Goal: Task Accomplishment & Management: Use online tool/utility

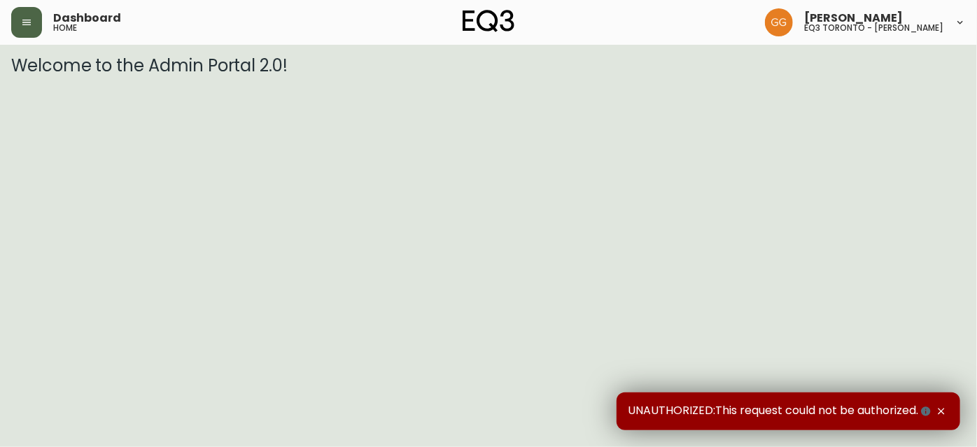
click at [34, 18] on button "button" at bounding box center [26, 22] width 31 height 31
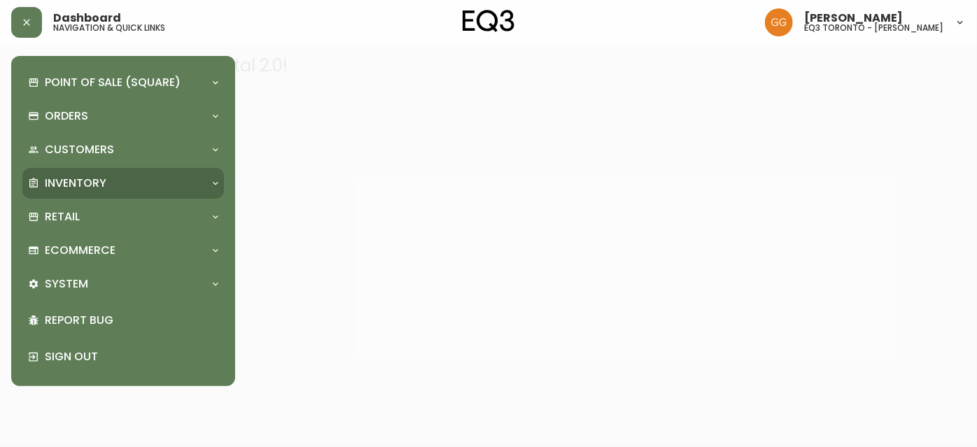
click at [113, 173] on div "Inventory" at bounding box center [123, 183] width 202 height 31
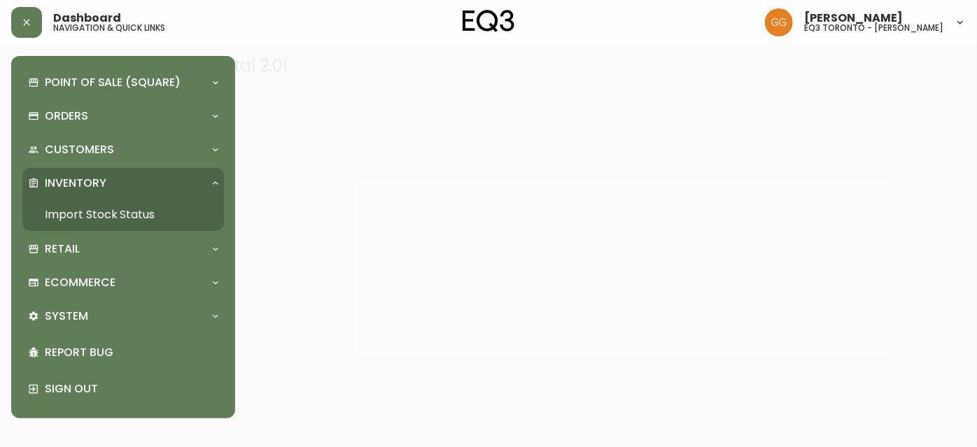
click at [341, 170] on div at bounding box center [488, 223] width 977 height 447
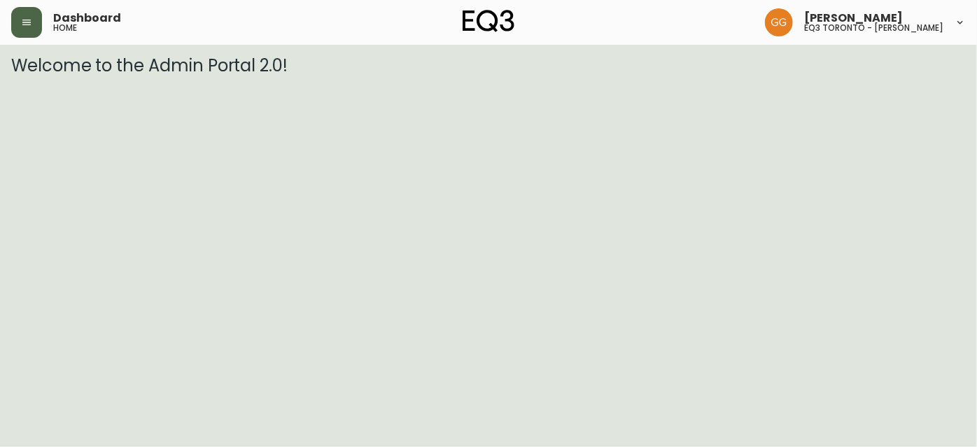
click at [19, 27] on button "button" at bounding box center [26, 22] width 31 height 31
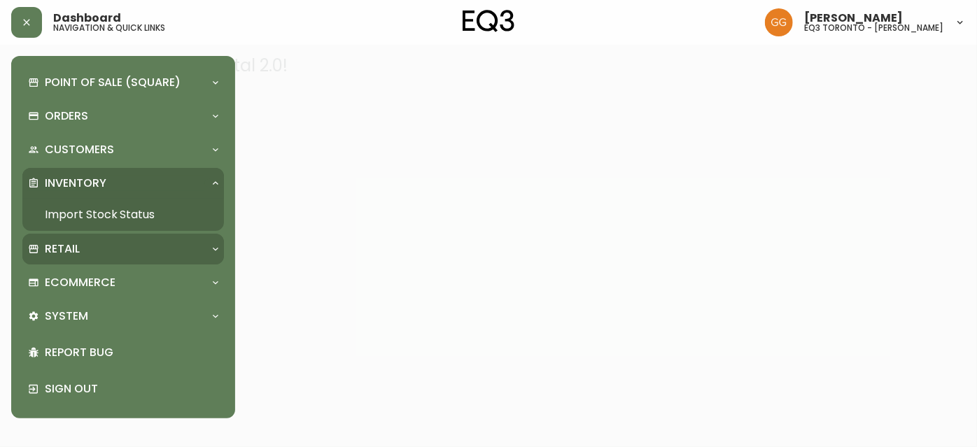
click at [99, 256] on div "Retail" at bounding box center [116, 249] width 176 height 15
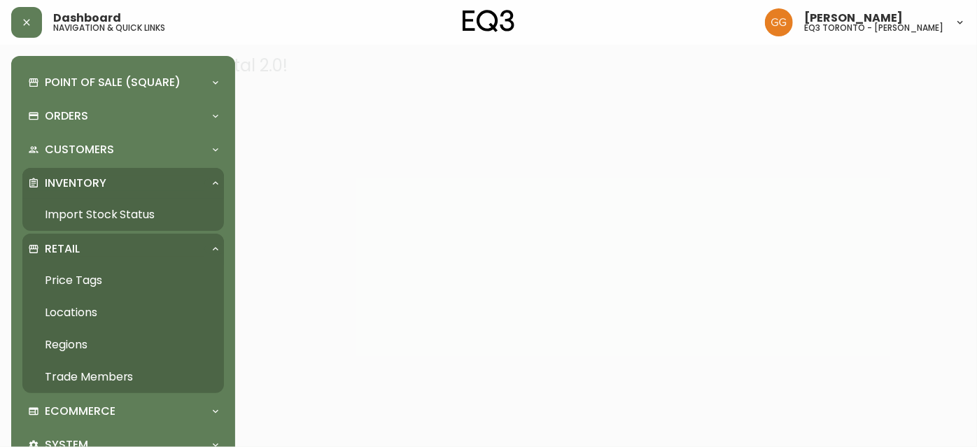
click at [96, 283] on link "Price Tags" at bounding box center [123, 281] width 202 height 32
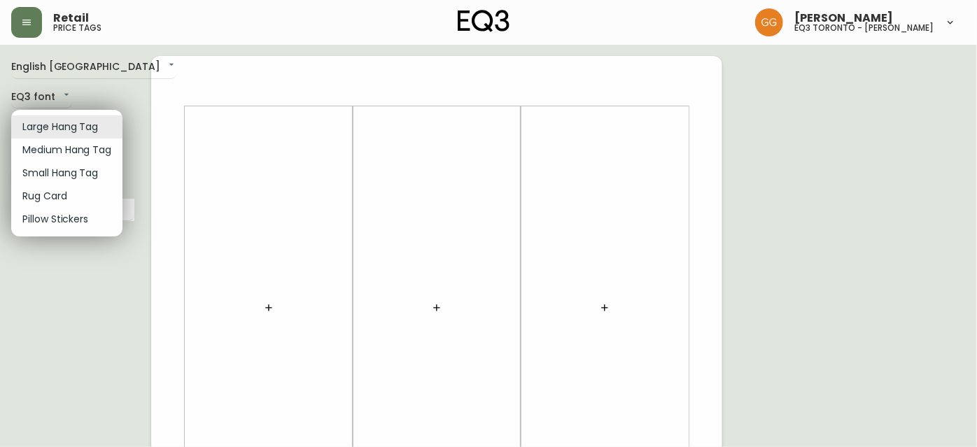
click at [74, 182] on li "Small Hang Tag" at bounding box center [66, 173] width 111 height 23
type input "small"
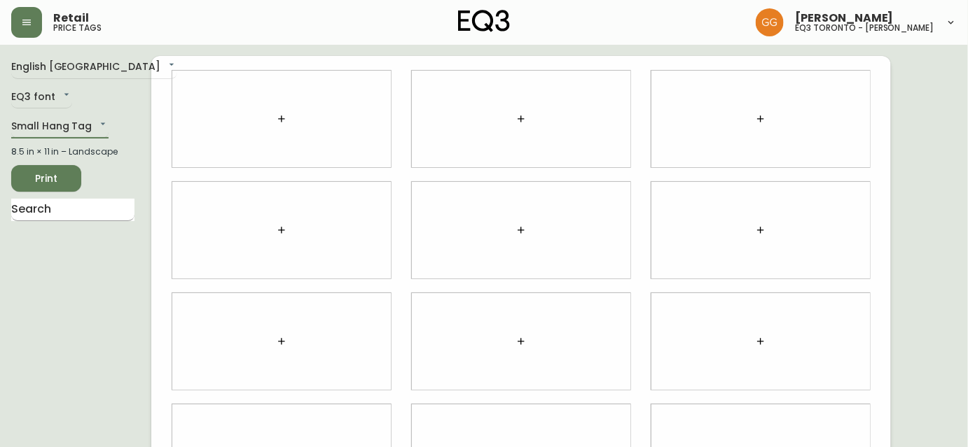
click at [68, 211] on input "text" at bounding box center [72, 210] width 123 height 22
click at [14, 270] on div "English Canada en_CA EQ3 font EQ3 Small Hang Tag small 8.5 in × 11 in – Landsca…" at bounding box center [81, 341] width 140 height 571
click at [279, 120] on icon "button" at bounding box center [281, 118] width 11 height 11
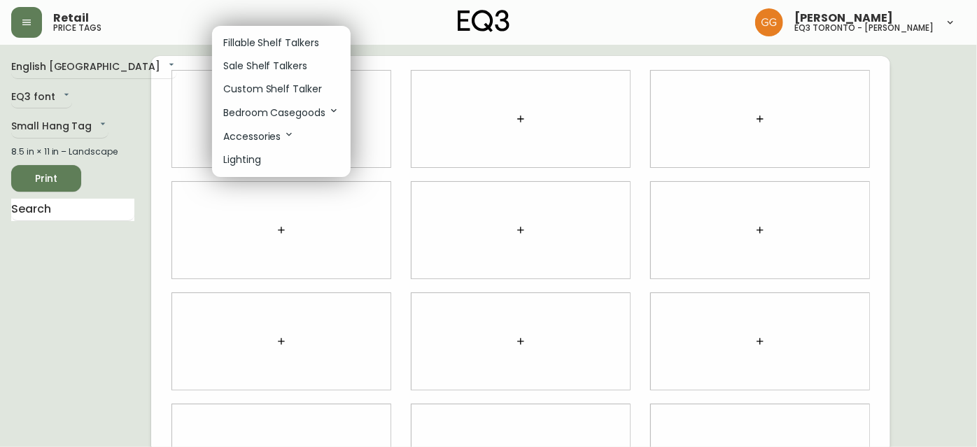
click at [265, 41] on p "Fillable Shelf Talkers" at bounding box center [271, 43] width 96 height 15
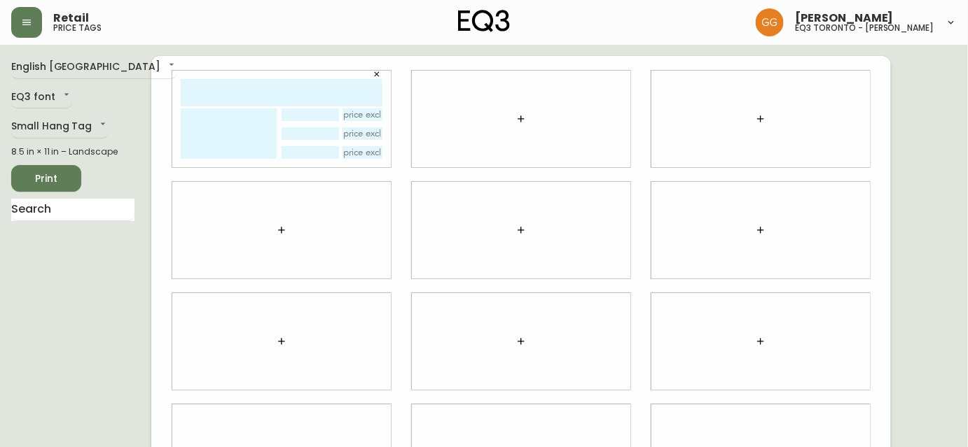
click at [257, 88] on input "text" at bounding box center [282, 92] width 202 height 27
type input "stage"
click at [256, 121] on textarea at bounding box center [229, 134] width 96 height 50
type textarea "n"
type textarea "Nightstand"
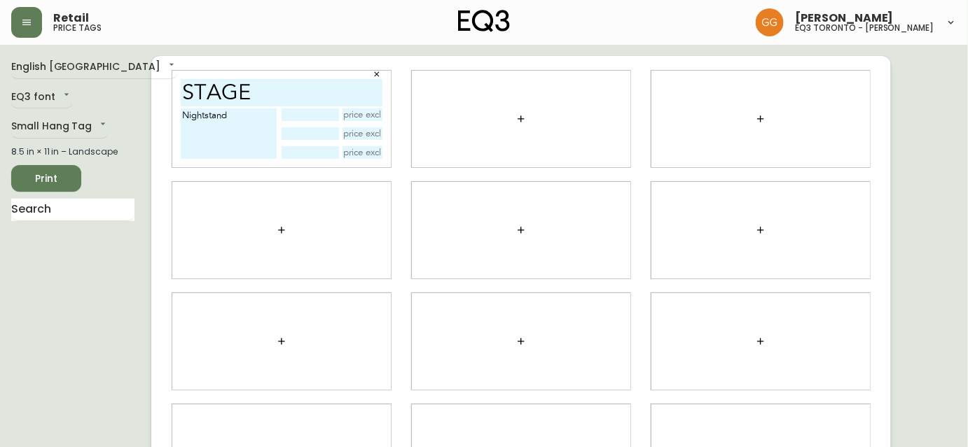
click at [297, 136] on input "text" at bounding box center [309, 133] width 57 height 13
type input "Walnut"
click at [309, 154] on input "text" at bounding box center [309, 152] width 57 height 13
type input "oak"
click at [73, 231] on ul at bounding box center [72, 233] width 123 height 11
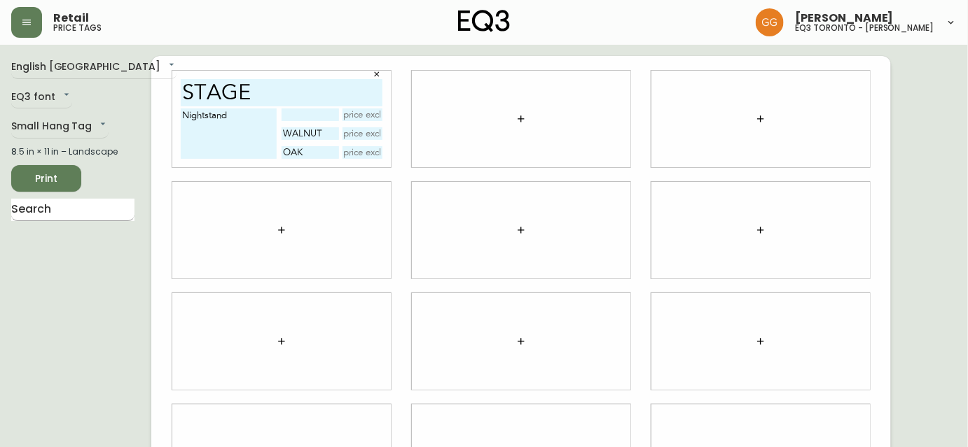
click at [97, 202] on input "text" at bounding box center [72, 210] width 123 height 22
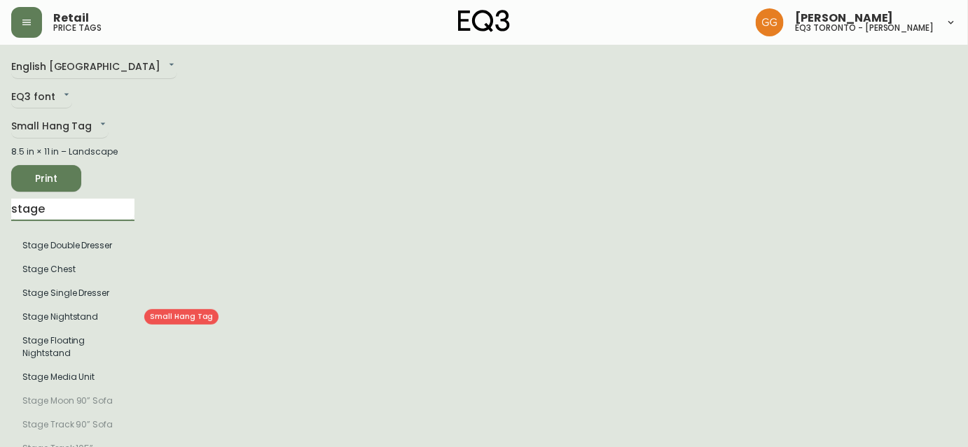
type input "stage"
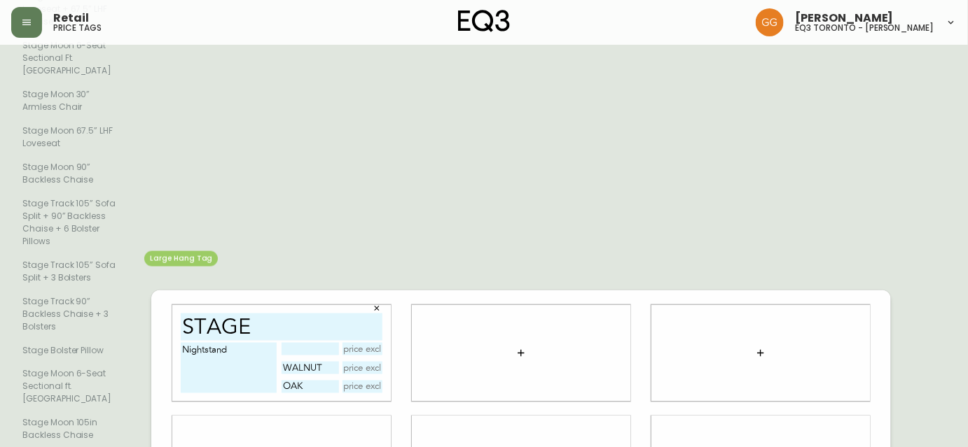
scroll to position [520, 0]
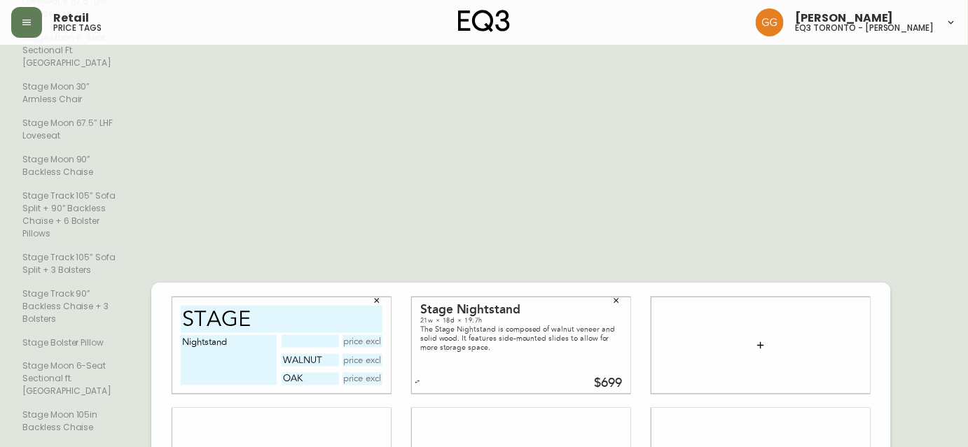
click at [317, 373] on input "oak" at bounding box center [309, 379] width 57 height 13
click at [321, 354] on input "Walnut" at bounding box center [309, 360] width 57 height 13
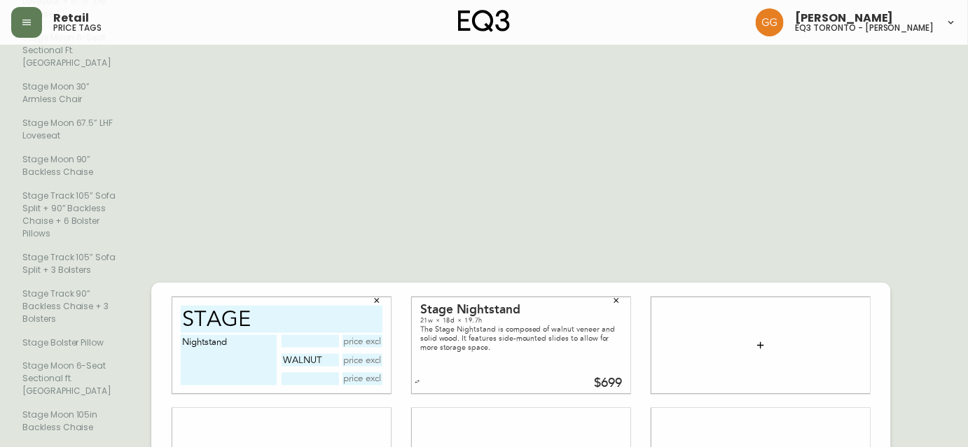
click at [321, 354] on input "Walnut" at bounding box center [309, 360] width 57 height 13
click at [312, 373] on input "text" at bounding box center [309, 379] width 57 height 13
type input "walnut"
click at [368, 373] on input "text" at bounding box center [362, 379] width 41 height 13
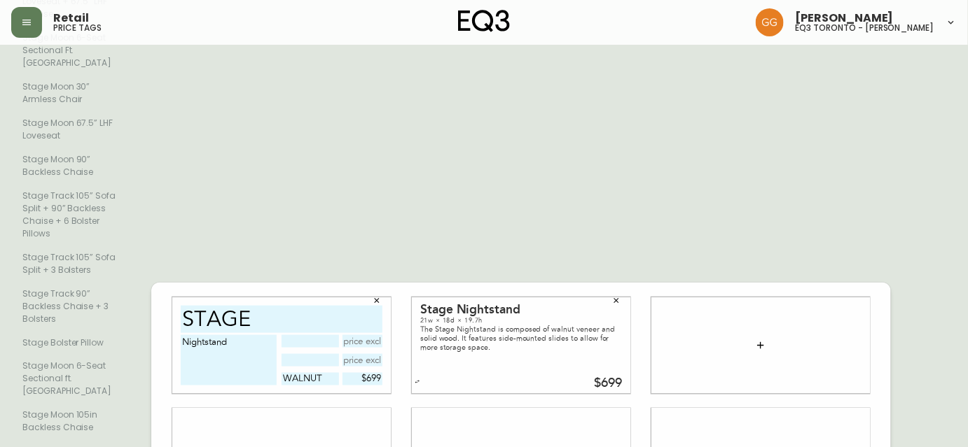
type input "$699"
click at [561, 378] on div "$699" at bounding box center [512, 384] width 218 height 13
click at [304, 335] on input "text" at bounding box center [309, 341] width 57 height 13
type input "walnut"
click at [363, 335] on input "text" at bounding box center [362, 341] width 41 height 13
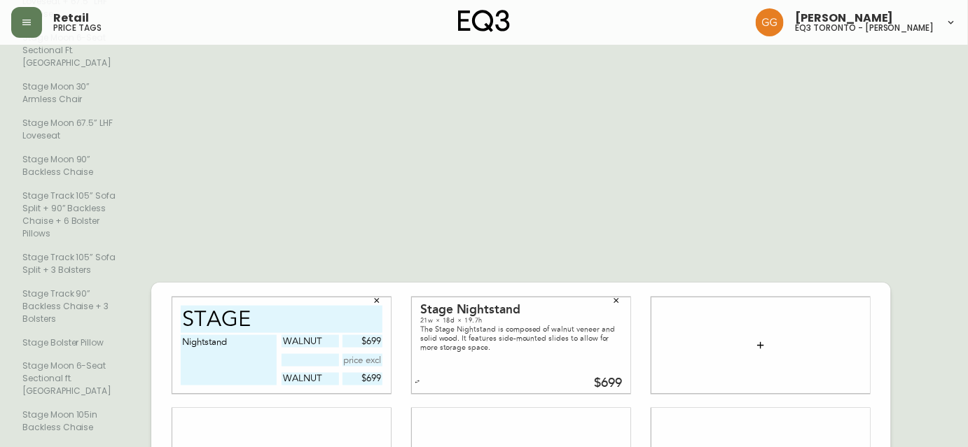
type input "$699"
click at [321, 373] on input "walnut" at bounding box center [309, 379] width 57 height 13
click at [356, 373] on input "$699" at bounding box center [362, 379] width 41 height 13
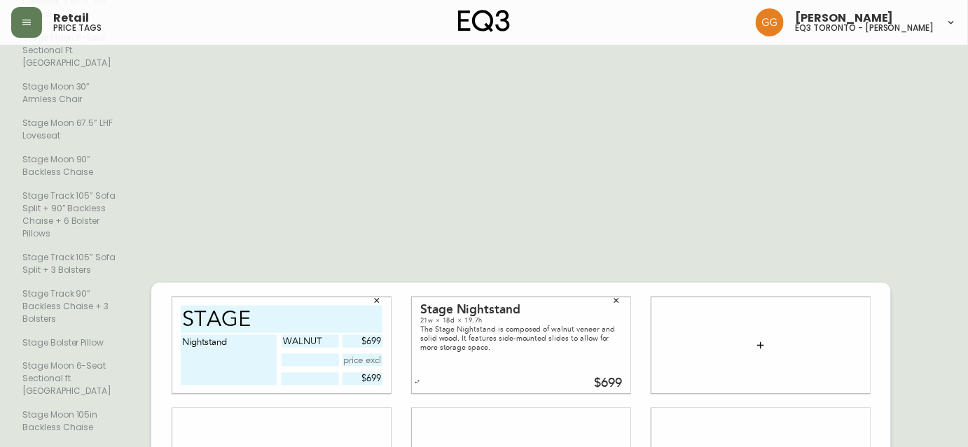
click at [356, 373] on input "$699" at bounding box center [362, 379] width 41 height 13
click at [405, 378] on div "$699" at bounding box center [512, 384] width 218 height 13
click at [615, 297] on icon "button" at bounding box center [616, 301] width 8 height 8
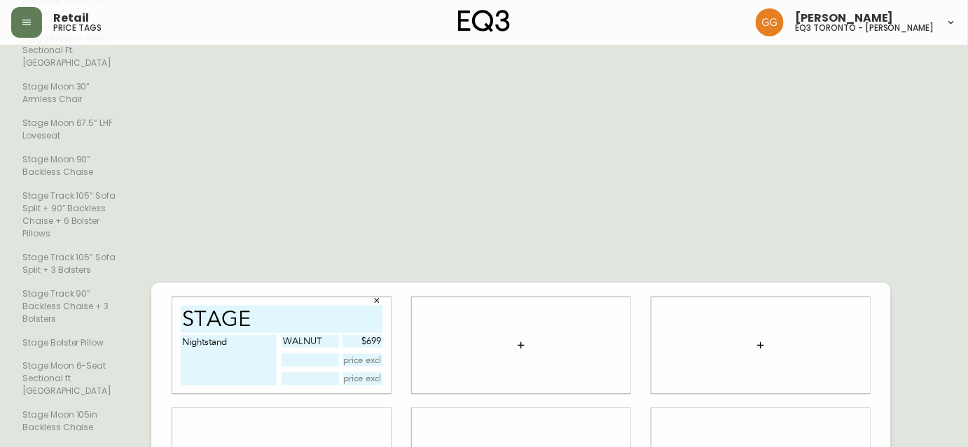
click at [511, 332] on button "button" at bounding box center [521, 346] width 28 height 28
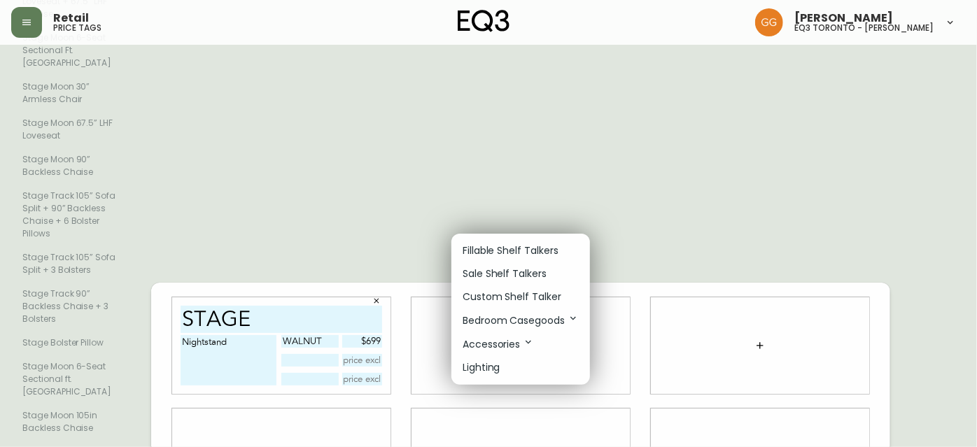
click at [506, 253] on p "Fillable Shelf Talkers" at bounding box center [511, 251] width 96 height 15
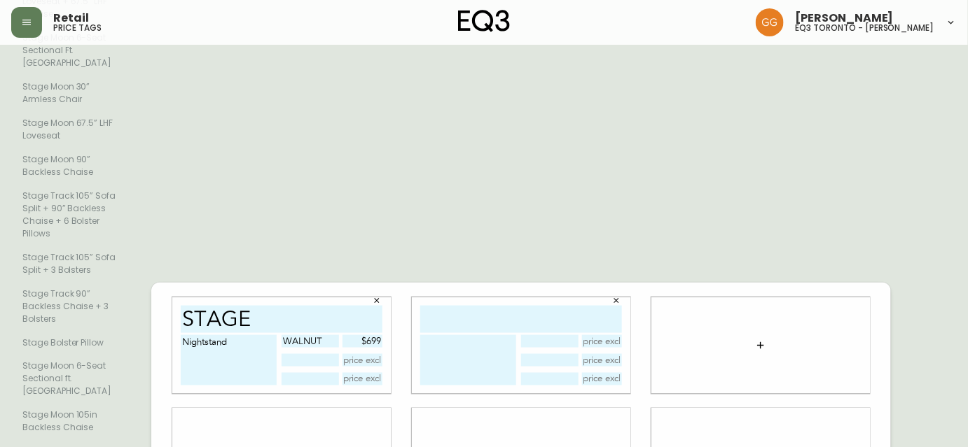
click at [502, 306] on input "text" at bounding box center [521, 319] width 202 height 27
type input "Marcel"
click at [464, 335] on textarea at bounding box center [468, 360] width 96 height 50
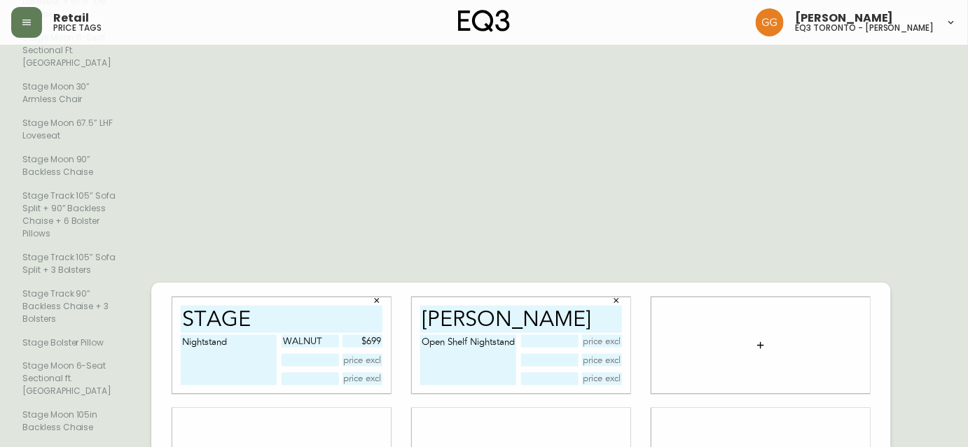
type textarea "Open Shelf Nightstand"
click at [541, 335] on input "text" at bounding box center [549, 341] width 57 height 13
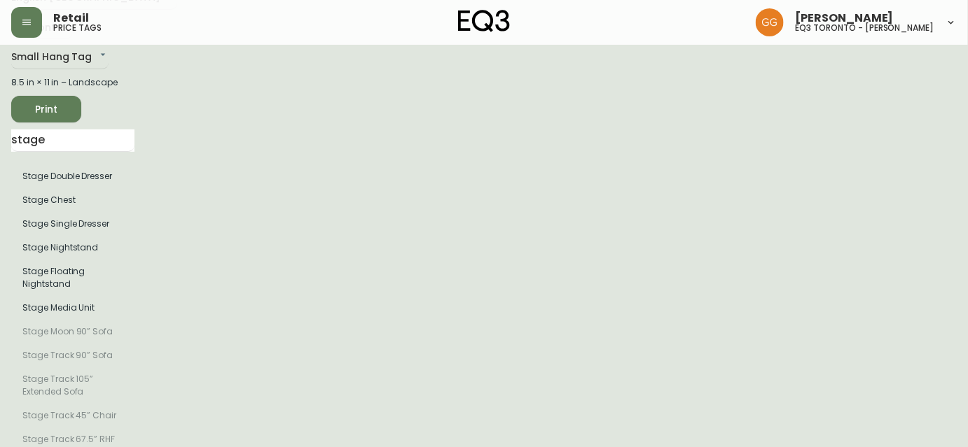
scroll to position [0, 0]
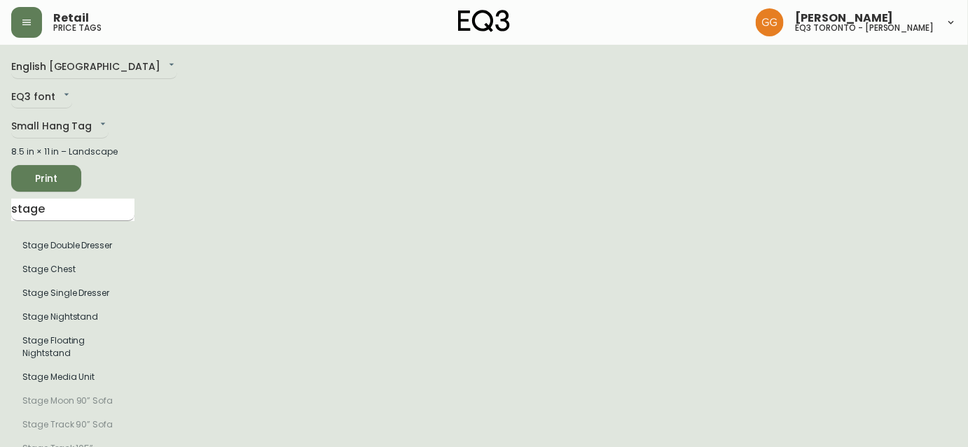
type input "WALNUT"
click at [66, 216] on input "stage" at bounding box center [72, 210] width 123 height 22
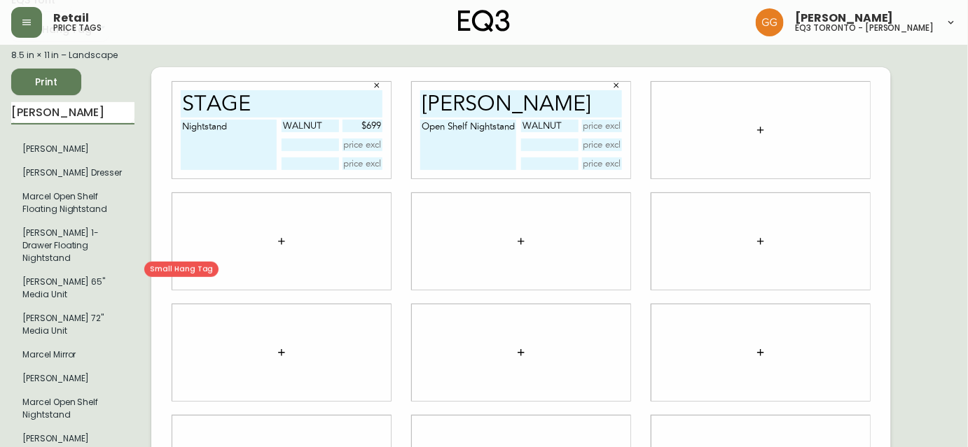
scroll to position [127, 0]
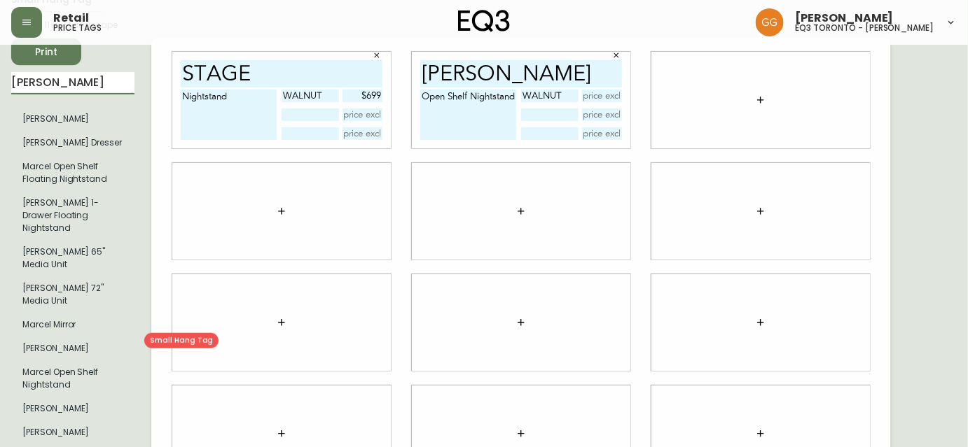
type input "MARCEL"
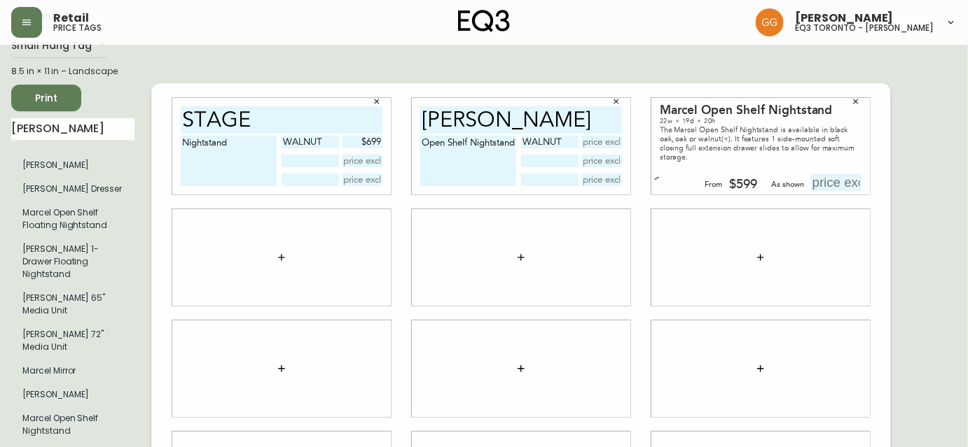
scroll to position [0, 0]
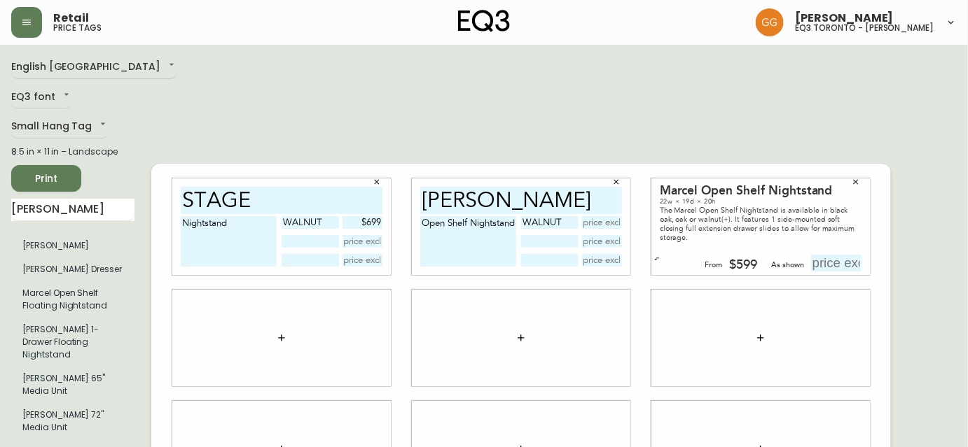
click at [557, 235] on input "text" at bounding box center [549, 241] width 57 height 13
type input "OAK"
click at [603, 216] on input "text" at bounding box center [602, 222] width 41 height 13
type input "$699"
click at [604, 235] on input "text" at bounding box center [602, 241] width 41 height 13
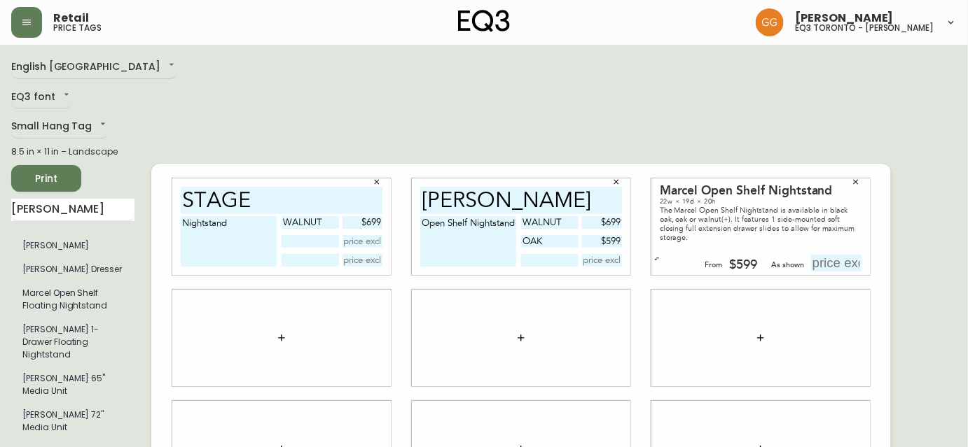
type input "$599"
click at [854, 178] on icon "button" at bounding box center [855, 182] width 8 height 8
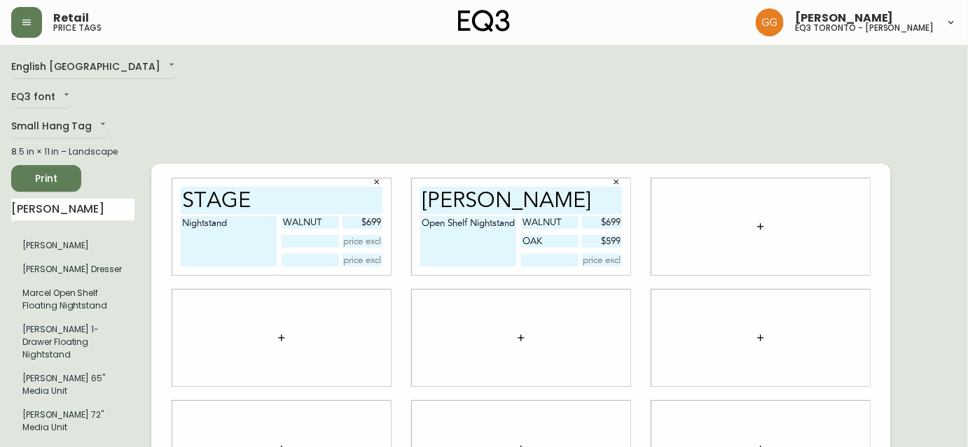
click at [525, 290] on div at bounding box center [521, 338] width 218 height 97
click at [69, 210] on input "MARCEL" at bounding box center [72, 210] width 123 height 22
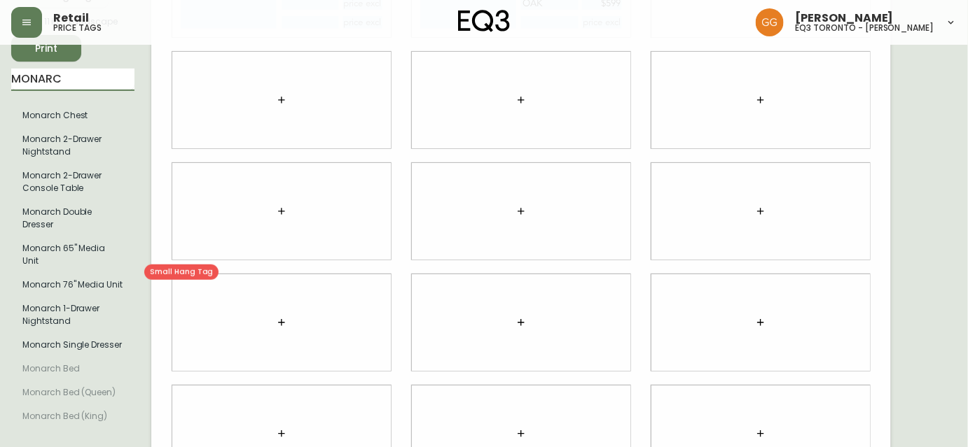
scroll to position [116, 0]
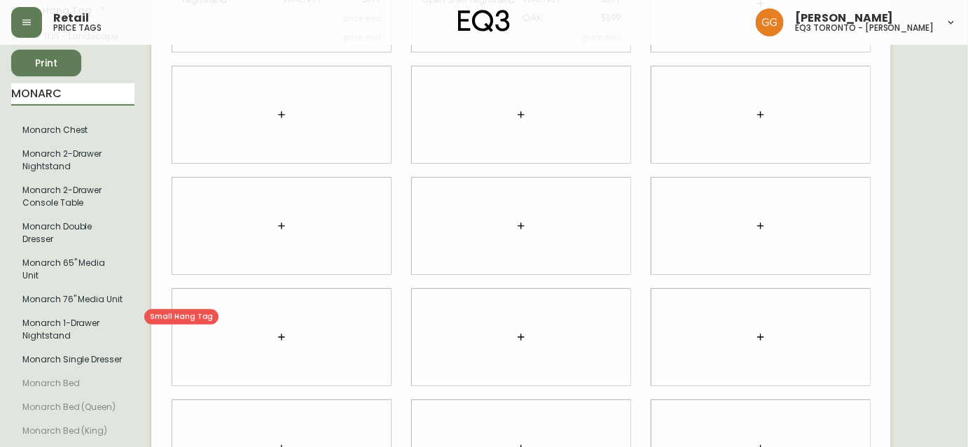
type input "MONARC"
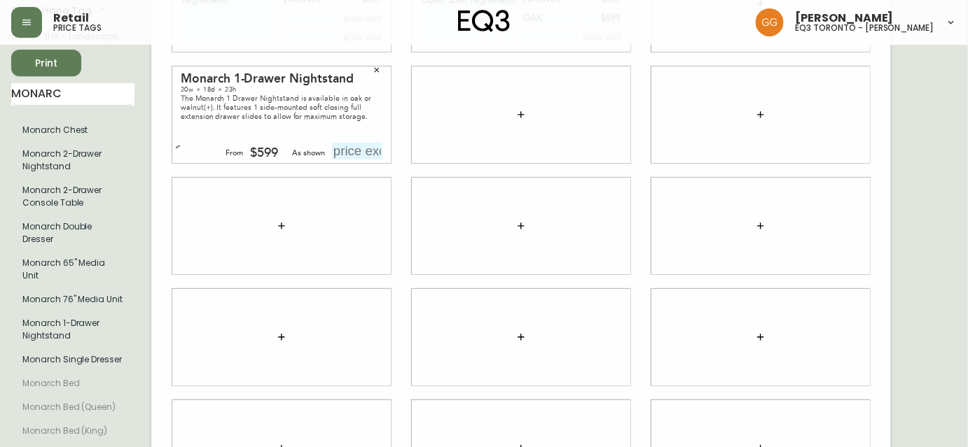
scroll to position [0, 0]
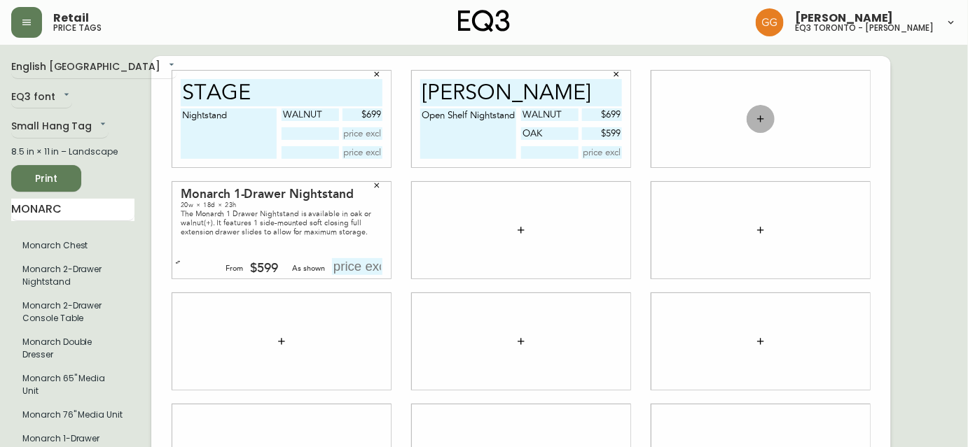
click at [767, 120] on button "button" at bounding box center [760, 119] width 28 height 28
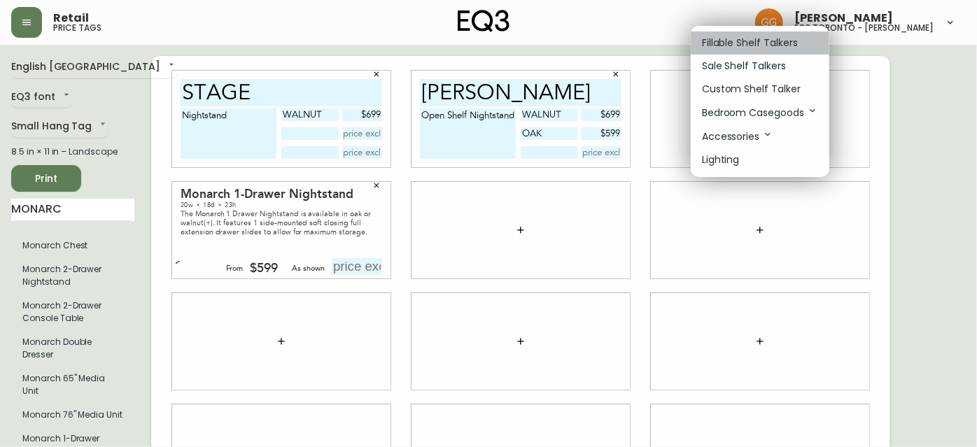
click at [753, 45] on p "Fillable Shelf Talkers" at bounding box center [750, 43] width 96 height 15
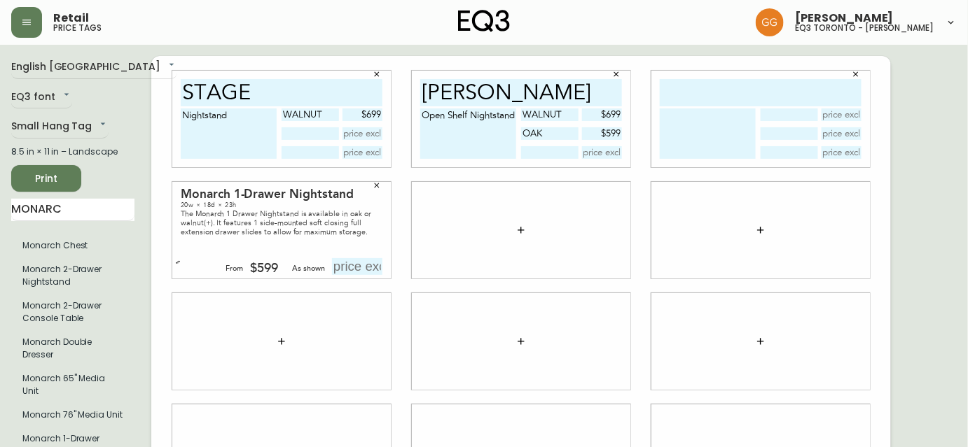
click at [750, 85] on input "text" at bounding box center [761, 92] width 202 height 27
type input "MONARCH"
click at [702, 141] on textarea at bounding box center [708, 134] width 96 height 50
click at [703, 115] on textarea "1-Drawer Nightstand" at bounding box center [708, 134] width 96 height 50
drag, startPoint x: 732, startPoint y: 144, endPoint x: 657, endPoint y: 116, distance: 79.6
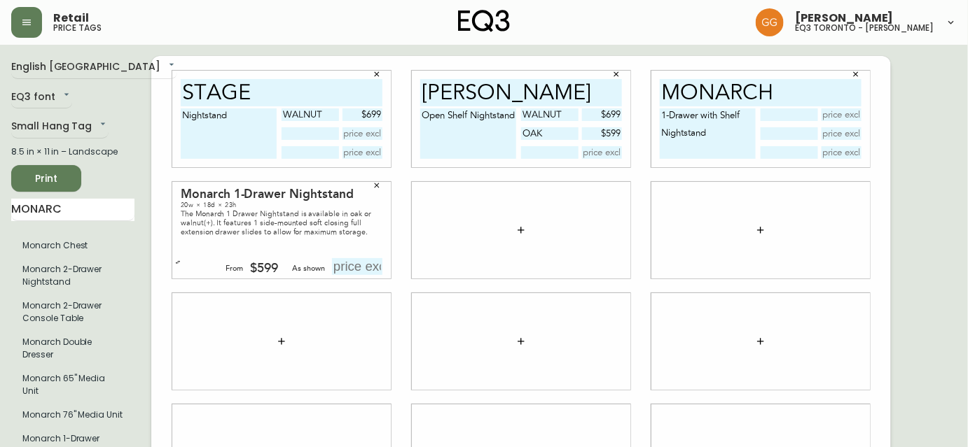
click at [657, 116] on div "MONARCH 1-Drawer with Shelf Nightstand" at bounding box center [760, 119] width 218 height 97
type textarea "Single Drawer Nightstand"
click at [798, 116] on input "text" at bounding box center [788, 115] width 57 height 13
type input "Walnut"
click at [779, 136] on input "text" at bounding box center [788, 133] width 57 height 13
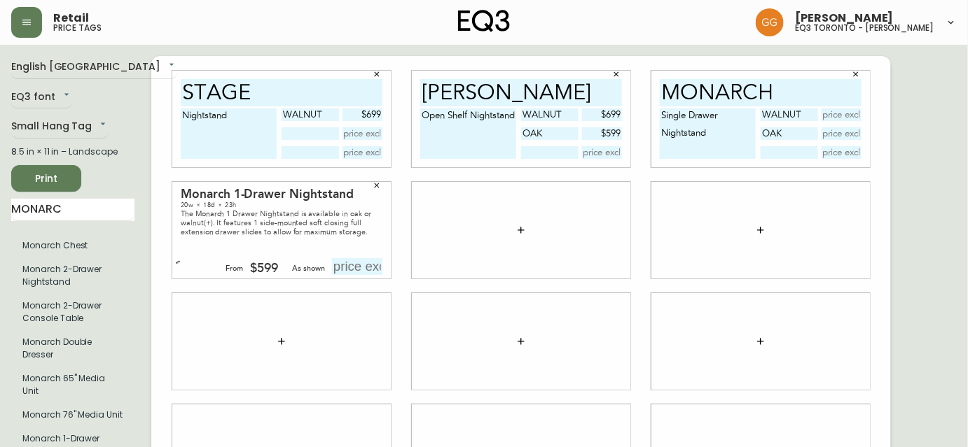
type input "oak"
click at [836, 135] on input "text" at bounding box center [841, 133] width 41 height 13
type input "$599"
click at [846, 117] on input "text" at bounding box center [841, 115] width 41 height 13
type input "$649"
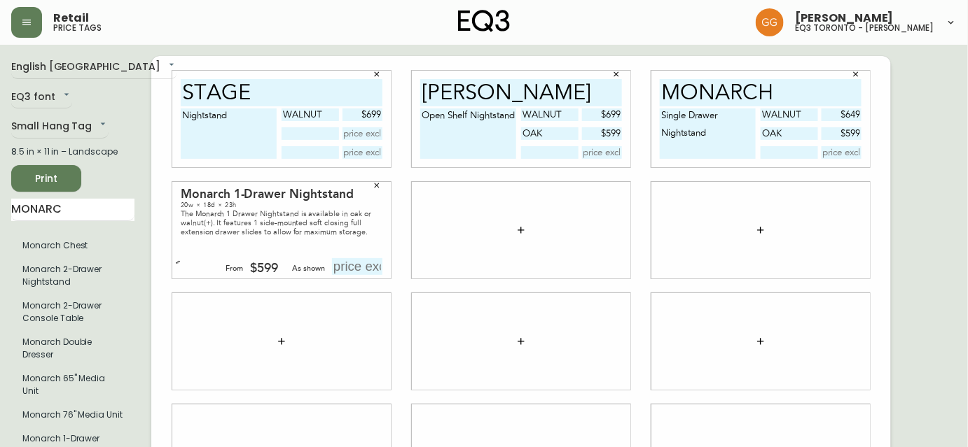
click at [377, 185] on icon "button" at bounding box center [377, 185] width 5 height 5
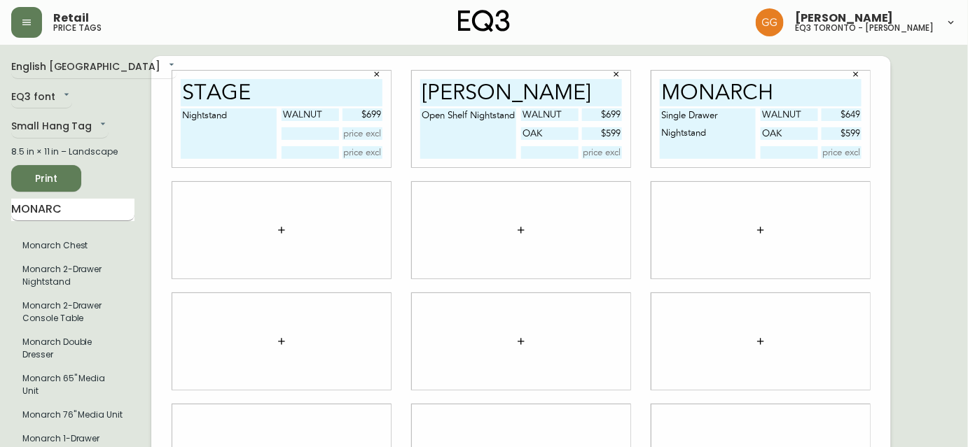
click at [67, 213] on input "MONARC" at bounding box center [72, 210] width 123 height 22
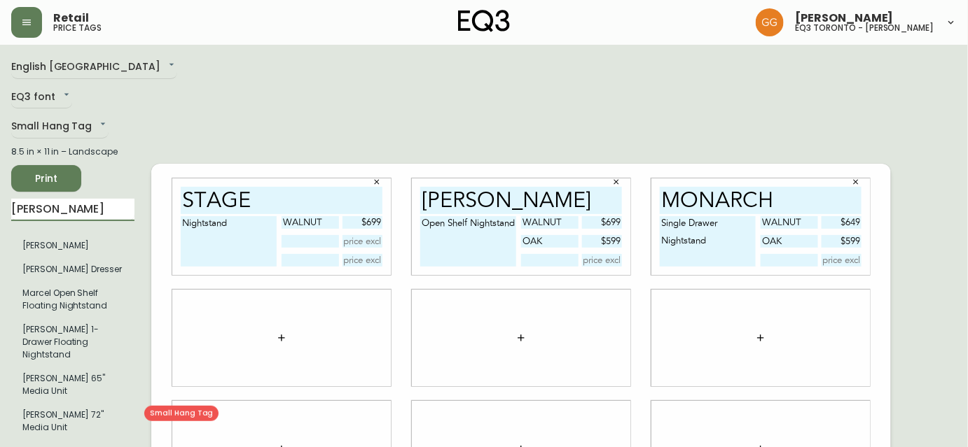
scroll to position [63, 0]
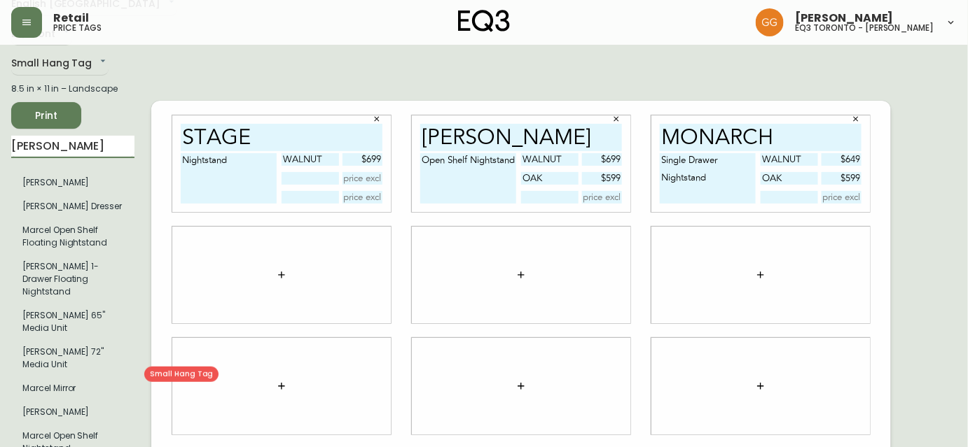
type input "marce"
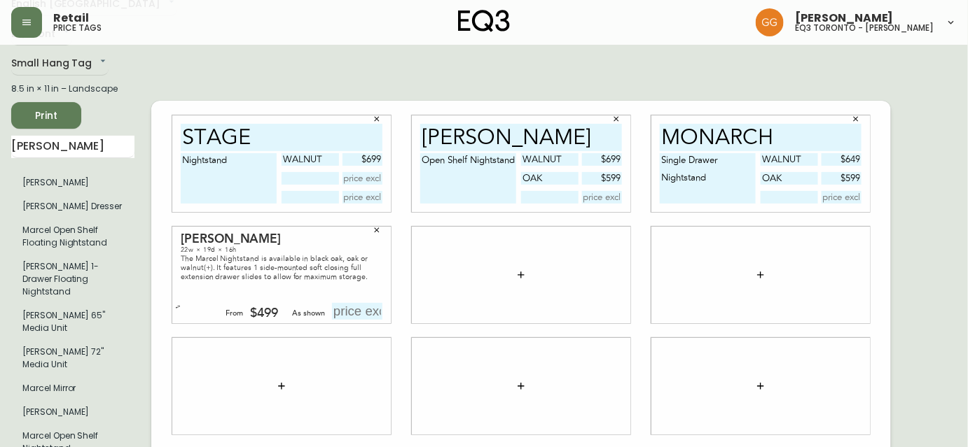
click at [381, 220] on button "button" at bounding box center [376, 230] width 21 height 21
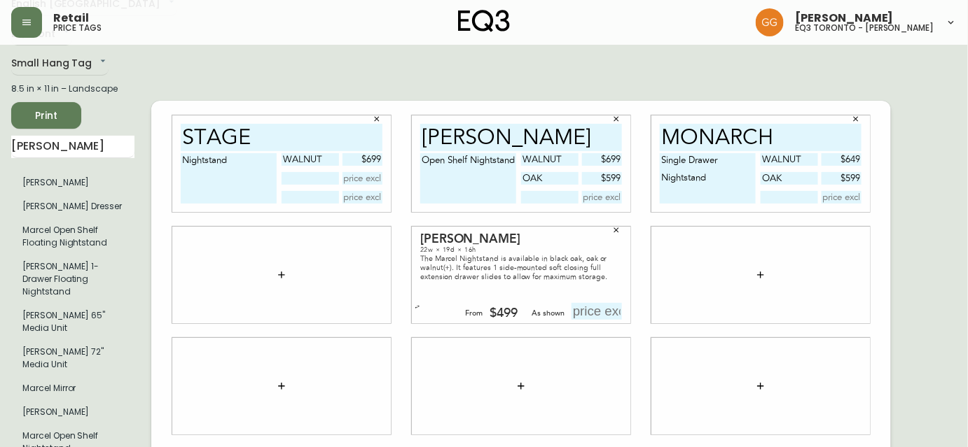
click at [280, 272] on icon "button" at bounding box center [281, 275] width 6 height 6
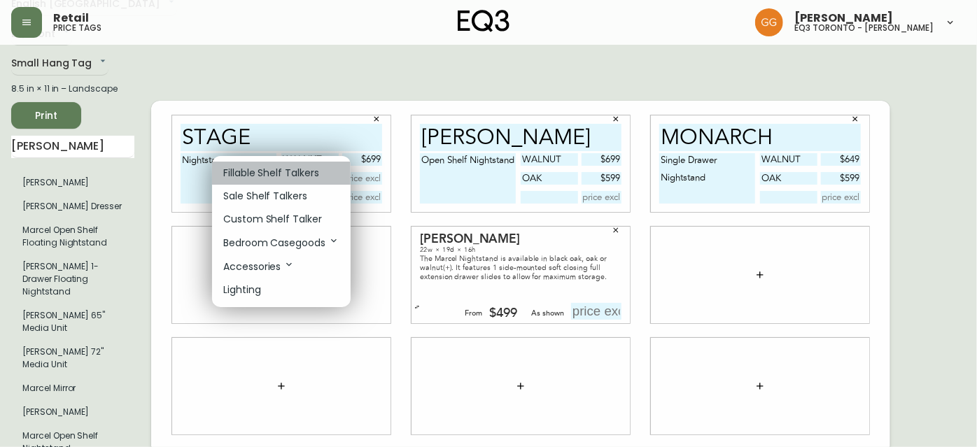
click at [260, 173] on p "Fillable Shelf Talkers" at bounding box center [271, 173] width 96 height 15
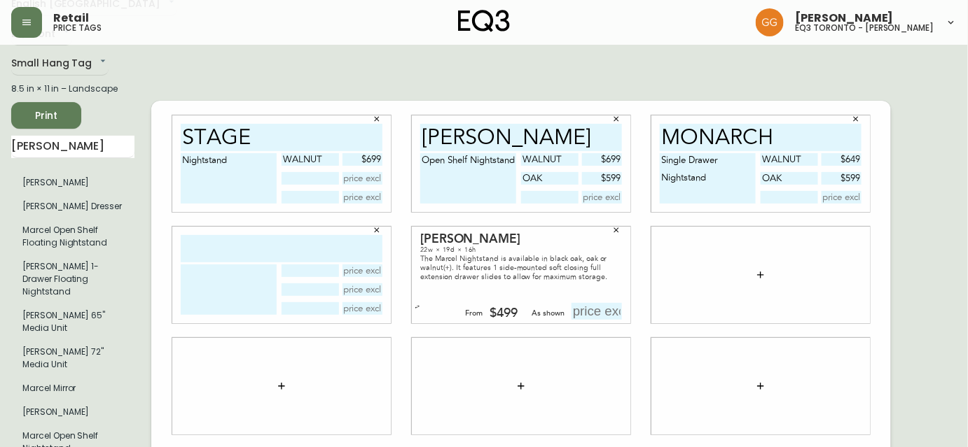
click at [284, 235] on input "text" at bounding box center [282, 248] width 202 height 27
type input "Marcel"
click at [220, 265] on textarea at bounding box center [229, 290] width 96 height 50
type textarea "n"
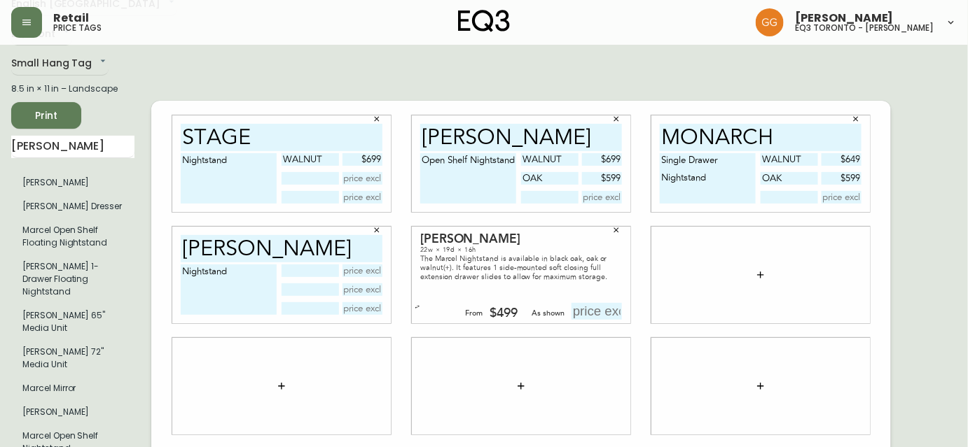
type textarea "Nightstand"
click at [289, 290] on div "Marcel Nightstand" at bounding box center [281, 275] width 218 height 97
click at [311, 265] on input "text" at bounding box center [309, 271] width 57 height 13
type input "Walnut"
click at [313, 284] on input "text" at bounding box center [309, 290] width 57 height 13
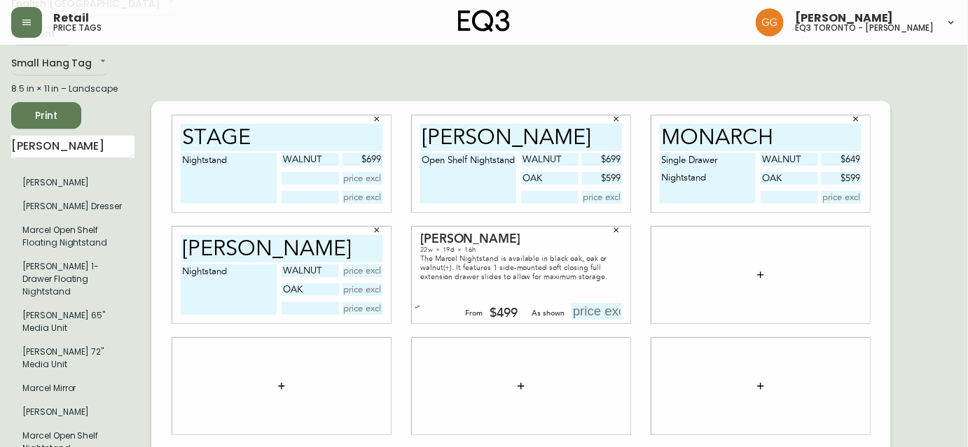
type input "oak"
click at [351, 265] on input "text" at bounding box center [362, 271] width 41 height 13
type input "$599"
click at [357, 284] on input "text" at bounding box center [362, 290] width 41 height 13
type input "$499"
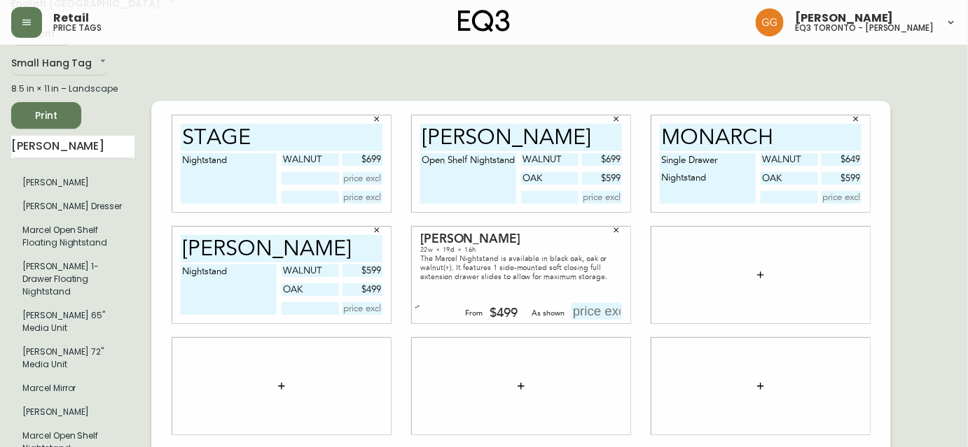
click at [390, 330] on div at bounding box center [281, 385] width 239 height 111
click at [623, 220] on button "button" at bounding box center [616, 230] width 21 height 21
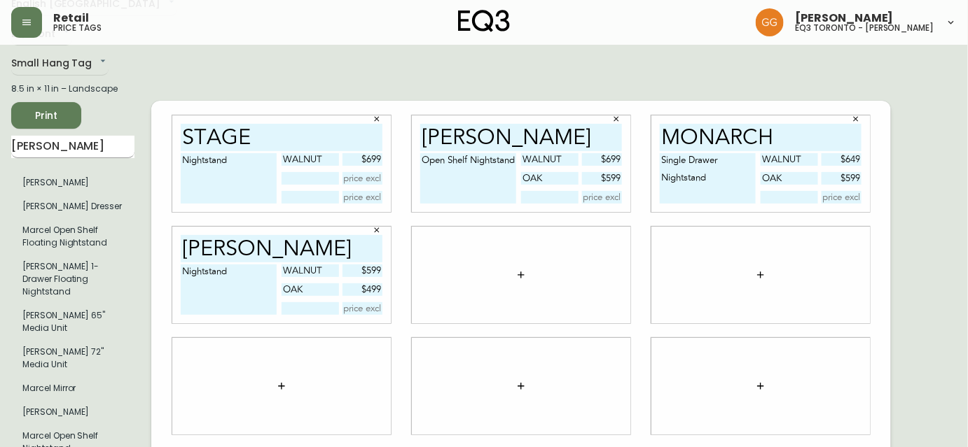
click at [54, 144] on input "marce" at bounding box center [72, 147] width 123 height 22
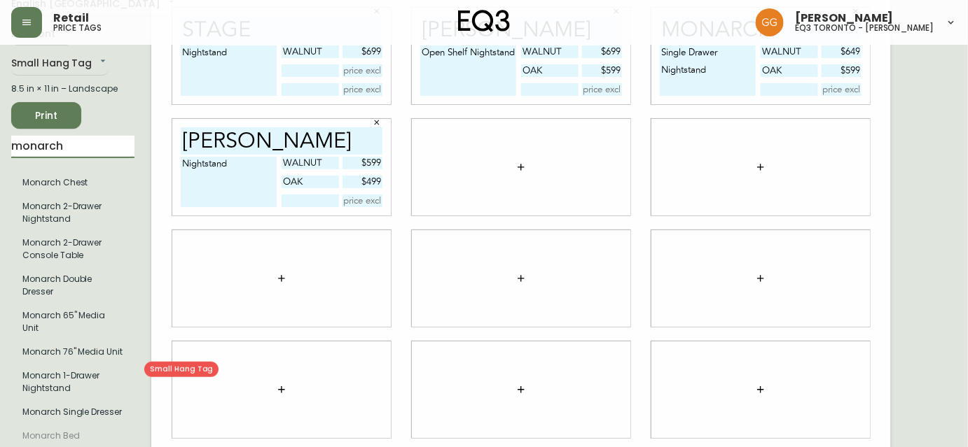
type input "monarch"
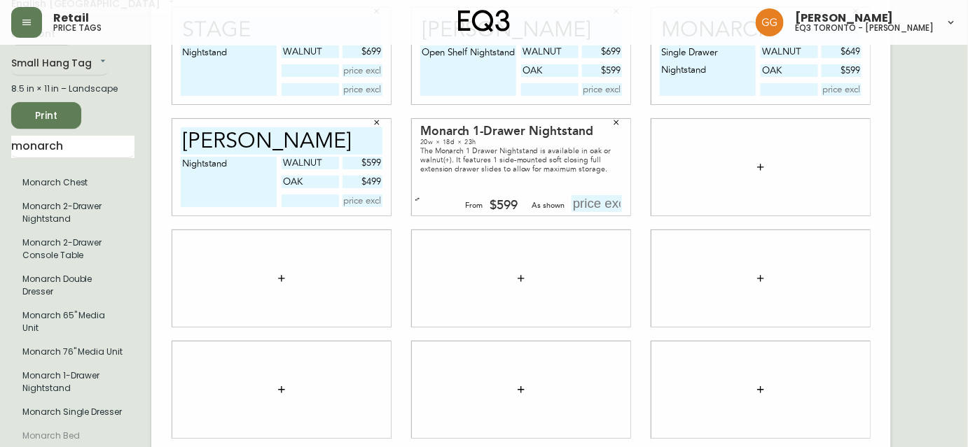
click at [618, 116] on button "button" at bounding box center [616, 122] width 21 height 21
click at [617, 120] on icon "button" at bounding box center [616, 122] width 8 height 8
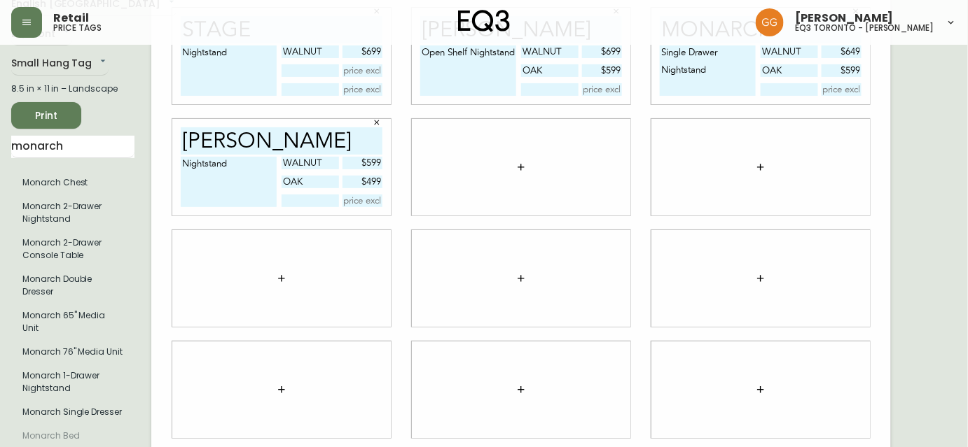
click at [529, 170] on button "button" at bounding box center [521, 167] width 28 height 28
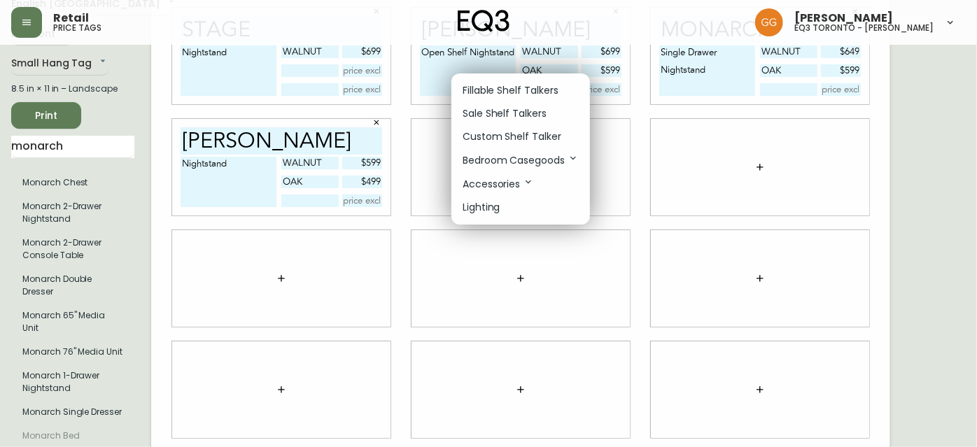
click at [499, 89] on p "Fillable Shelf Talkers" at bounding box center [511, 90] width 96 height 15
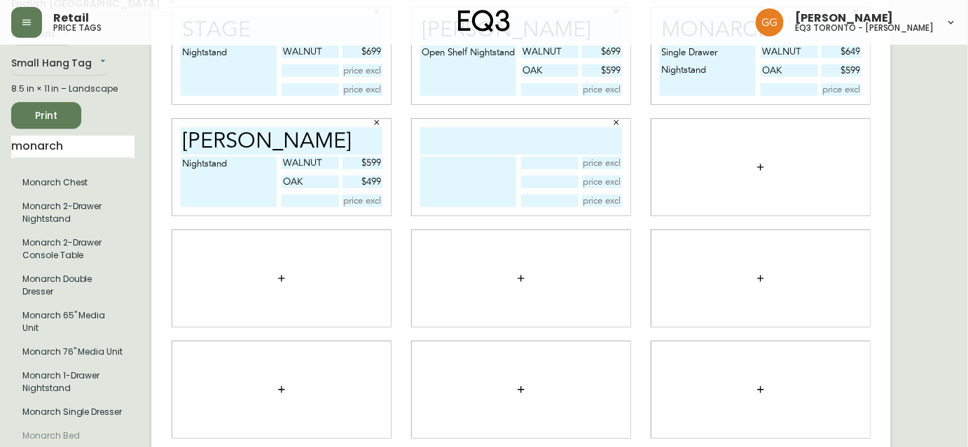
click at [515, 145] on input "text" at bounding box center [521, 140] width 202 height 27
type input "monarch"
click at [469, 179] on textarea at bounding box center [468, 182] width 96 height 50
type textarea "Single Drawer Nightstand"
click at [590, 294] on div at bounding box center [521, 278] width 218 height 97
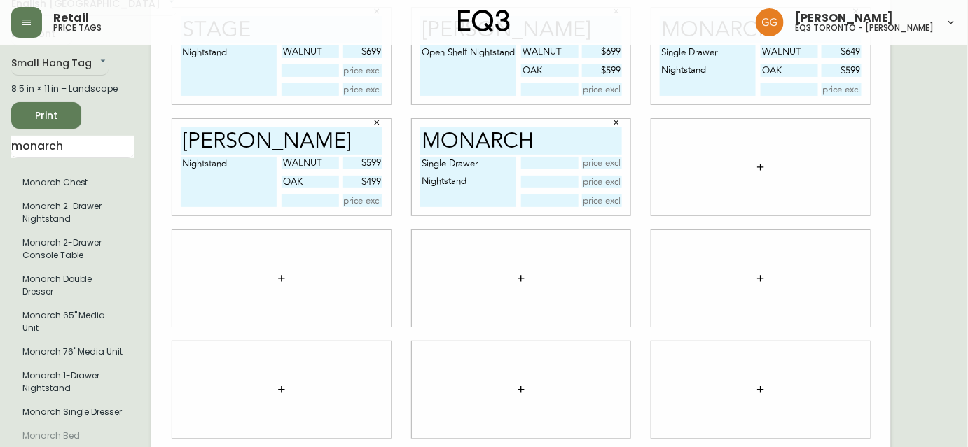
scroll to position [0, 0]
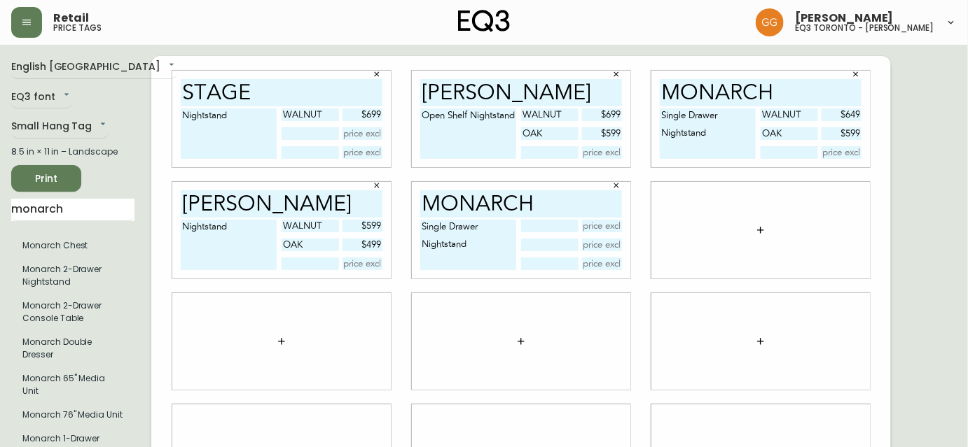
click at [545, 225] on input "text" at bounding box center [549, 226] width 57 height 13
type input "Oak"
click at [536, 238] on div "Oak" at bounding box center [571, 245] width 101 height 50
click at [542, 251] on input "text" at bounding box center [549, 245] width 57 height 13
type input "Walnut"
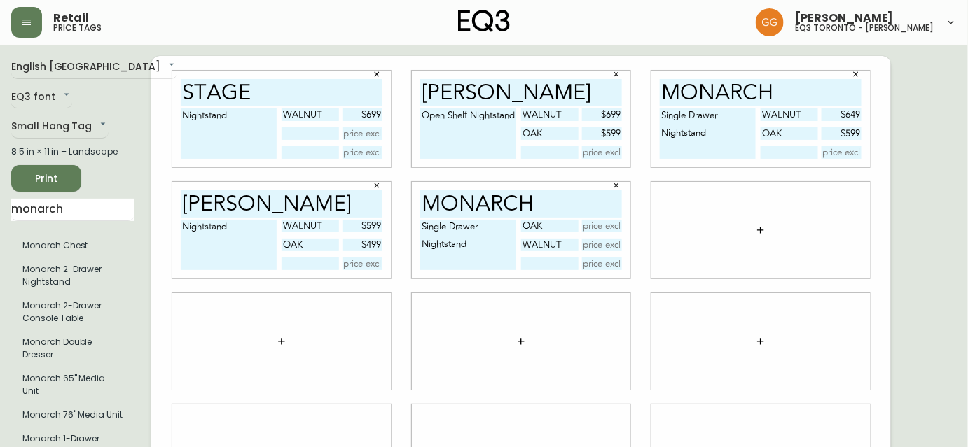
click at [604, 226] on input "text" at bounding box center [602, 226] width 41 height 13
type input "$599"
click at [602, 244] on input "text" at bounding box center [602, 245] width 41 height 13
type input "$649"
click at [633, 288] on div at bounding box center [520, 341] width 239 height 111
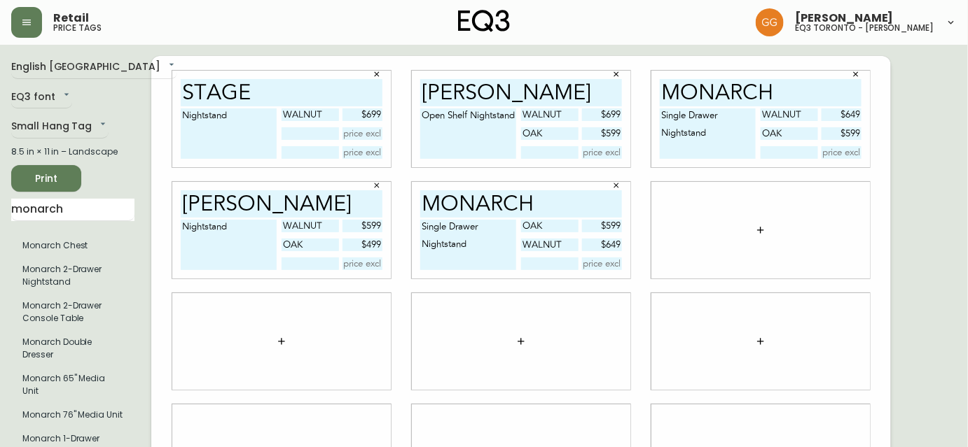
click at [758, 227] on icon "button" at bounding box center [760, 230] width 11 height 11
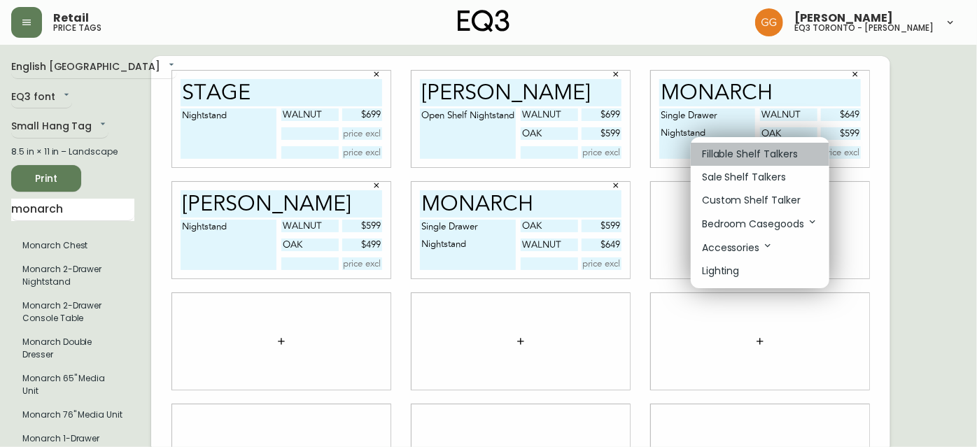
click at [735, 153] on p "Fillable Shelf Talkers" at bounding box center [750, 154] width 96 height 15
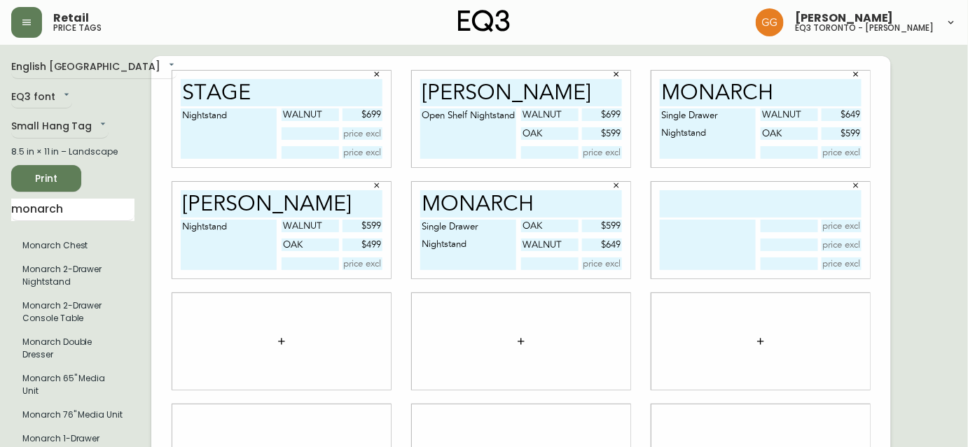
click at [730, 199] on input "text" at bounding box center [761, 203] width 202 height 27
type input "monarch"
click at [728, 238] on textarea at bounding box center [708, 245] width 96 height 50
type textarea "Double Drawer Nightstand"
click at [801, 230] on input "text" at bounding box center [788, 226] width 57 height 13
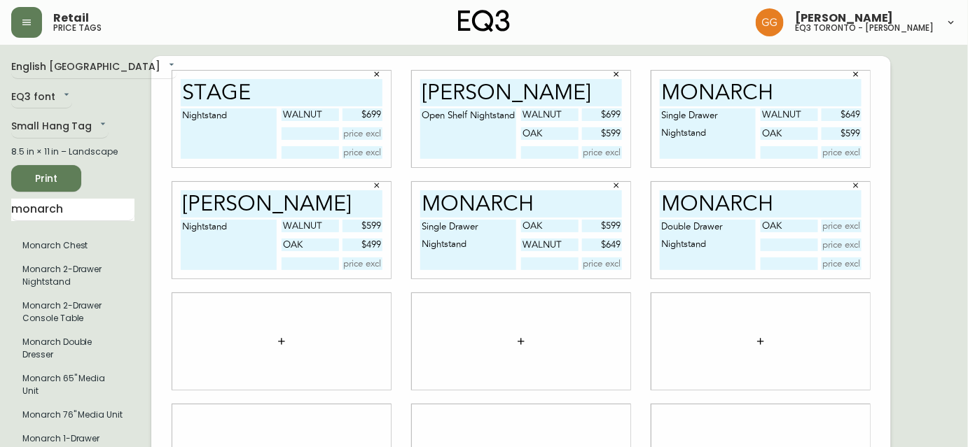
type input "oak"
click at [793, 244] on input "text" at bounding box center [788, 245] width 57 height 13
type input "walnut"
click at [848, 225] on input "text" at bounding box center [841, 226] width 41 height 13
type input "$649"
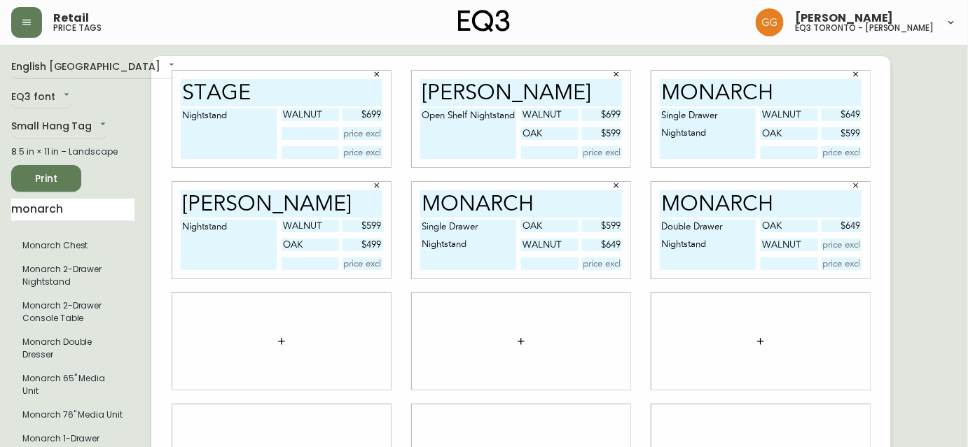
click at [839, 251] on input "text" at bounding box center [841, 245] width 41 height 13
type input "$699"
click at [347, 373] on div at bounding box center [281, 341] width 218 height 97
click at [47, 208] on input "monarch" at bounding box center [72, 210] width 123 height 22
click at [308, 323] on div at bounding box center [281, 341] width 218 height 97
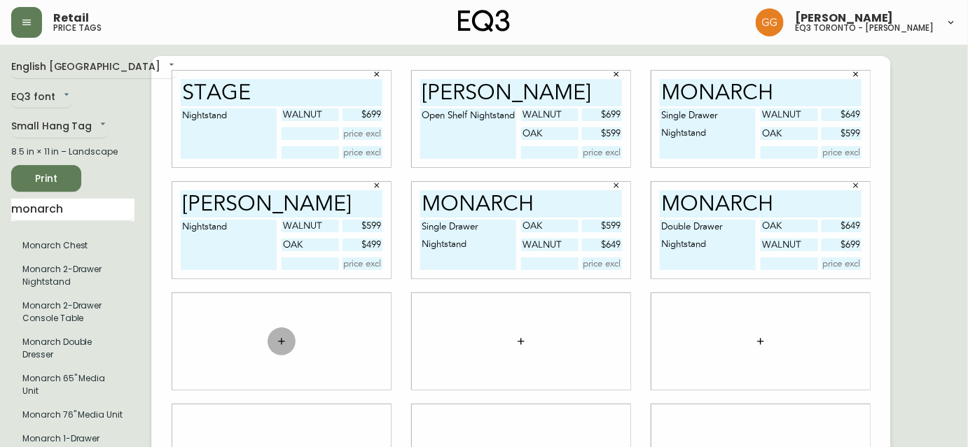
click at [276, 347] on icon "button" at bounding box center [281, 341] width 11 height 11
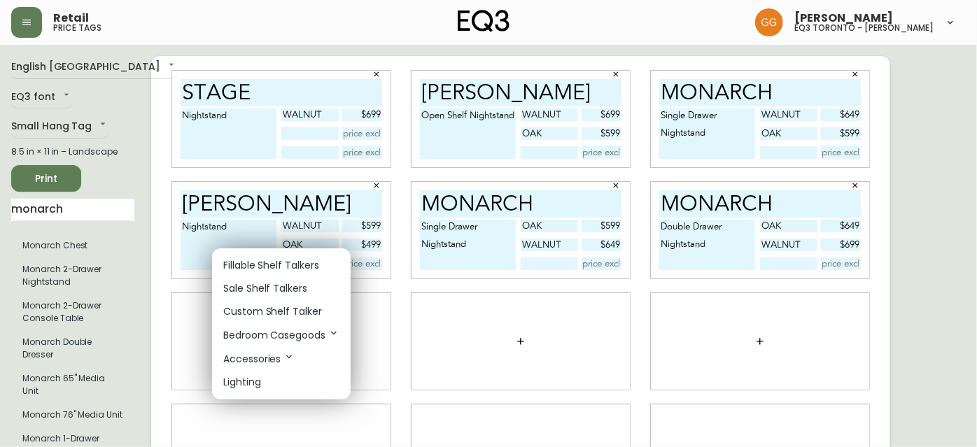
click at [273, 266] on p "Fillable Shelf Talkers" at bounding box center [271, 265] width 96 height 15
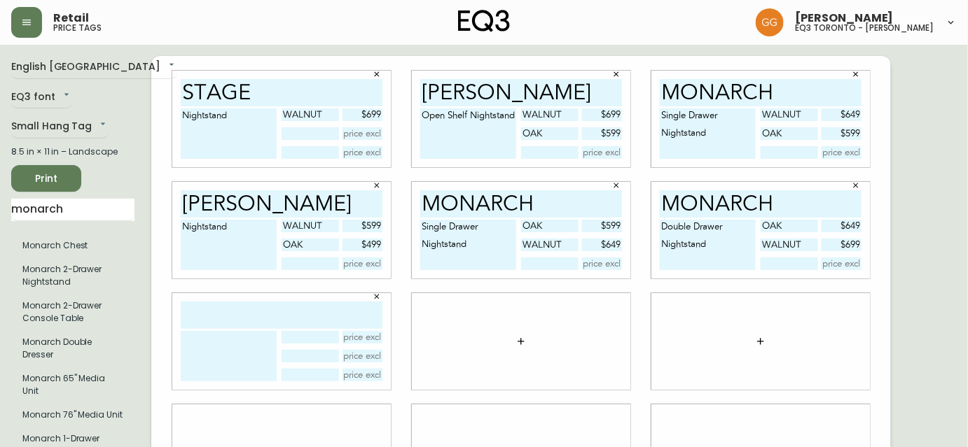
click at [296, 322] on input "text" at bounding box center [282, 315] width 202 height 27
type input "marcel"
click at [188, 343] on textarea at bounding box center [229, 356] width 96 height 50
type textarea "Open Shelf Nightstand"
click at [314, 341] on input "text" at bounding box center [309, 337] width 57 height 13
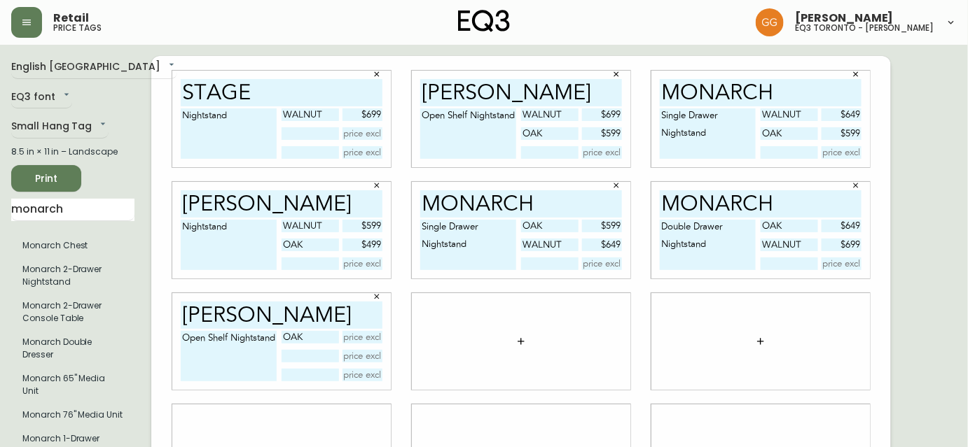
type input "oak"
click at [308, 352] on input "text" at bounding box center [309, 356] width 57 height 13
type input "walnut"
click at [363, 340] on input "text" at bounding box center [362, 337] width 41 height 13
type input "$599"
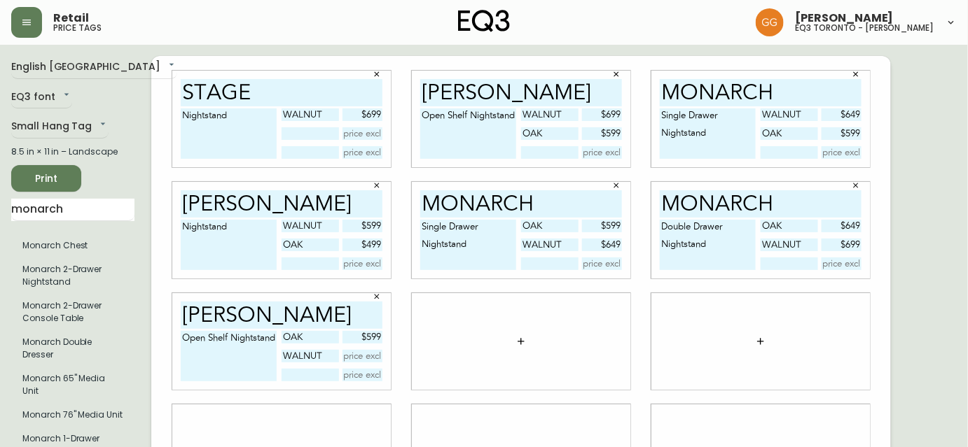
click at [364, 358] on input "text" at bounding box center [362, 356] width 41 height 13
type input "$699"
click at [485, 336] on div at bounding box center [521, 341] width 218 height 97
click at [511, 343] on button "button" at bounding box center [521, 342] width 28 height 28
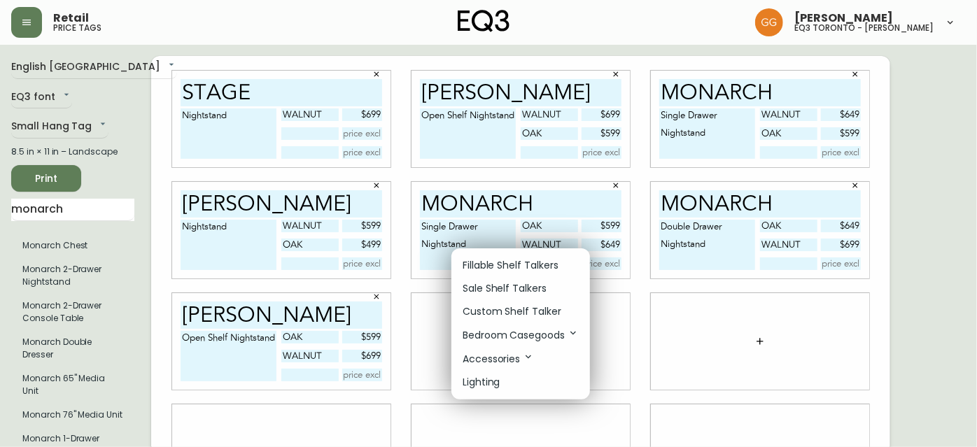
click at [510, 263] on p "Fillable Shelf Talkers" at bounding box center [511, 265] width 96 height 15
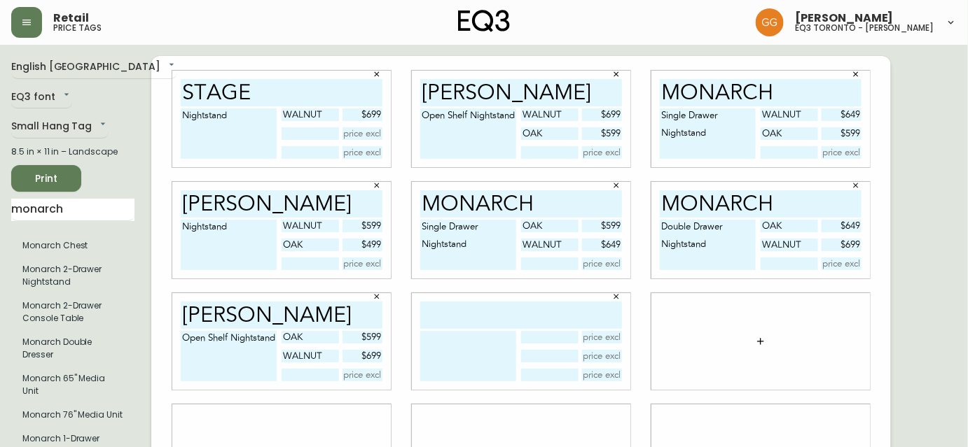
click at [502, 330] on div at bounding box center [521, 341] width 218 height 97
click at [501, 319] on input "text" at bounding box center [521, 315] width 202 height 27
type input "marcel"
click at [492, 348] on textarea at bounding box center [468, 356] width 96 height 50
type textarea "Nightstand"
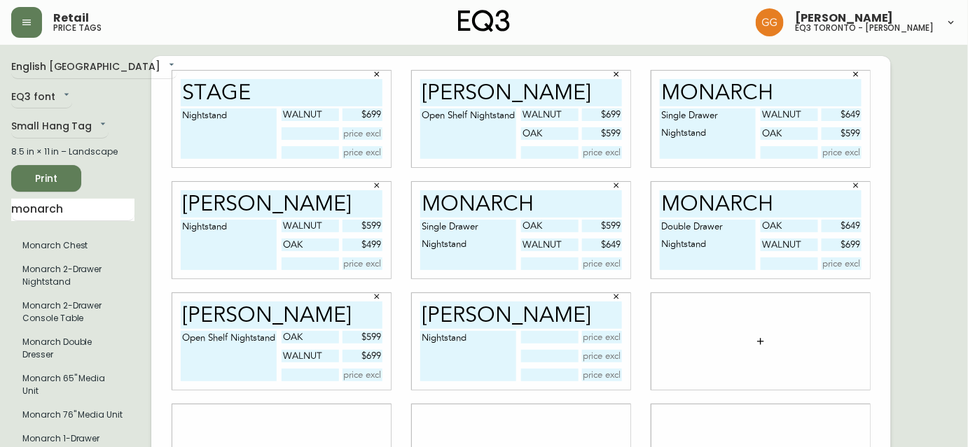
click at [575, 337] on input "text" at bounding box center [549, 337] width 57 height 13
type input "oak"
click at [560, 351] on input "text" at bounding box center [549, 356] width 57 height 13
type input "walnut"
click at [601, 337] on input "text" at bounding box center [602, 337] width 41 height 13
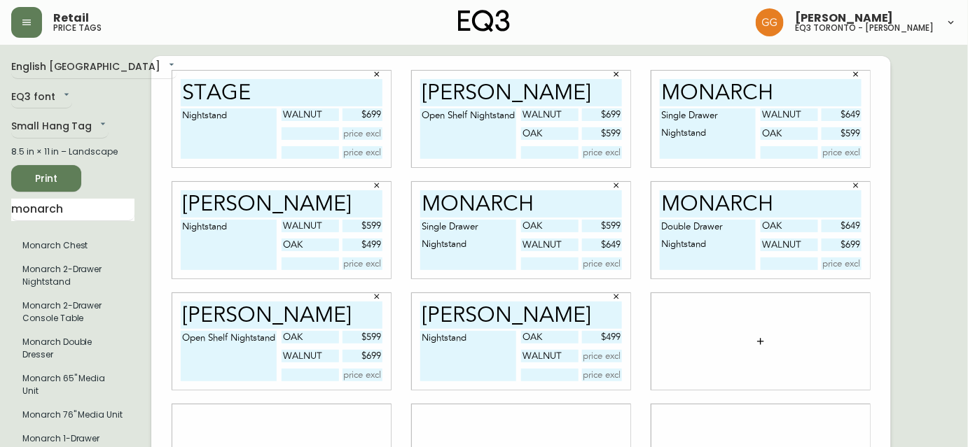
type input "$499"
click at [612, 356] on input "text" at bounding box center [602, 356] width 41 height 13
type input "$599"
click at [64, 204] on input "monarch" at bounding box center [72, 210] width 123 height 22
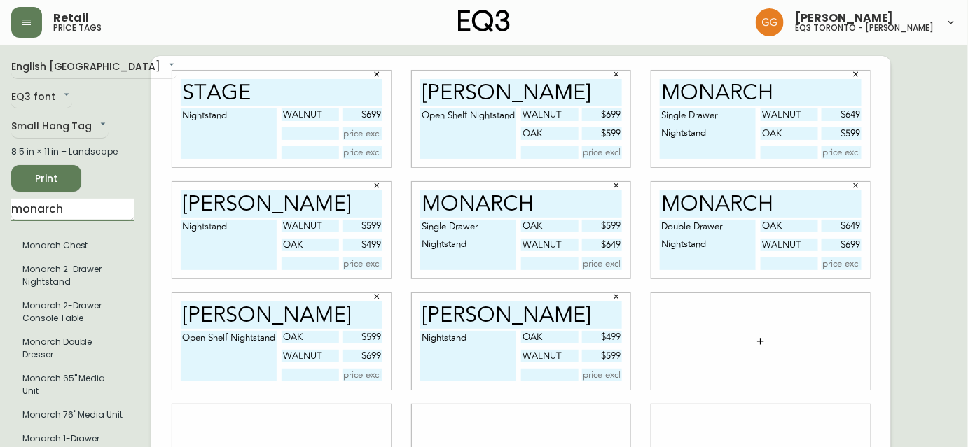
click at [64, 204] on input "monarch" at bounding box center [72, 210] width 123 height 22
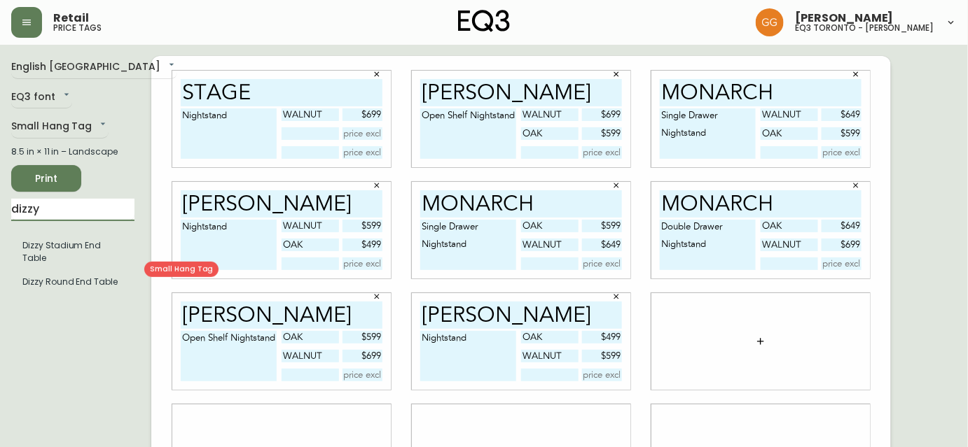
type input "dizzy"
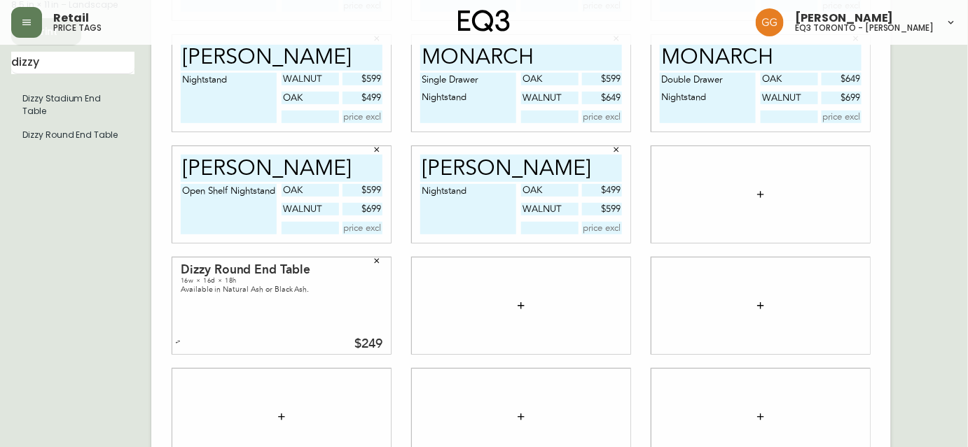
scroll to position [116, 0]
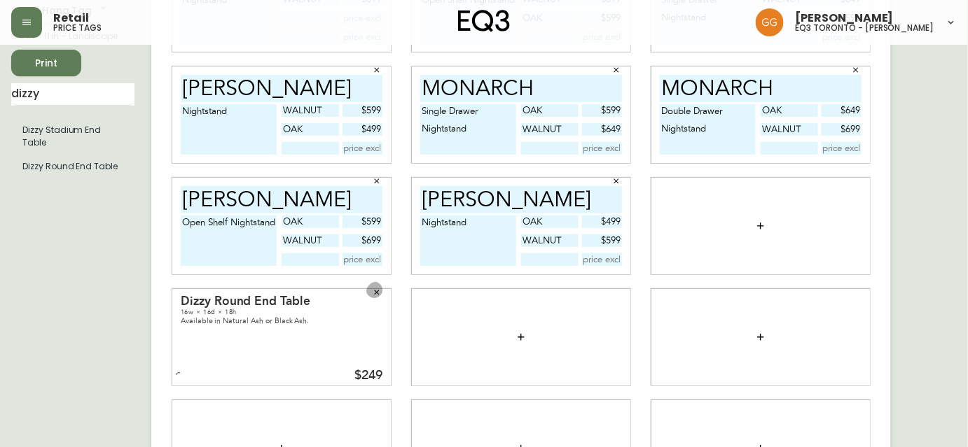
click at [375, 293] on icon "button" at bounding box center [377, 293] width 5 height 5
click at [751, 225] on button "button" at bounding box center [760, 226] width 28 height 28
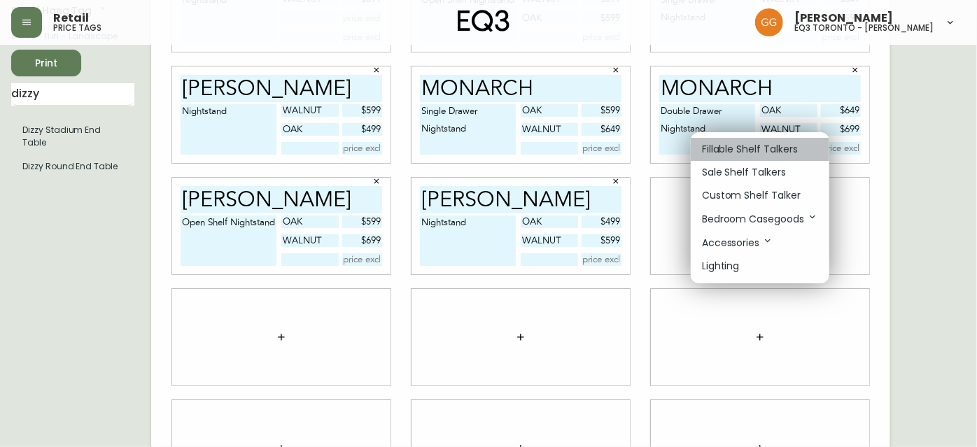
click at [733, 149] on p "Fillable Shelf Talkers" at bounding box center [750, 149] width 96 height 15
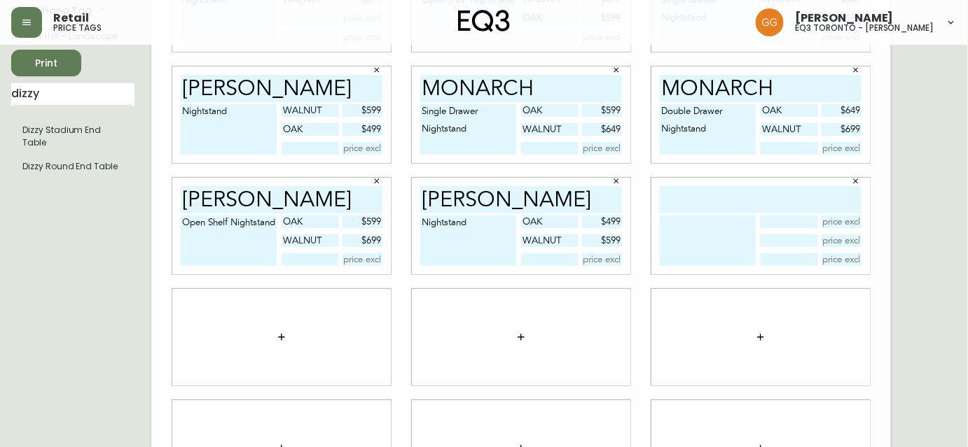
click at [722, 197] on input "text" at bounding box center [761, 199] width 202 height 27
type input "dizzy round"
click at [702, 248] on textarea at bounding box center [708, 241] width 96 height 50
type textarea "End Table"
click at [777, 223] on input "text" at bounding box center [788, 222] width 57 height 13
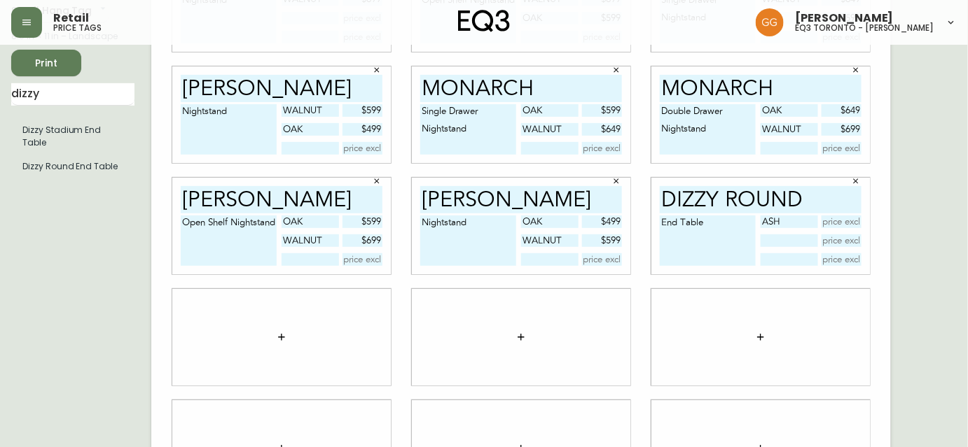
type input "ash"
click at [721, 232] on textarea "End Table" at bounding box center [708, 241] width 96 height 50
click at [823, 207] on input "dizzy round" at bounding box center [761, 199] width 202 height 27
type input "dizzy"
click at [662, 221] on textarea "End Table" at bounding box center [708, 241] width 96 height 50
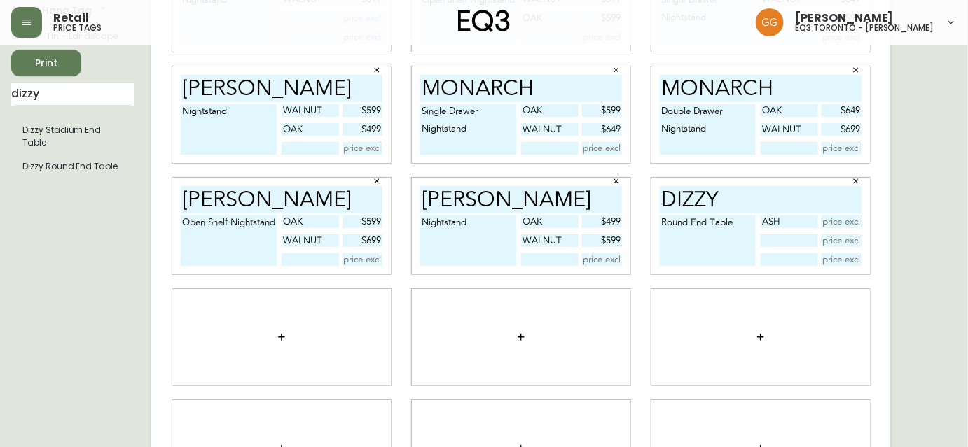
type textarea "Round End Table"
click at [843, 223] on input "text" at bounding box center [841, 222] width 41 height 13
type input "$249"
click at [788, 244] on input "text" at bounding box center [788, 241] width 57 height 13
type input "black"
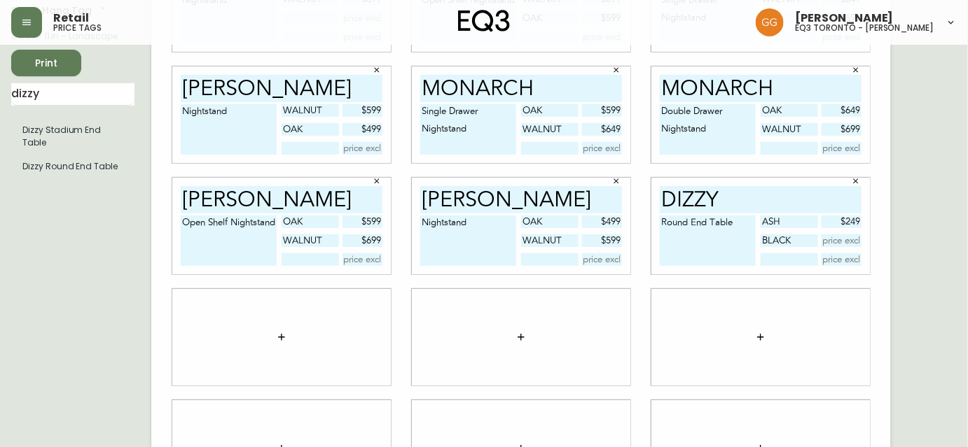
click at [849, 240] on input "text" at bounding box center [841, 241] width 41 height 13
type input "$249"
click at [678, 286] on div at bounding box center [760, 337] width 239 height 111
click at [274, 340] on button "button" at bounding box center [281, 337] width 28 height 28
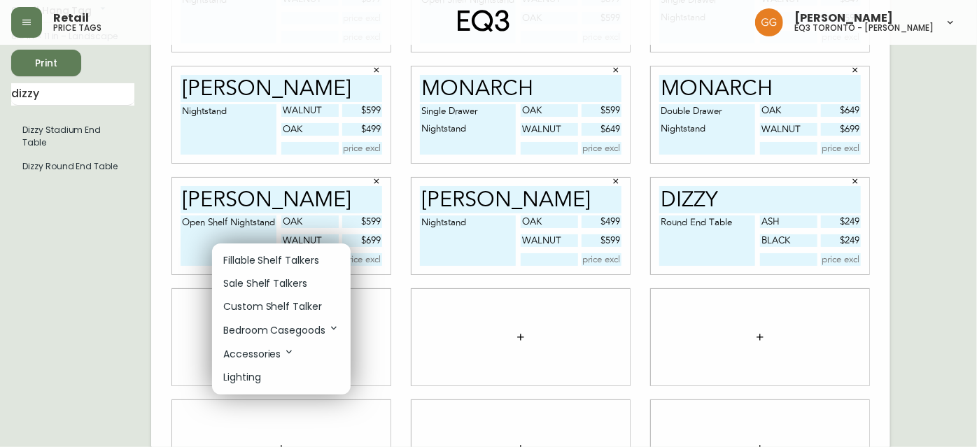
click at [288, 263] on p "Fillable Shelf Talkers" at bounding box center [271, 260] width 96 height 15
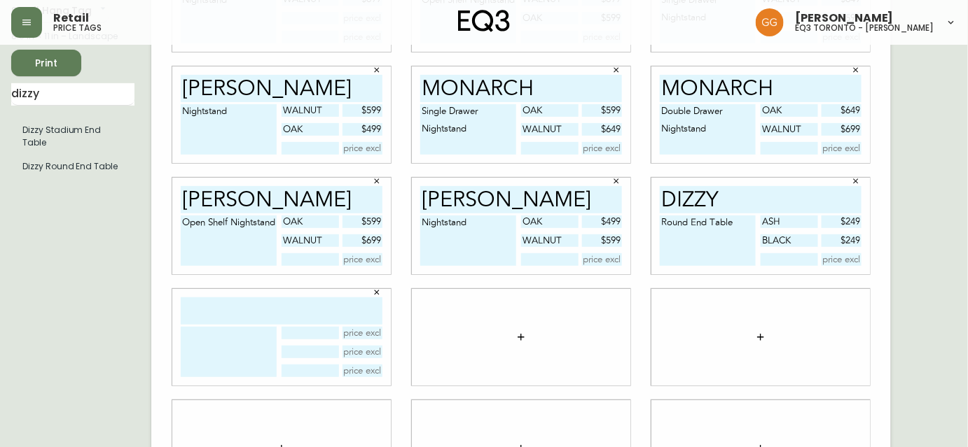
click at [283, 300] on input "text" at bounding box center [282, 311] width 202 height 27
type input "dizzy"
click at [181, 333] on textarea at bounding box center [229, 352] width 96 height 50
type textarea "s"
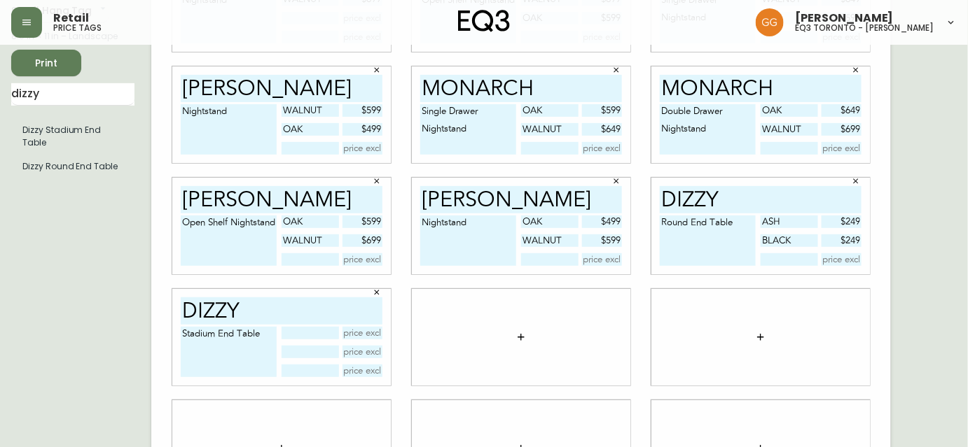
type textarea "Stadium End Table"
click at [324, 337] on input "text" at bounding box center [309, 333] width 57 height 13
type input "black"
click at [323, 353] on input "text" at bounding box center [309, 352] width 57 height 13
type input "ash"
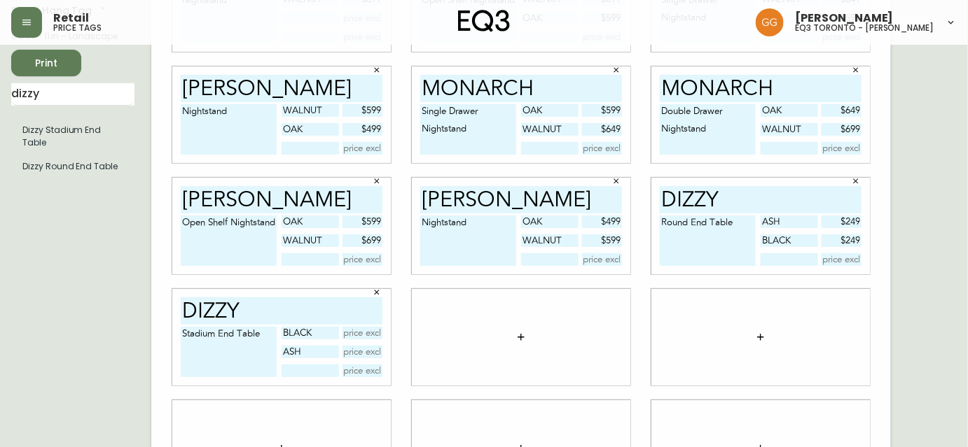
click at [364, 333] on input "text" at bounding box center [362, 333] width 41 height 13
type input "$299"
click at [372, 359] on div "black $299 ash" at bounding box center [331, 352] width 101 height 50
click at [369, 352] on input "text" at bounding box center [362, 352] width 41 height 13
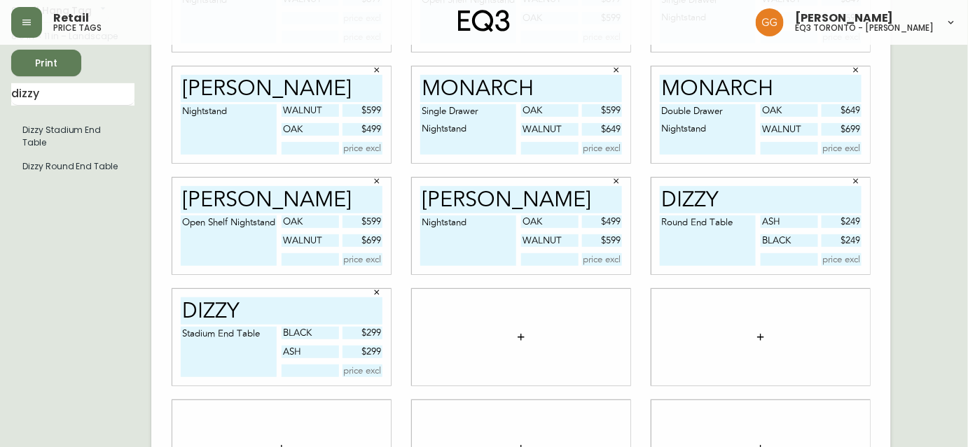
type input "$299"
click at [443, 377] on div at bounding box center [521, 337] width 218 height 97
click at [524, 338] on icon "button" at bounding box center [520, 337] width 11 height 11
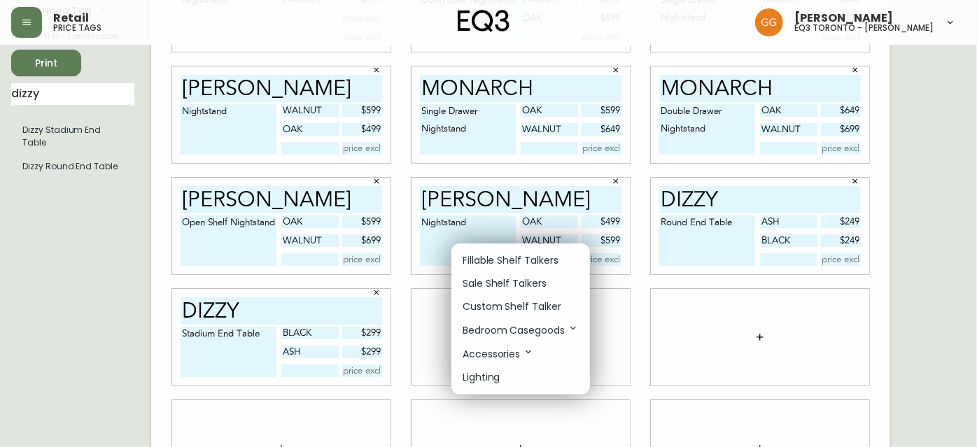
click at [517, 259] on p "Fillable Shelf Talkers" at bounding box center [511, 260] width 96 height 15
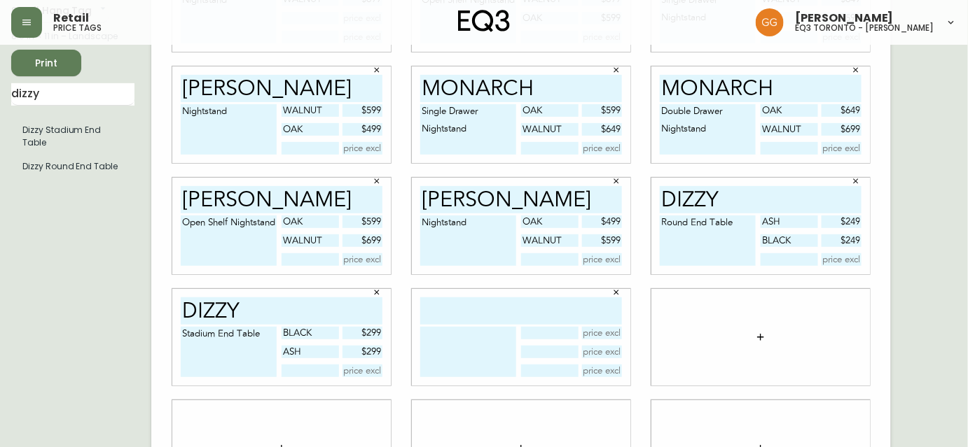
click at [505, 320] on input "text" at bounding box center [521, 311] width 202 height 27
type input "liv"
click at [67, 99] on input "dizzy" at bounding box center [72, 94] width 123 height 22
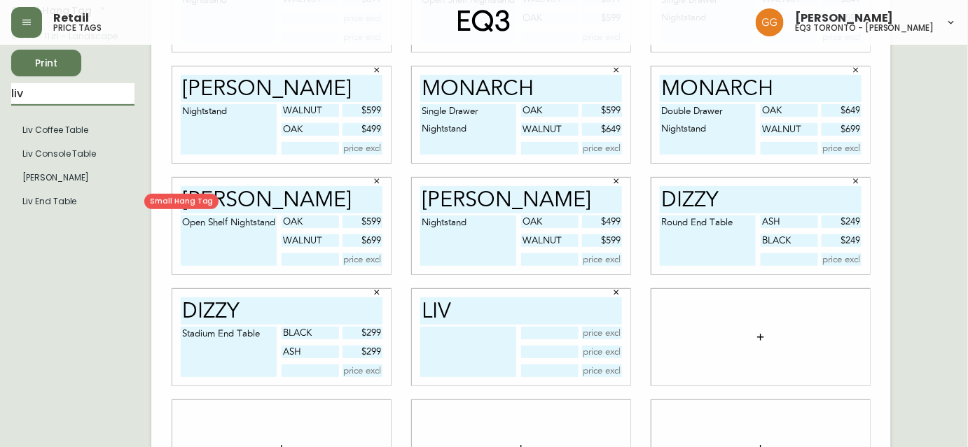
type input "liv"
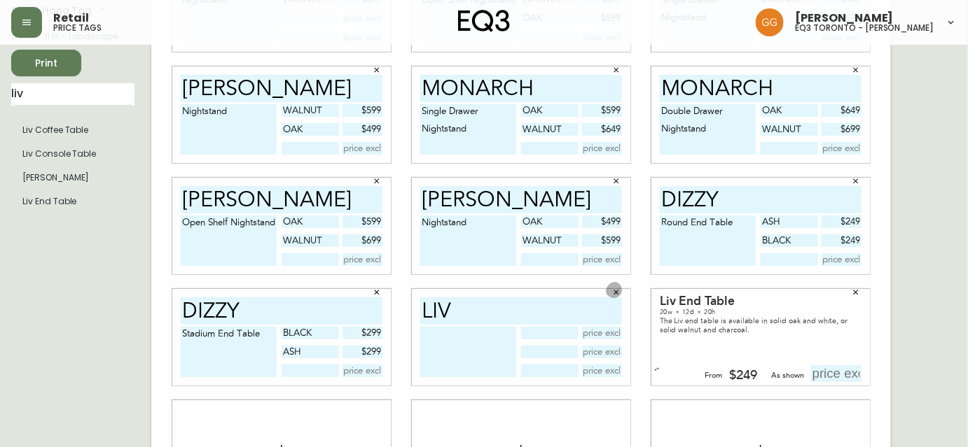
click at [620, 295] on button "button" at bounding box center [616, 292] width 21 height 21
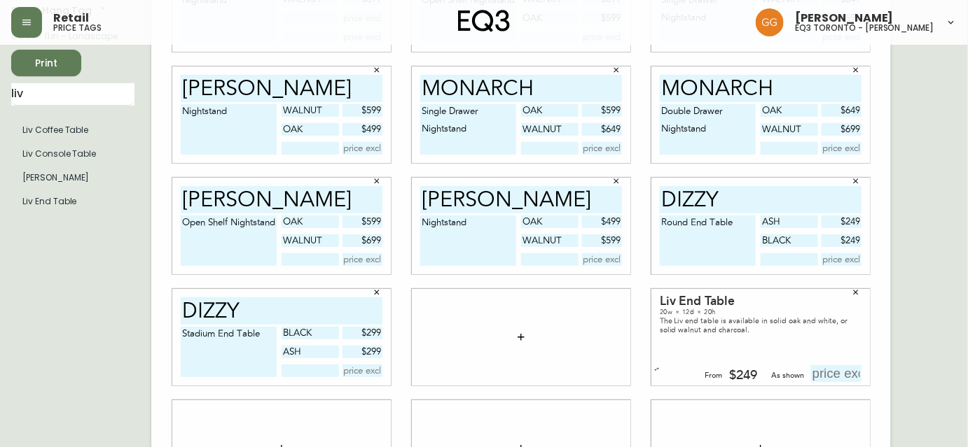
click at [853, 293] on icon "button" at bounding box center [855, 292] width 8 height 8
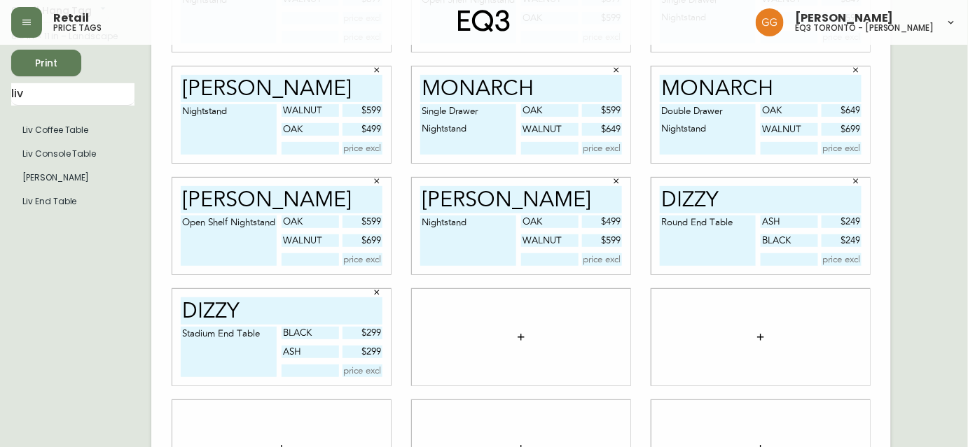
click at [939, 153] on div "English Canada en_CA EQ3 font EQ3 Small Hang Tag small 8.5 in × 11 in – Landsca…" at bounding box center [483, 225] width 945 height 571
click at [524, 339] on icon "button" at bounding box center [520, 337] width 11 height 11
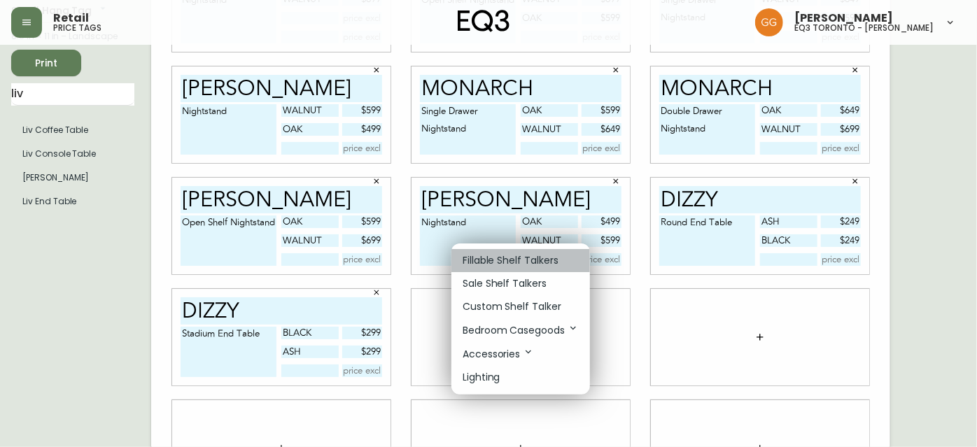
click at [506, 265] on p "Fillable Shelf Talkers" at bounding box center [511, 260] width 96 height 15
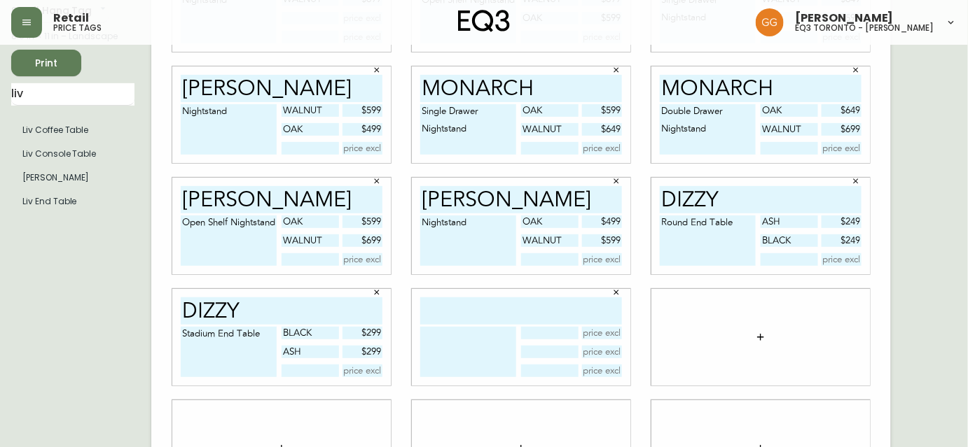
click at [477, 315] on input "text" at bounding box center [521, 311] width 202 height 27
type input "LIV"
click at [464, 344] on textarea at bounding box center [468, 352] width 96 height 50
type textarea "End Table"
click at [547, 335] on input "text" at bounding box center [549, 333] width 57 height 13
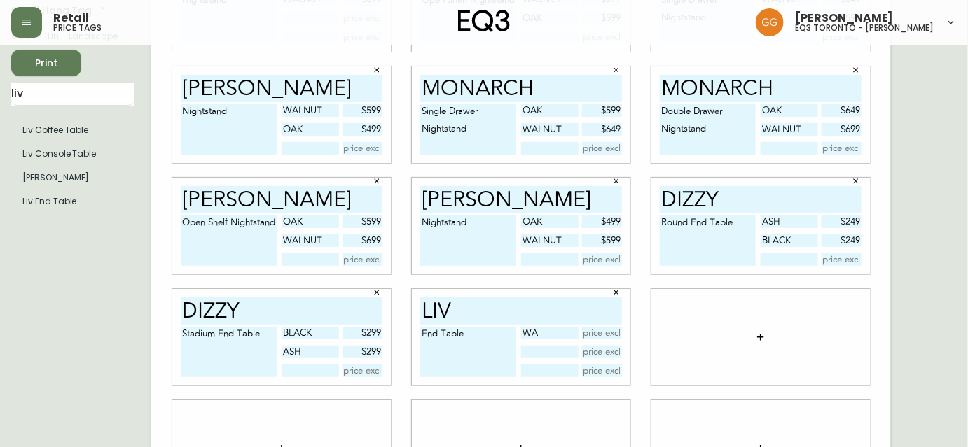
type input "W"
click at [448, 353] on textarea "End Table" at bounding box center [468, 352] width 96 height 50
click at [477, 332] on textarea "End Table" at bounding box center [468, 352] width 96 height 50
click at [597, 351] on input "text" at bounding box center [602, 352] width 41 height 13
drag, startPoint x: 498, startPoint y: 348, endPoint x: 429, endPoint y: 351, distance: 68.7
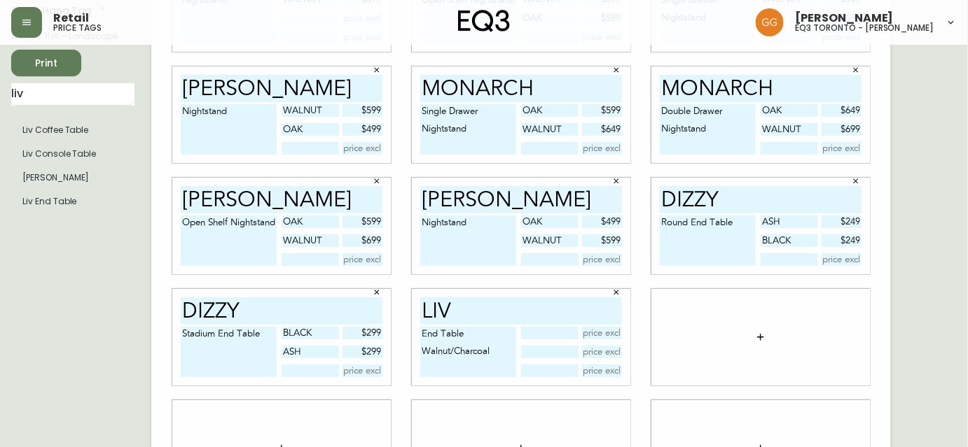
click at [429, 351] on textarea "End Table Walnut/Charcoal" at bounding box center [468, 352] width 96 height 50
drag, startPoint x: 530, startPoint y: 349, endPoint x: 539, endPoint y: 344, distance: 10.0
click at [530, 349] on input "text" at bounding box center [549, 352] width 57 height 13
click at [492, 374] on textarea "End Table Walnut/Charcoal" at bounding box center [468, 352] width 96 height 50
click at [597, 335] on input "text" at bounding box center [602, 333] width 41 height 13
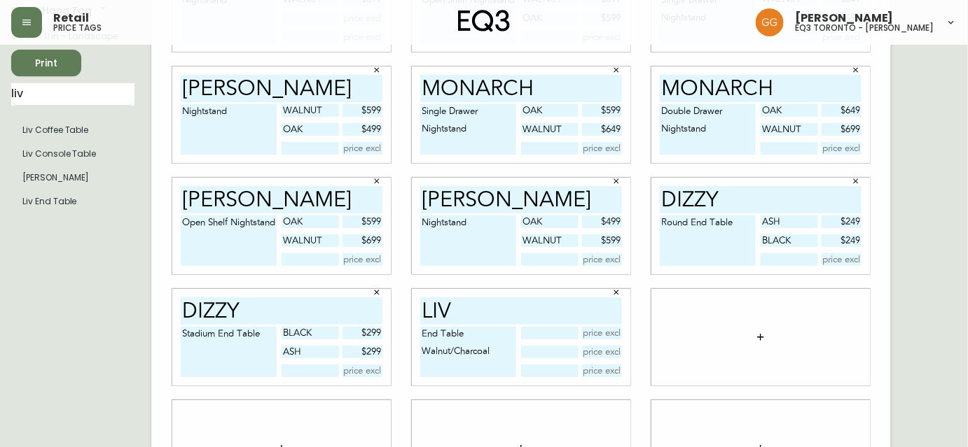
click at [547, 333] on input "text" at bounding box center [549, 333] width 57 height 13
click at [474, 367] on textarea "End Table Walnut/Charcoal" at bounding box center [468, 352] width 96 height 50
click at [495, 357] on textarea "End Table Walnut/Charcoal" at bounding box center [468, 352] width 96 height 50
type textarea "End Table Walnut/Charcoal White/Oak"
click at [539, 335] on input "text" at bounding box center [549, 333] width 57 height 13
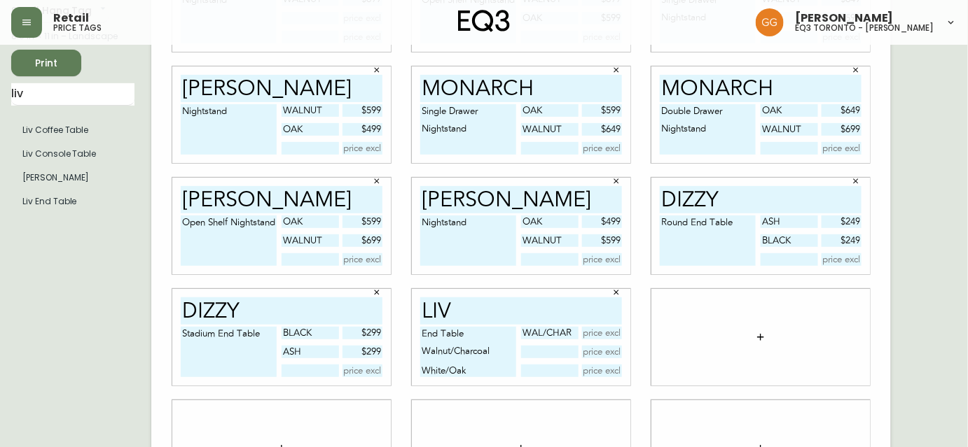
type input "Wal/char"
click at [543, 346] on input "text" at bounding box center [549, 352] width 57 height 13
type input "wht/oak"
click at [468, 367] on textarea "End Table Walnut/Charcoal White/Oak" at bounding box center [468, 352] width 96 height 50
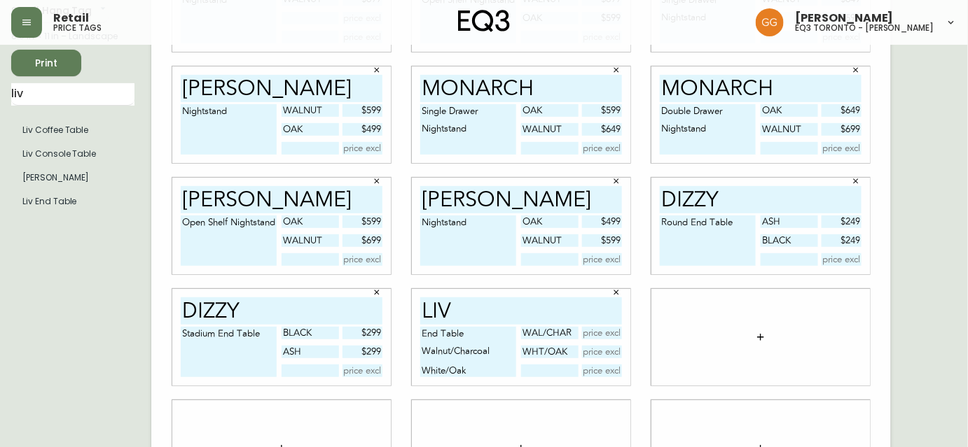
click at [473, 368] on textarea "End Table Walnut/Charcoal White/Oak" at bounding box center [468, 352] width 96 height 50
drag, startPoint x: 475, startPoint y: 368, endPoint x: 422, endPoint y: 358, distance: 53.6
click at [422, 358] on textarea "End Table Walnut/Charcoal White/Oak" at bounding box center [468, 352] width 96 height 50
type textarea "End Table"
click at [611, 336] on input "text" at bounding box center [602, 333] width 41 height 13
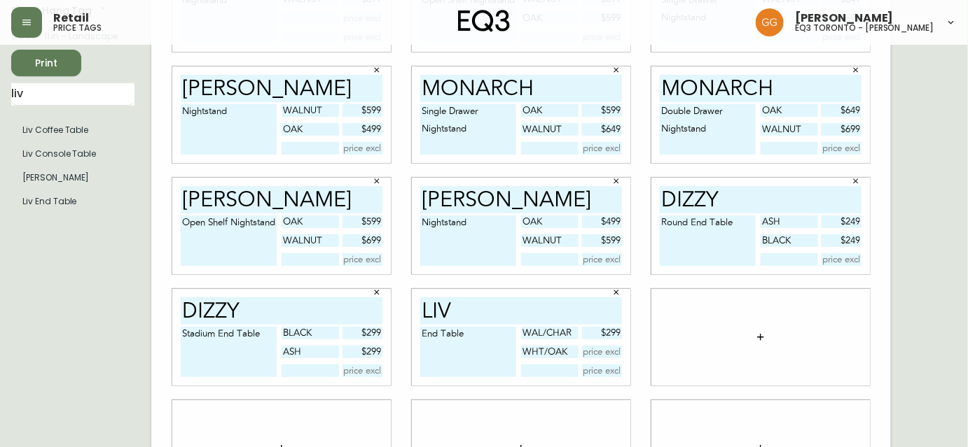
type input "$299"
click at [601, 351] on input "text" at bounding box center [602, 352] width 41 height 13
type input "$249"
click at [651, 350] on div at bounding box center [760, 337] width 218 height 97
click at [765, 334] on icon "button" at bounding box center [760, 337] width 11 height 11
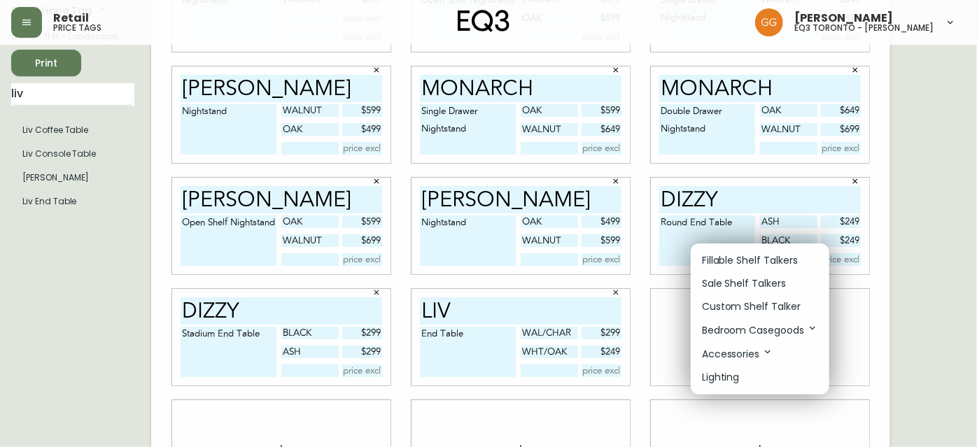
click at [751, 264] on p "Fillable Shelf Talkers" at bounding box center [750, 260] width 96 height 15
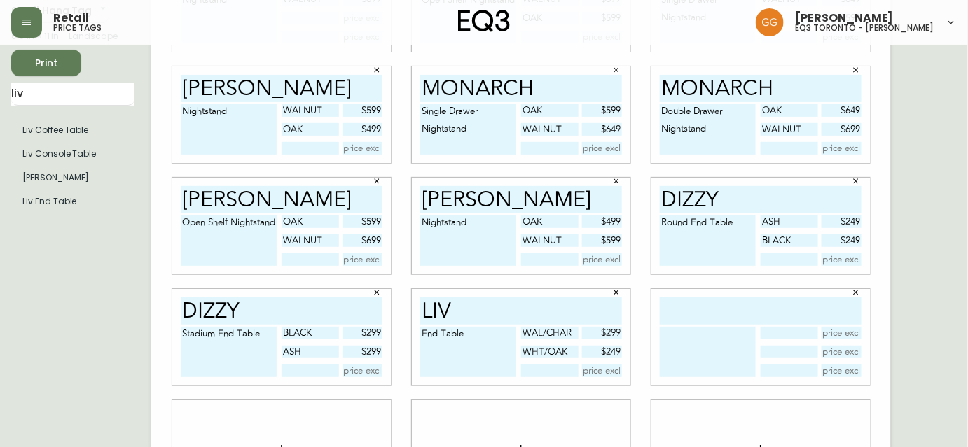
click at [737, 314] on input "text" at bounding box center [761, 311] width 202 height 27
type input "sculptural"
click at [709, 348] on textarea at bounding box center [708, 352] width 96 height 50
type textarea "Fluted End Table"
click at [790, 333] on input "text" at bounding box center [788, 333] width 57 height 13
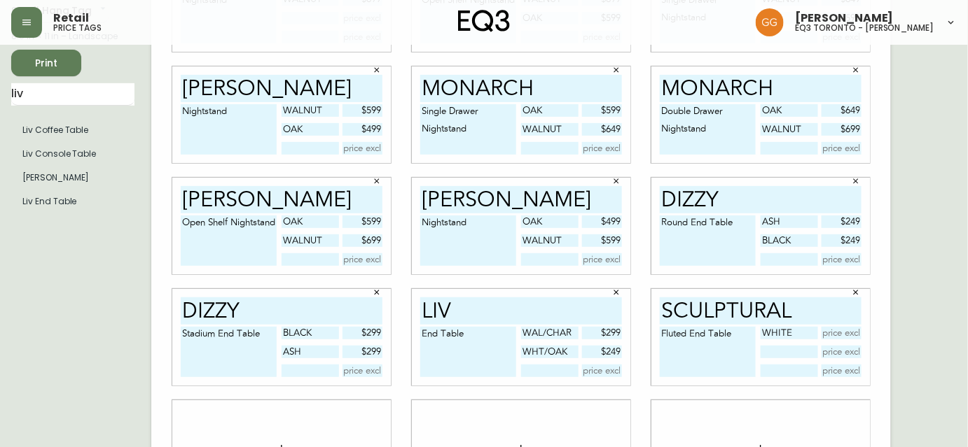
type input "White"
click at [790, 346] on input "text" at bounding box center [788, 352] width 57 height 13
type input "sky blue"
click at [856, 333] on input "text" at bounding box center [841, 333] width 41 height 13
type input "$599"
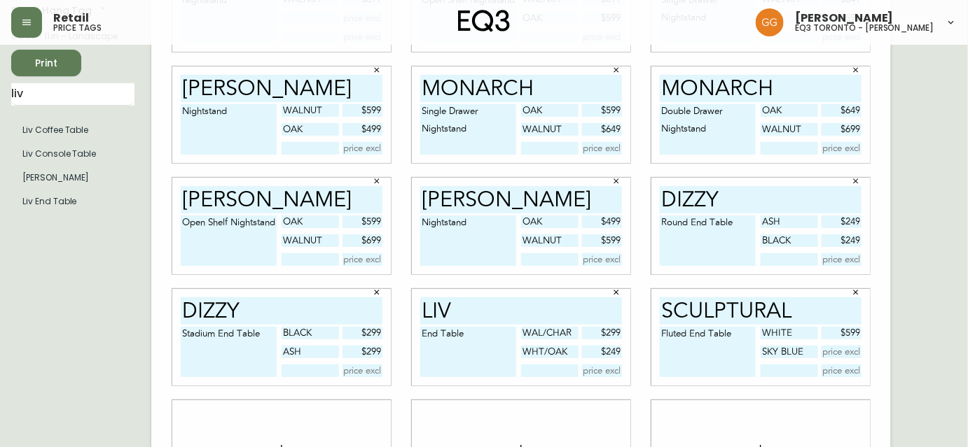
click at [842, 351] on input "text" at bounding box center [841, 352] width 41 height 13
type input "$599"
click at [732, 405] on div at bounding box center [760, 449] width 218 height 97
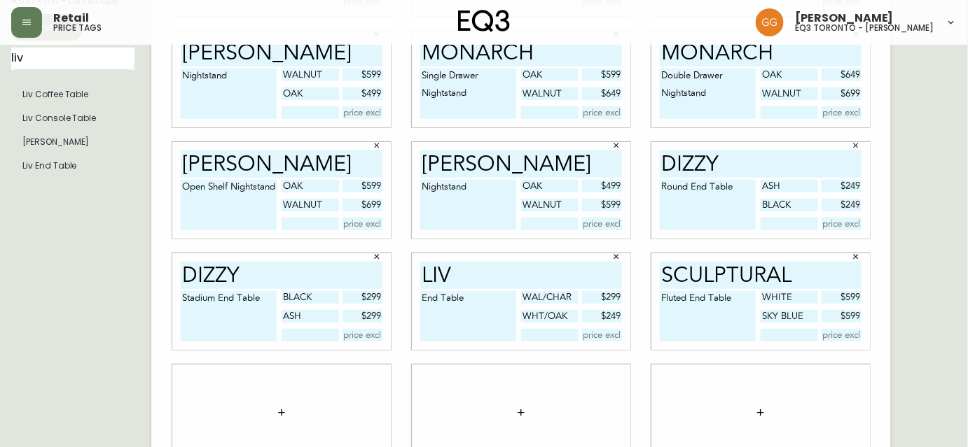
scroll to position [179, 0]
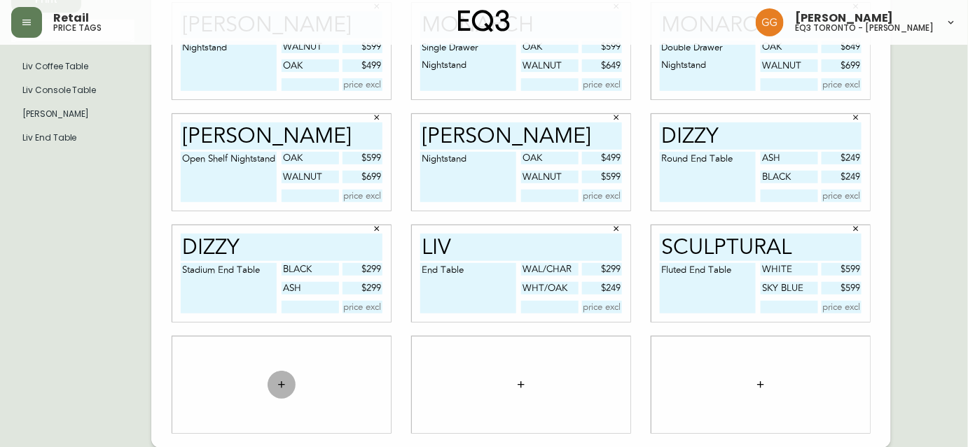
click at [280, 380] on icon "button" at bounding box center [281, 385] width 11 height 11
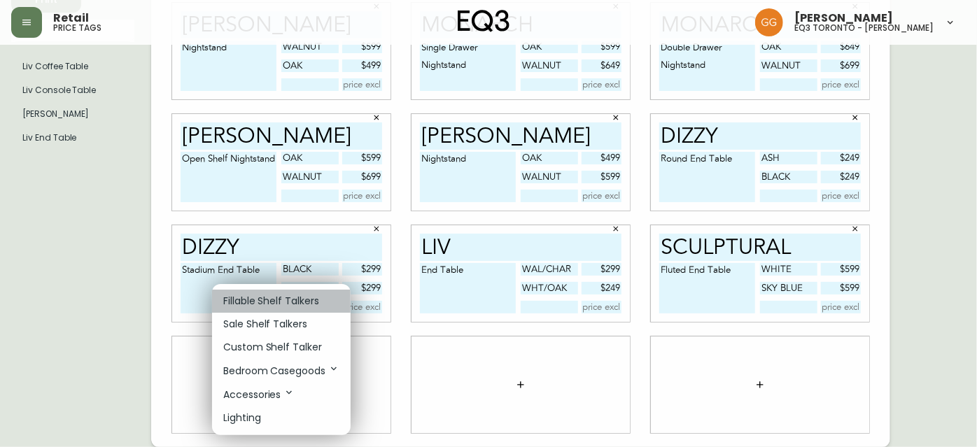
click at [269, 298] on p "Fillable Shelf Talkers" at bounding box center [271, 301] width 96 height 15
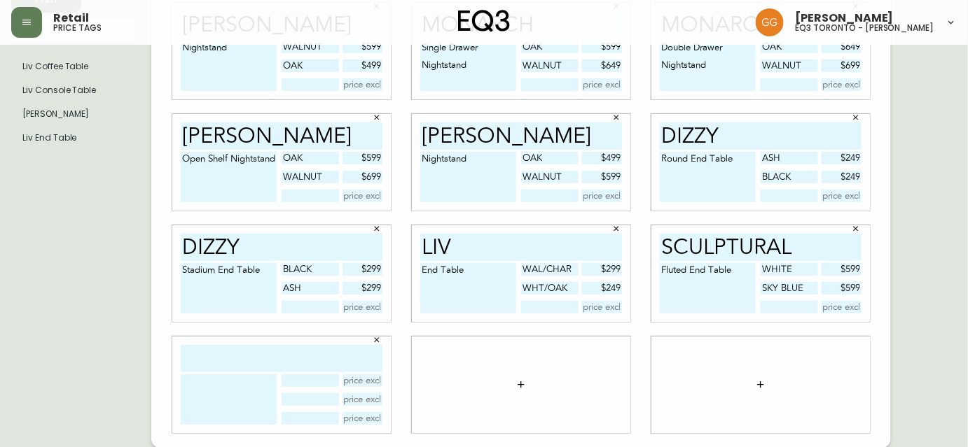
drag, startPoint x: 277, startPoint y: 363, endPoint x: 239, endPoint y: 360, distance: 37.3
click at [277, 363] on input "text" at bounding box center [282, 358] width 202 height 27
type input "ban"
click at [197, 385] on textarea at bounding box center [229, 400] width 96 height 50
type textarea "End Table"
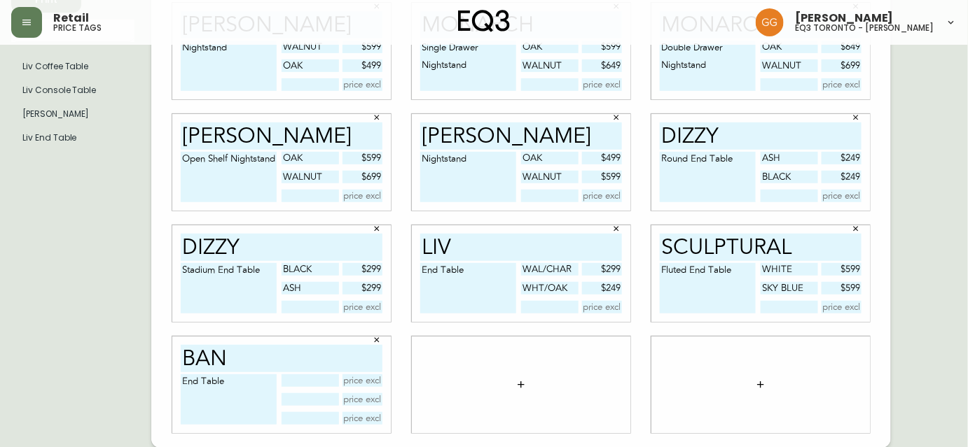
click at [309, 381] on input "text" at bounding box center [309, 381] width 57 height 13
type input "walnut"
click at [313, 401] on input "text" at bounding box center [309, 400] width 57 height 13
type input "oak"
click at [517, 394] on button "button" at bounding box center [521, 385] width 28 height 28
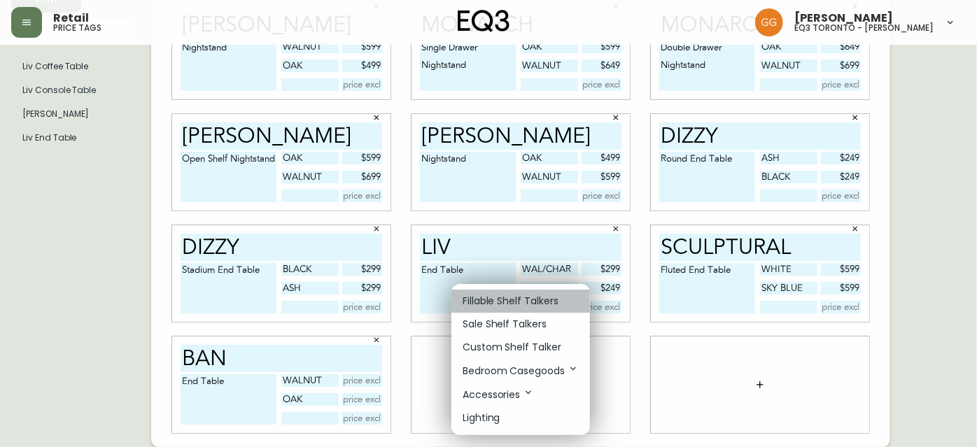
click at [506, 302] on p "Fillable Shelf Talkers" at bounding box center [511, 301] width 96 height 15
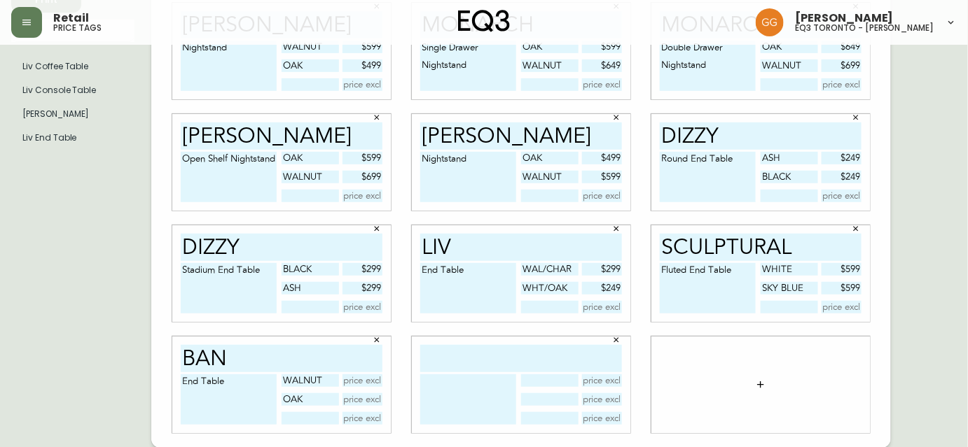
click at [499, 356] on input "text" at bounding box center [521, 358] width 202 height 27
type input "ban"
click at [466, 401] on textarea at bounding box center [468, 400] width 96 height 50
type textarea "e"
type textarea "End Table"
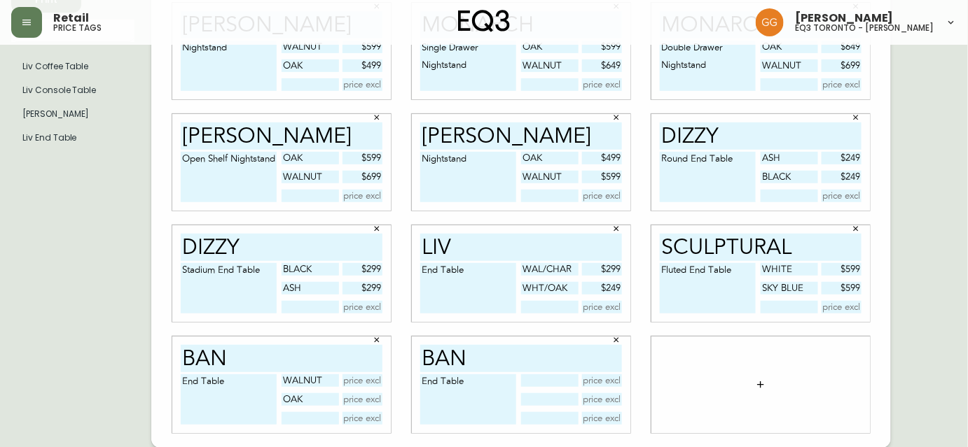
click at [549, 384] on input "text" at bounding box center [549, 381] width 57 height 13
type input "Walnut"
click at [554, 397] on input "text" at bounding box center [549, 400] width 57 height 13
type input "oak"
click at [368, 377] on input "text" at bounding box center [362, 381] width 41 height 13
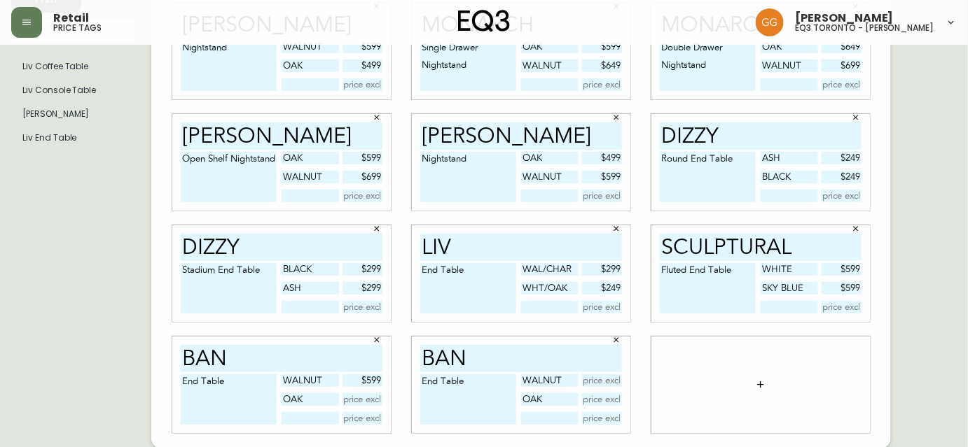
type input "$599"
click at [594, 383] on input "text" at bounding box center [602, 381] width 41 height 13
type input "$599"
click at [370, 398] on input "text" at bounding box center [362, 400] width 41 height 13
type input "$499"
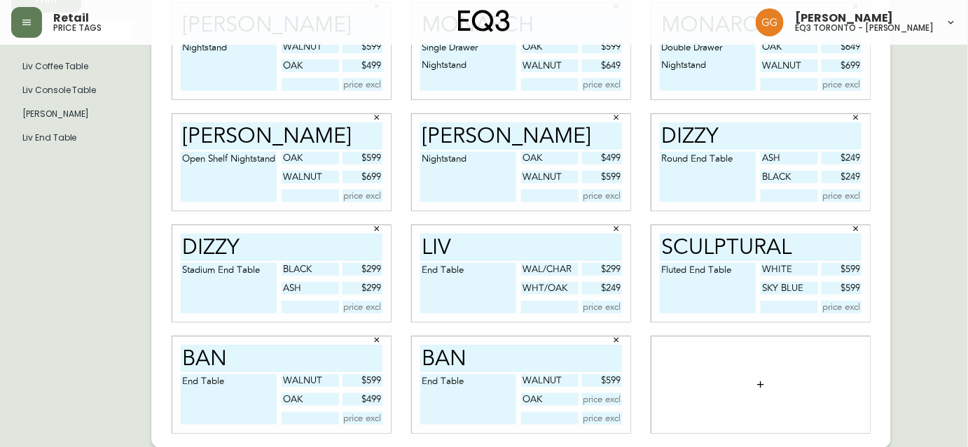
click at [605, 400] on input "text" at bounding box center [602, 400] width 41 height 13
type input "$499"
click at [702, 388] on div at bounding box center [760, 385] width 218 height 97
click at [773, 388] on button "button" at bounding box center [760, 385] width 28 height 28
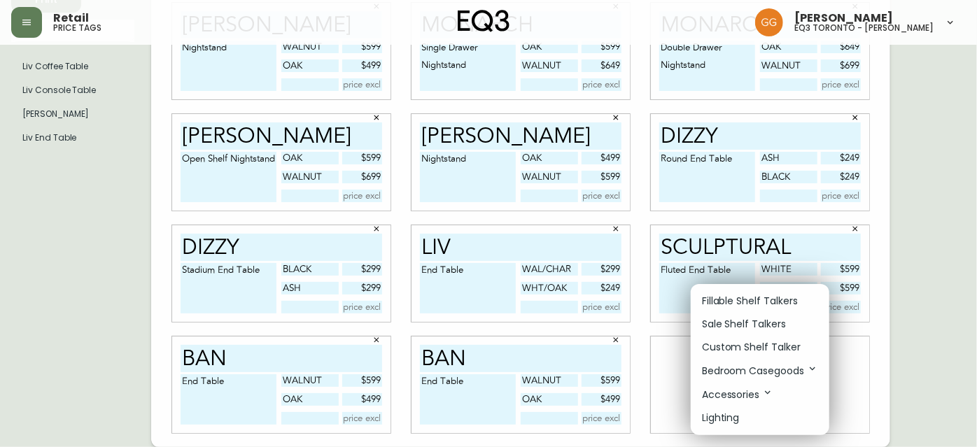
click at [757, 297] on p "Fillable Shelf Talkers" at bounding box center [750, 301] width 96 height 15
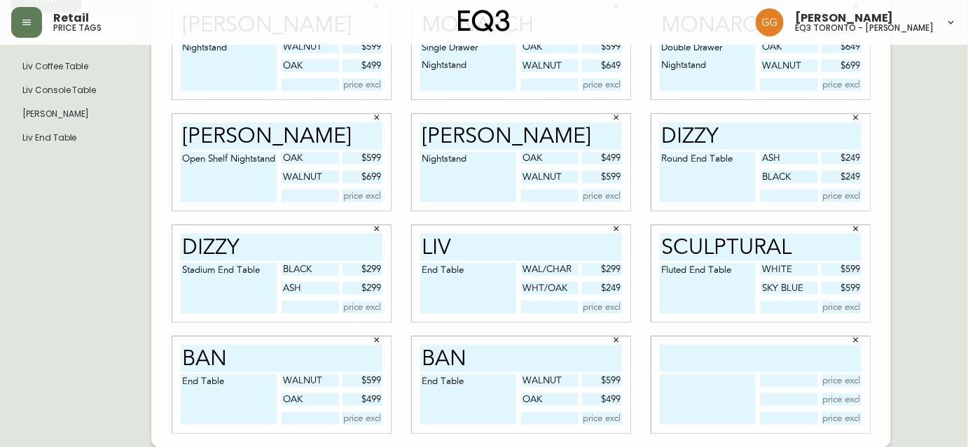
click at [749, 363] on input "text" at bounding box center [761, 358] width 202 height 27
type input "reclaimed teak"
click at [716, 402] on textarea at bounding box center [708, 400] width 96 height 50
type textarea "End Table"
click at [827, 382] on input "text" at bounding box center [841, 381] width 41 height 13
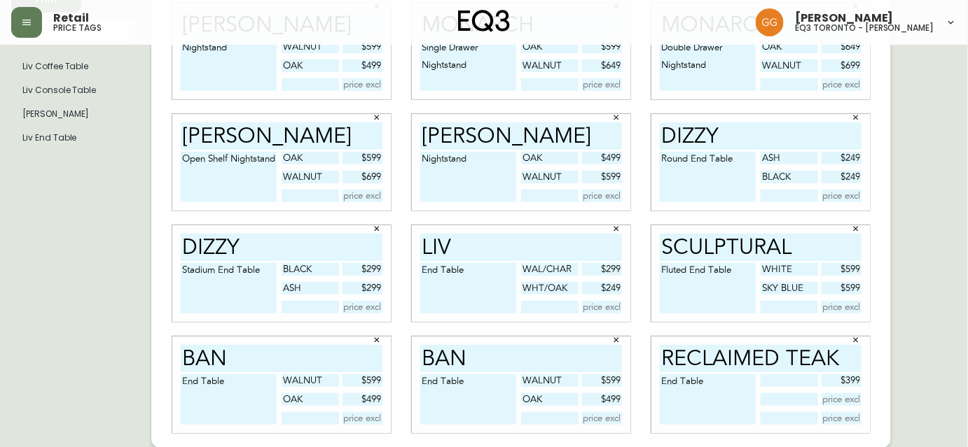
type input "$399"
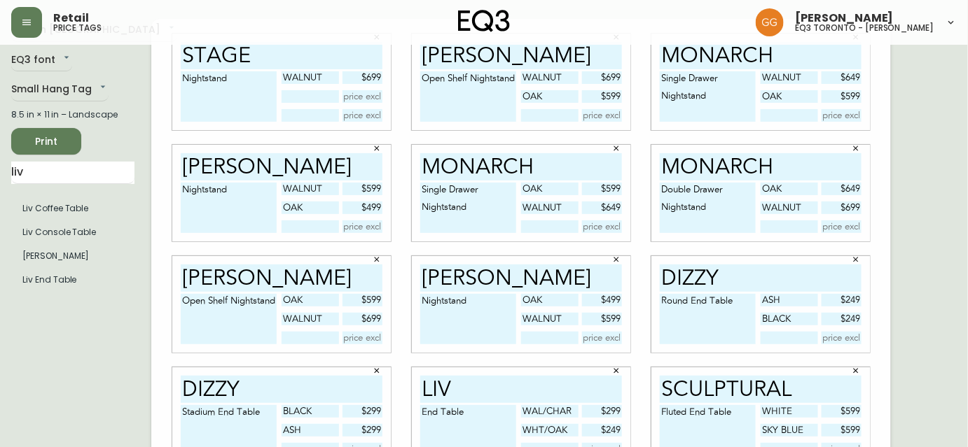
scroll to position [0, 0]
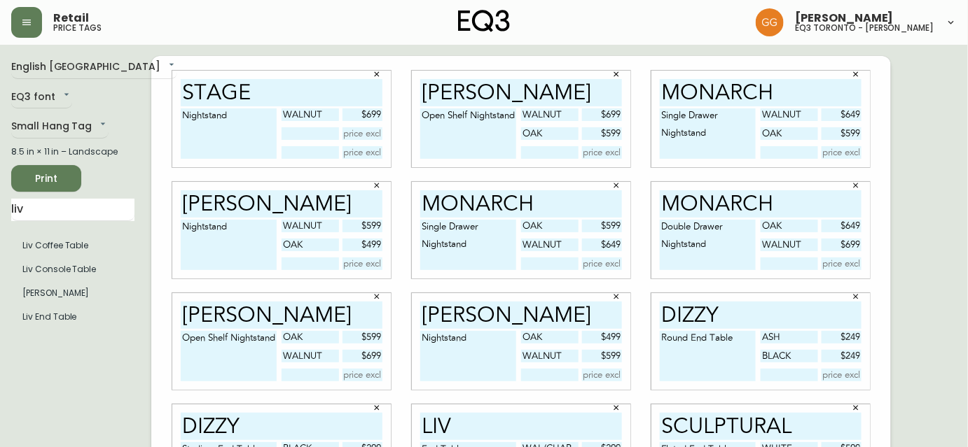
click at [52, 181] on span "Print" at bounding box center [46, 179] width 48 height 18
click at [54, 172] on span "Print" at bounding box center [46, 179] width 48 height 18
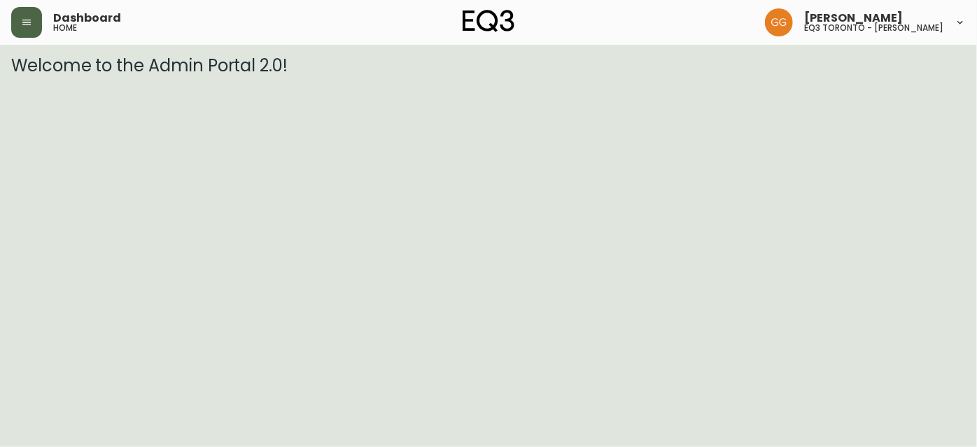
click at [18, 23] on button "button" at bounding box center [26, 22] width 31 height 31
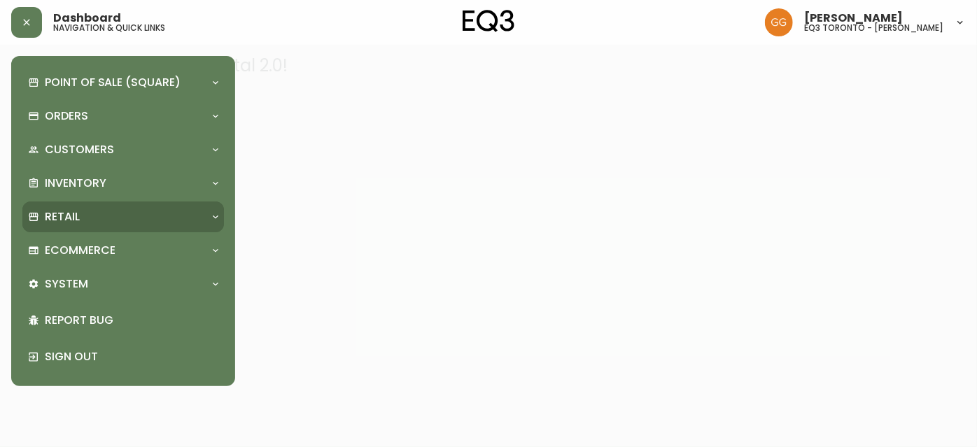
click at [106, 209] on div "Retail" at bounding box center [116, 216] width 176 height 15
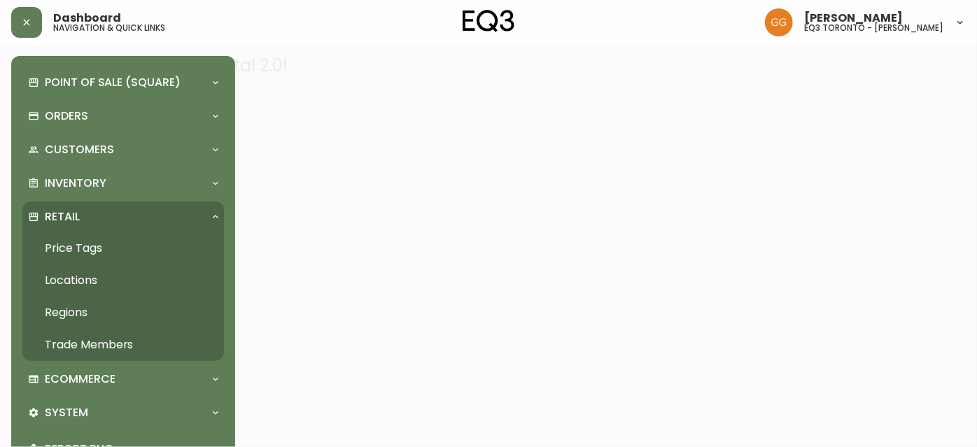
click at [102, 251] on link "Price Tags" at bounding box center [123, 248] width 202 height 32
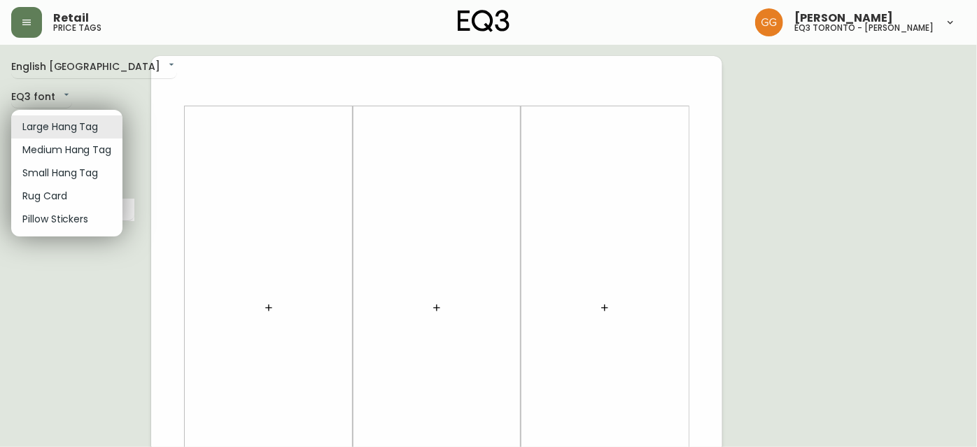
click at [65, 177] on li "Small Hang Tag" at bounding box center [66, 173] width 111 height 23
type input "small"
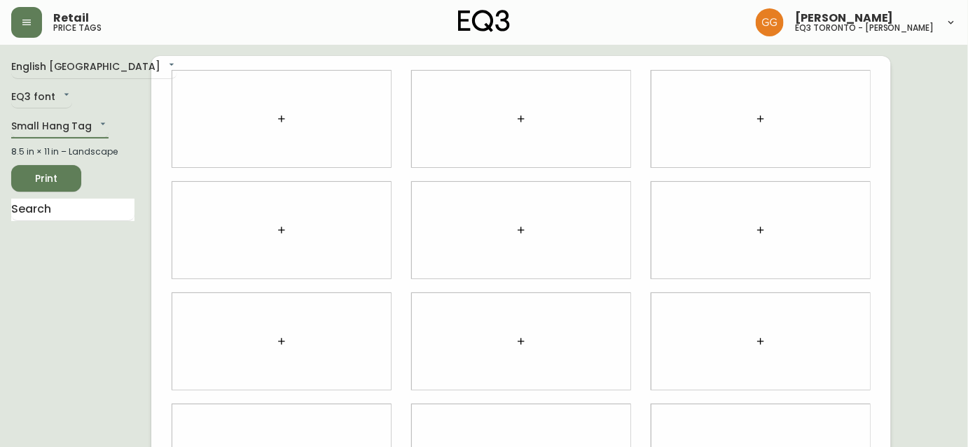
click at [297, 117] on div at bounding box center [281, 119] width 218 height 97
click at [291, 117] on button "button" at bounding box center [281, 119] width 28 height 28
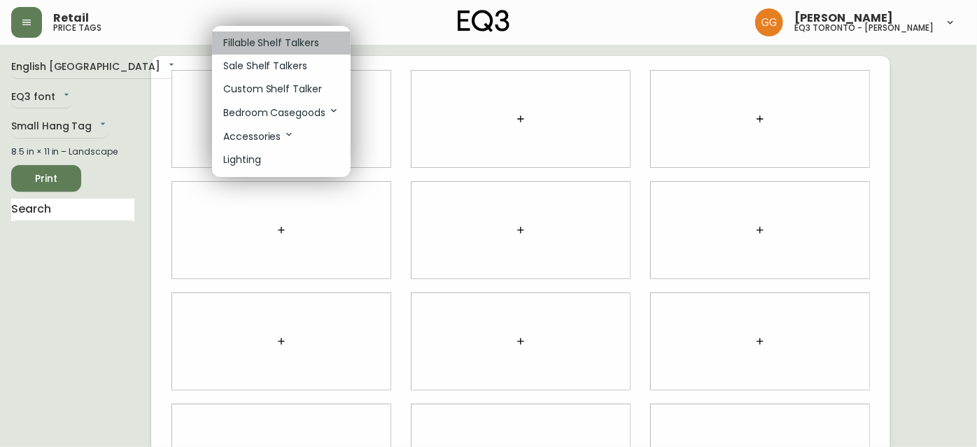
click at [291, 44] on p "Fillable Shelf Talkers" at bounding box center [271, 43] width 96 height 15
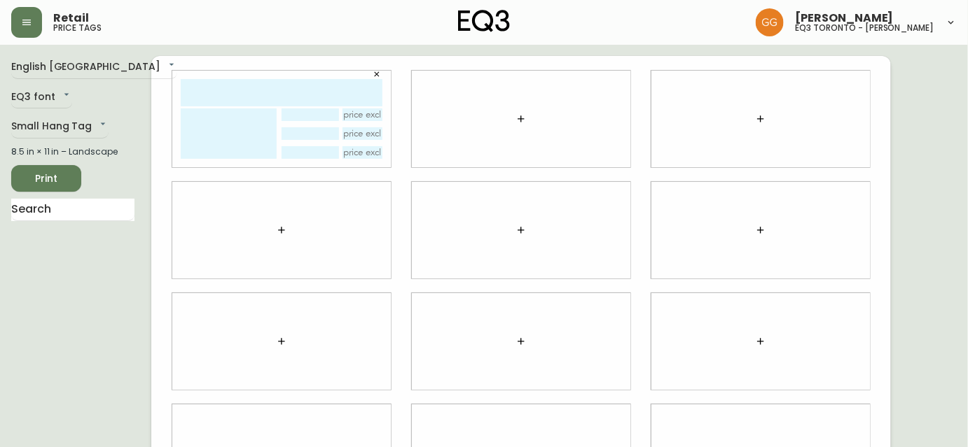
click at [267, 95] on input "text" at bounding box center [282, 92] width 202 height 27
type input "verre"
click at [253, 133] on textarea at bounding box center [229, 134] width 96 height 50
type textarea "e"
type textarea "End Table"
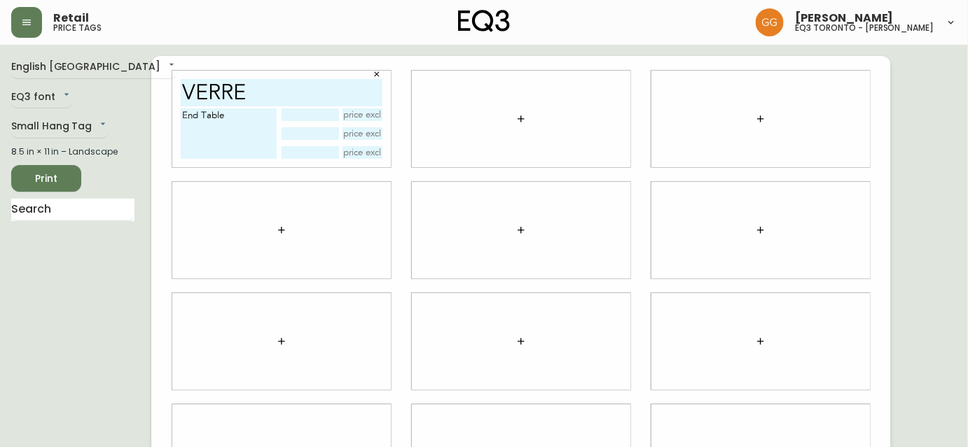
click at [330, 116] on input "text" at bounding box center [309, 115] width 57 height 13
type input "clear"
click at [306, 132] on input "text" at bounding box center [309, 133] width 57 height 13
type input "grey"
click at [362, 120] on input "text" at bounding box center [362, 115] width 41 height 13
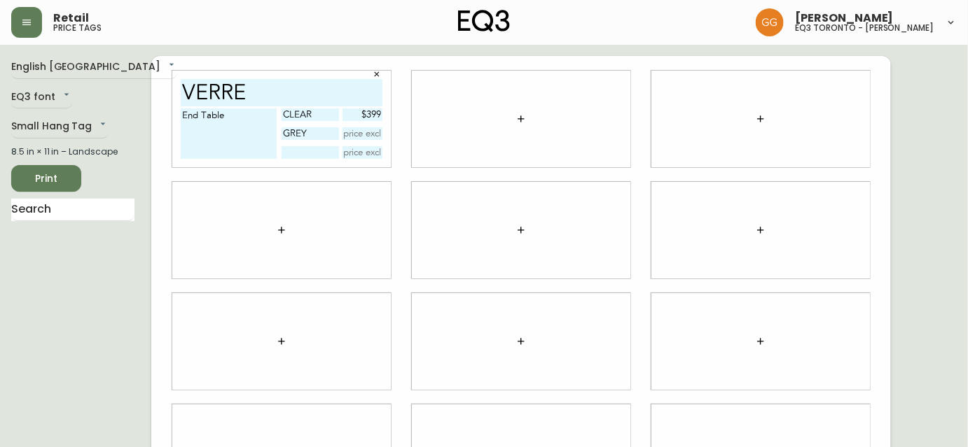
type input "$399"
click at [360, 139] on input "text" at bounding box center [362, 133] width 41 height 13
type input "$399"
click at [431, 133] on div at bounding box center [521, 119] width 218 height 97
click at [519, 113] on icon "button" at bounding box center [520, 118] width 11 height 11
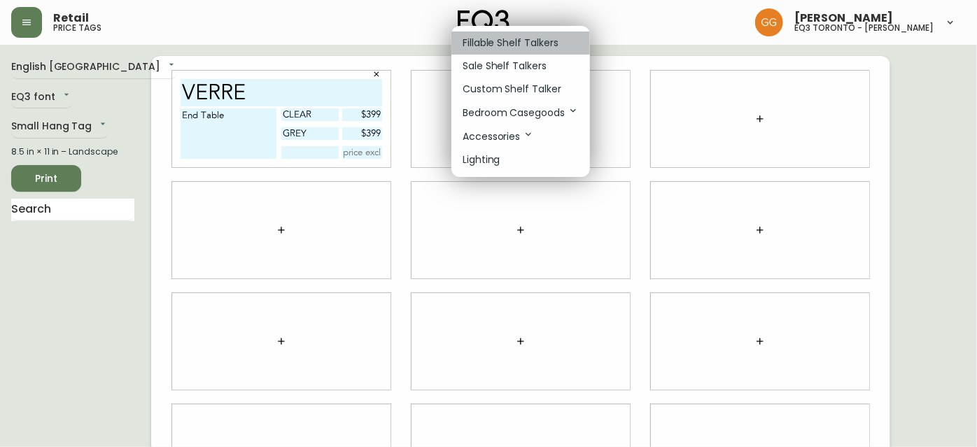
click at [491, 42] on p "Fillable Shelf Talkers" at bounding box center [511, 43] width 96 height 15
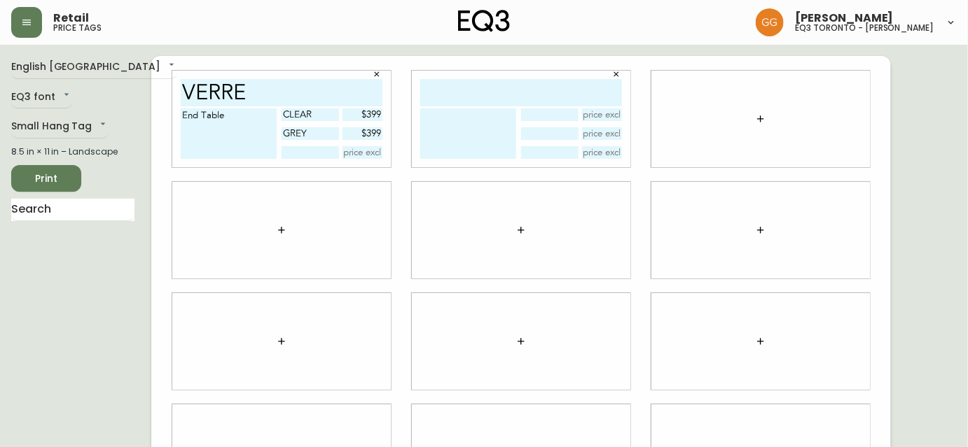
click at [497, 102] on input "text" at bounding box center [521, 92] width 202 height 27
type input "liv"
click at [464, 127] on textarea at bounding box center [468, 134] width 96 height 50
type textarea "End Table"
click at [557, 120] on input "text" at bounding box center [549, 115] width 57 height 13
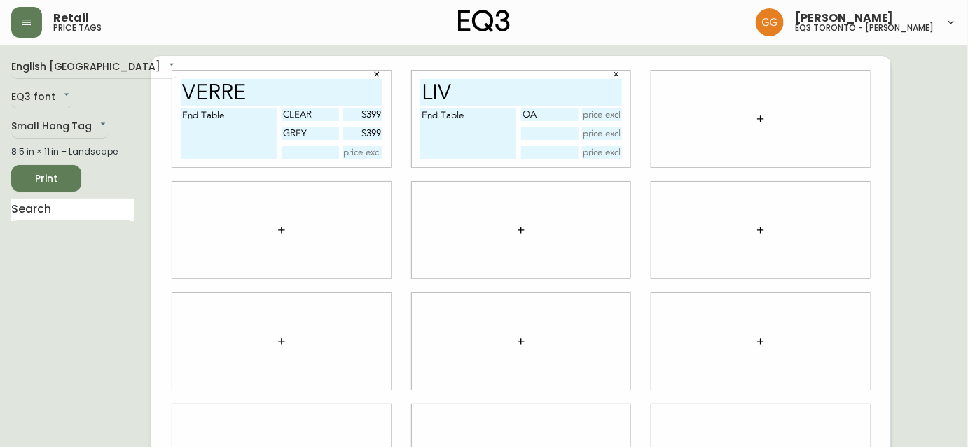
type input "O"
type input "wht/oak"
click at [550, 130] on input "text" at bounding box center [549, 133] width 57 height 13
type input "wal/cha"
click at [500, 167] on div "liv End Table wht/oak wal/cha" at bounding box center [520, 119] width 239 height 111
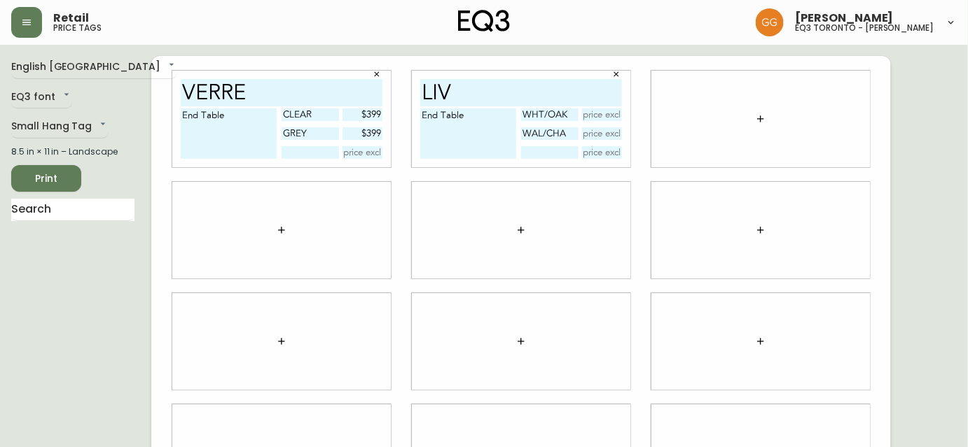
click at [608, 116] on input "text" at bounding box center [602, 115] width 41 height 13
type input "$249"
click at [608, 139] on input "text" at bounding box center [602, 133] width 41 height 13
type input "$299"
click at [85, 209] on input "text" at bounding box center [72, 210] width 123 height 22
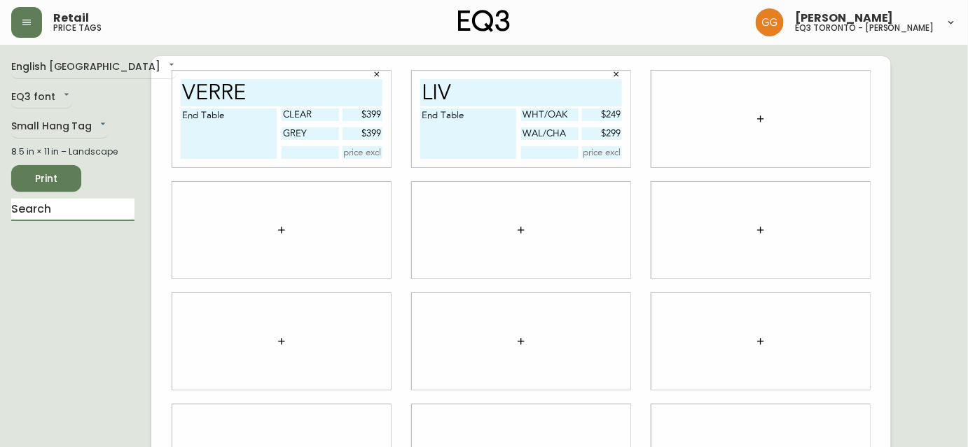
click at [756, 115] on icon "button" at bounding box center [760, 118] width 11 height 11
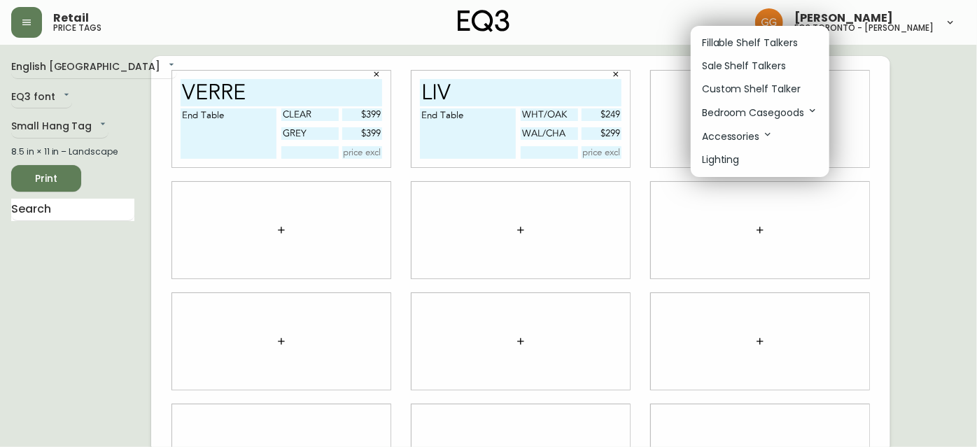
click at [751, 45] on p "Fillable Shelf Talkers" at bounding box center [750, 43] width 96 height 15
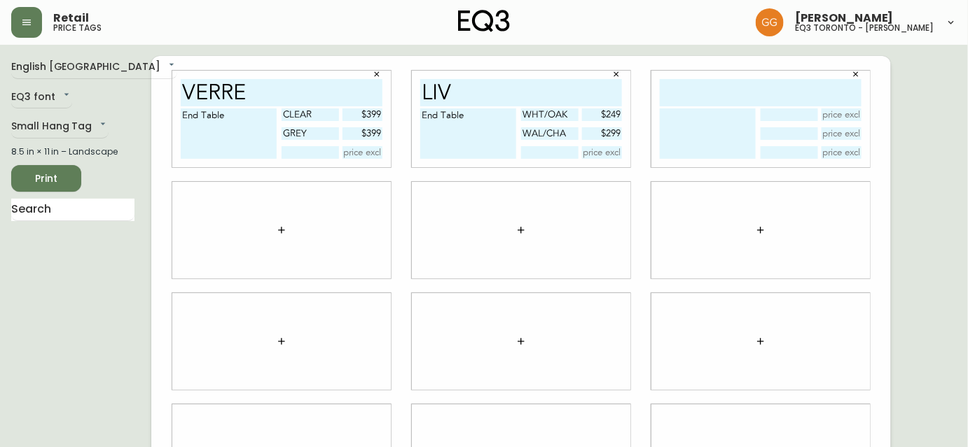
click at [737, 92] on input "text" at bounding box center [761, 92] width 202 height 27
type input "sTADIUM"
click at [718, 126] on textarea at bounding box center [708, 134] width 96 height 50
type textarea "s"
type textarea "Single Drawer Nightstand"
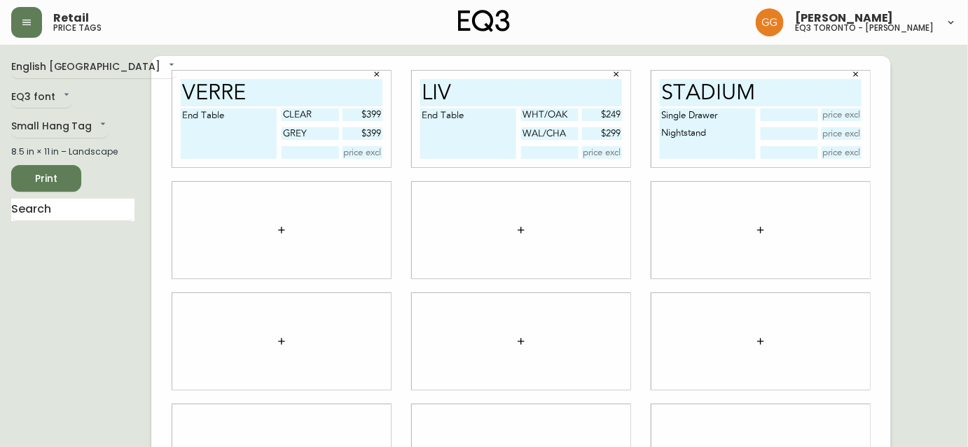
click at [797, 113] on input "text" at bounding box center [788, 115] width 57 height 13
type input "blk oak"
click at [810, 133] on input "text" at bounding box center [788, 133] width 57 height 13
type input "oak"
click at [860, 118] on input "text" at bounding box center [841, 115] width 41 height 13
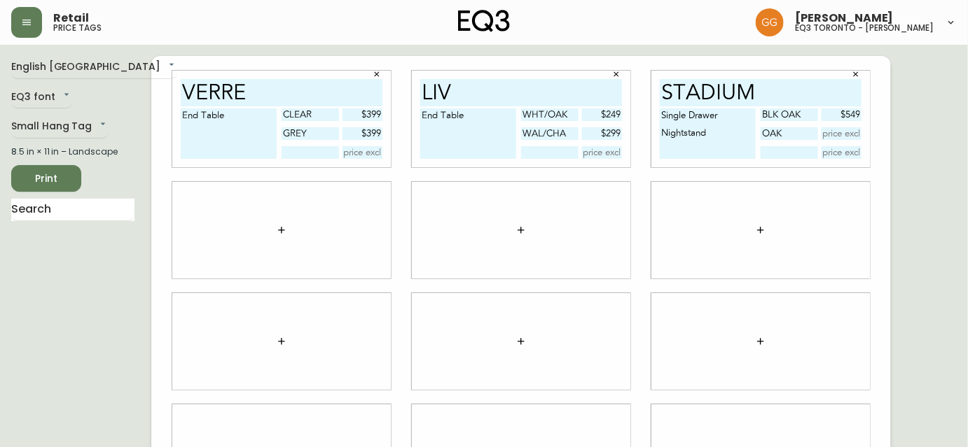
type input "$549"
click at [853, 134] on input "text" at bounding box center [841, 133] width 41 height 13
type input "$549"
click at [615, 195] on div at bounding box center [521, 230] width 218 height 97
click at [284, 232] on icon "button" at bounding box center [281, 230] width 11 height 11
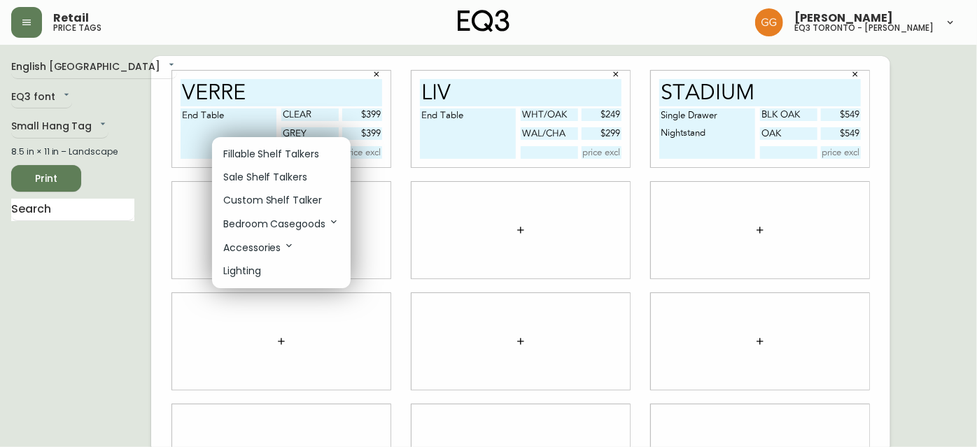
click at [276, 158] on p "Fillable Shelf Talkers" at bounding box center [271, 154] width 96 height 15
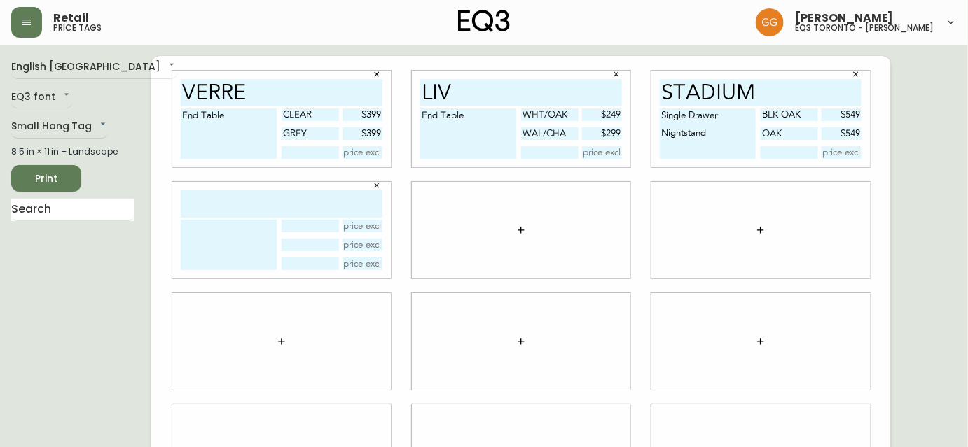
click at [260, 204] on input "text" at bounding box center [282, 203] width 202 height 27
type input "stadium"
click at [225, 235] on textarea at bounding box center [229, 245] width 96 height 50
type textarea "s"
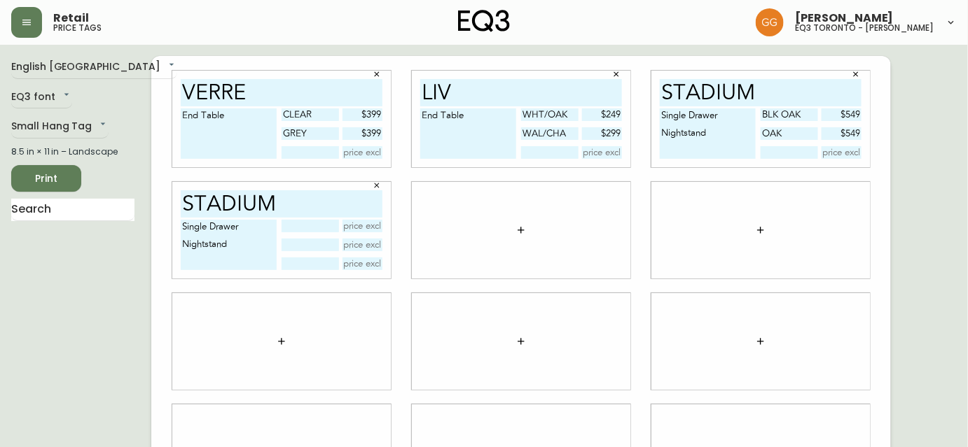
type textarea "Single Drawer Nightstand"
click at [297, 227] on input "text" at bounding box center [309, 226] width 57 height 13
type input "Oak"
click at [298, 242] on input "text" at bounding box center [309, 245] width 57 height 13
type input "blk oak"
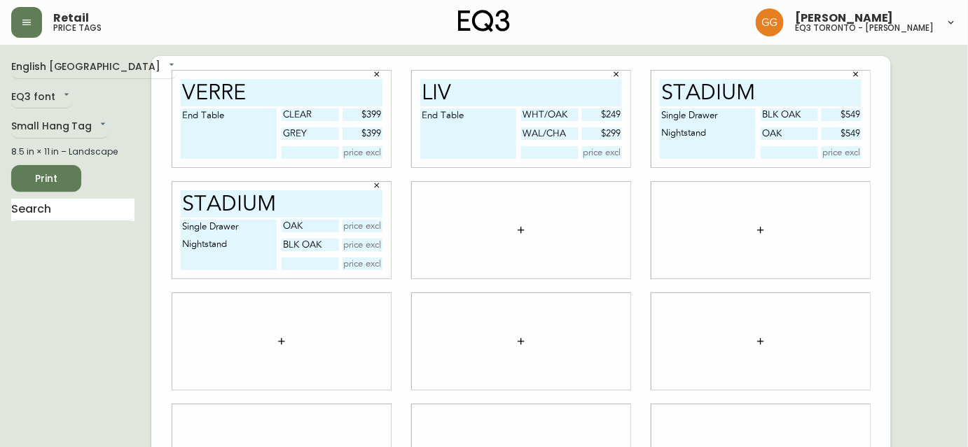
click at [353, 225] on input "text" at bounding box center [362, 226] width 41 height 13
type input "$549"
click at [370, 246] on input "text" at bounding box center [362, 245] width 41 height 13
type input "$549"
click at [431, 243] on div at bounding box center [521, 230] width 218 height 97
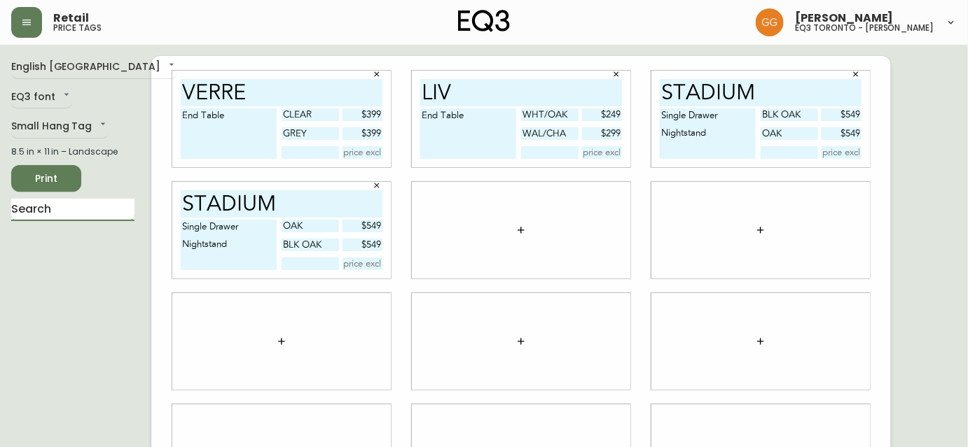
click at [58, 210] on input "text" at bounding box center [72, 210] width 123 height 22
click at [522, 239] on button "button" at bounding box center [521, 230] width 28 height 28
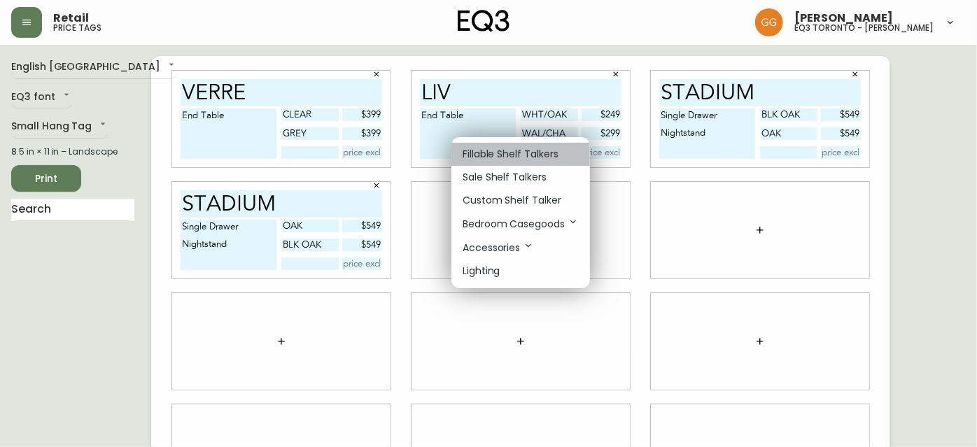
click at [525, 150] on p "Fillable Shelf Talkers" at bounding box center [511, 154] width 96 height 15
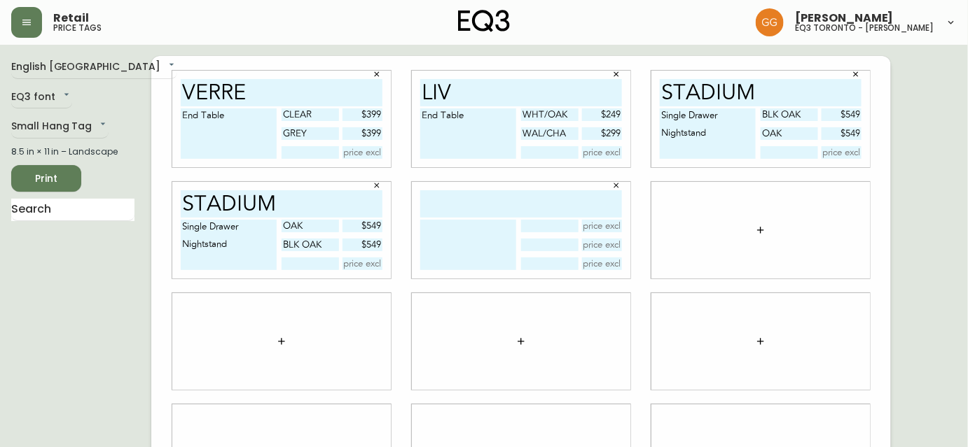
click at [757, 231] on icon "button" at bounding box center [760, 230] width 11 height 11
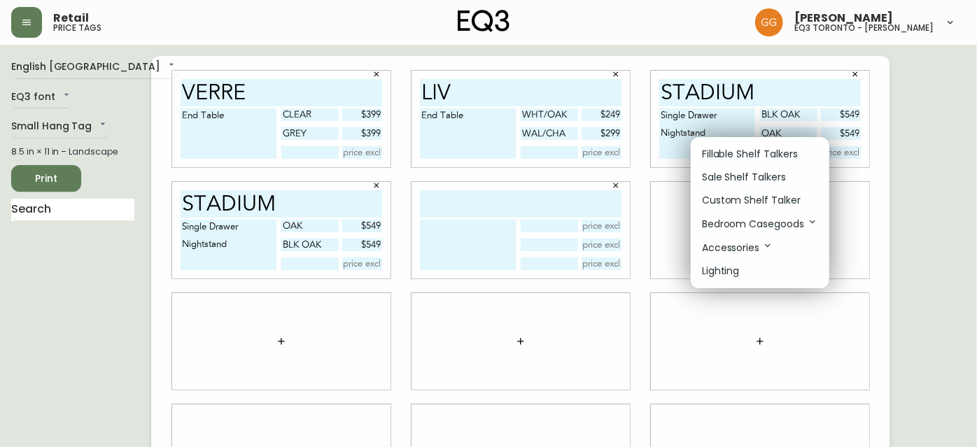
click at [756, 160] on p "Fillable Shelf Talkers" at bounding box center [750, 154] width 96 height 15
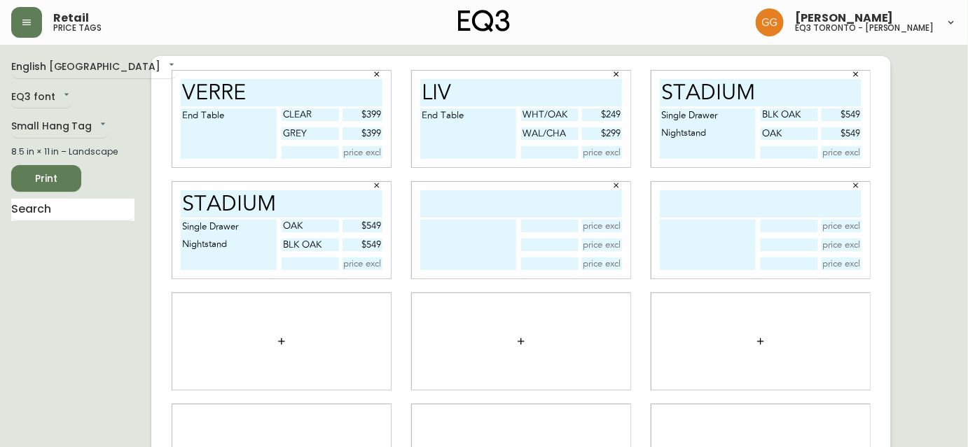
click at [541, 209] on input "text" at bounding box center [521, 203] width 202 height 27
type input "tambour"
click at [475, 235] on textarea at bounding box center [468, 245] width 96 height 50
type textarea "End Table"
click at [689, 203] on input "text" at bounding box center [761, 203] width 202 height 27
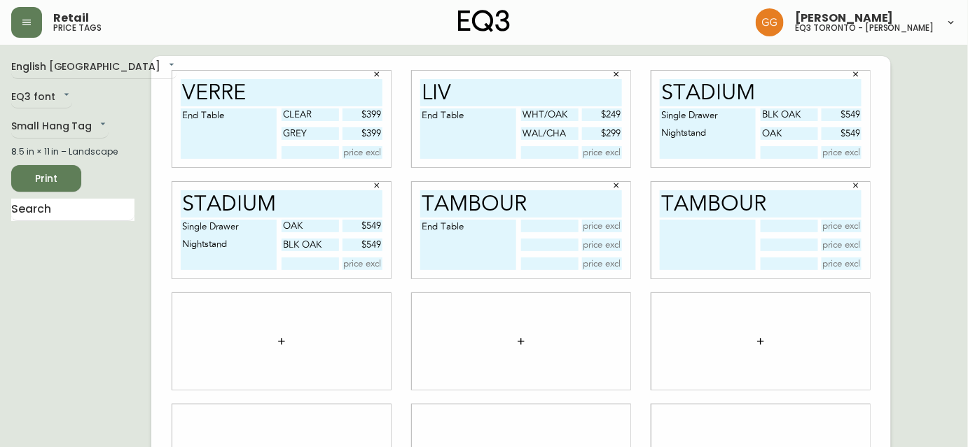
type input "Tambour"
click at [681, 225] on textarea at bounding box center [708, 245] width 96 height 50
type textarea "End Table"
click at [567, 227] on input "text" at bounding box center [549, 226] width 57 height 13
type input "ash"
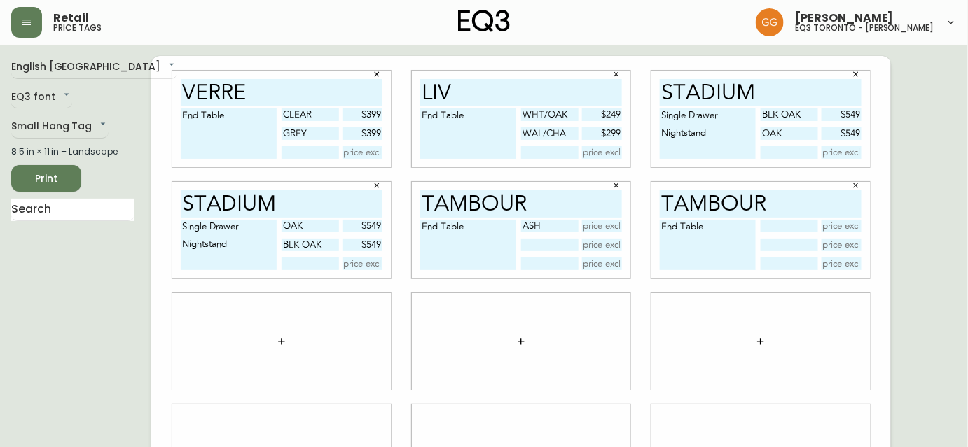
click at [539, 249] on input "text" at bounding box center [549, 245] width 57 height 13
type input "blk ash"
click at [784, 225] on input "text" at bounding box center [788, 226] width 57 height 13
type input "blk ash"
click at [793, 246] on input "text" at bounding box center [788, 245] width 57 height 13
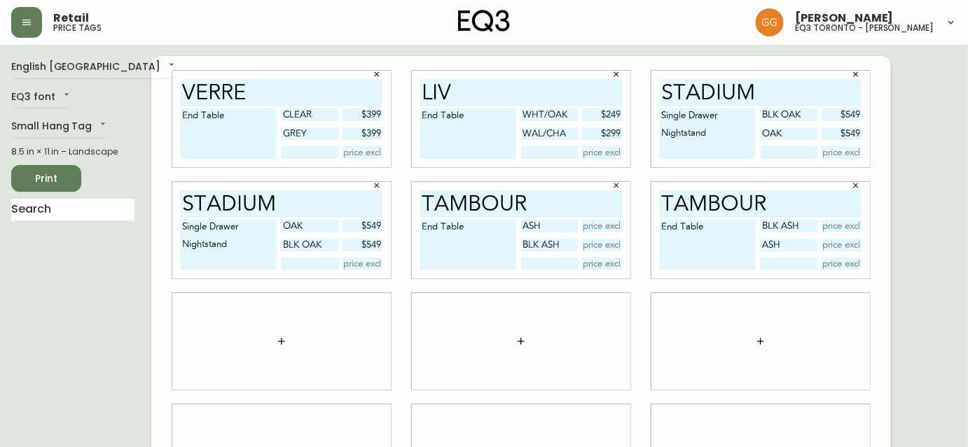
type input "ash"
click at [615, 229] on input "text" at bounding box center [602, 226] width 41 height 13
type input "$499"
click at [604, 247] on input "text" at bounding box center [602, 245] width 41 height 13
type input "$499"
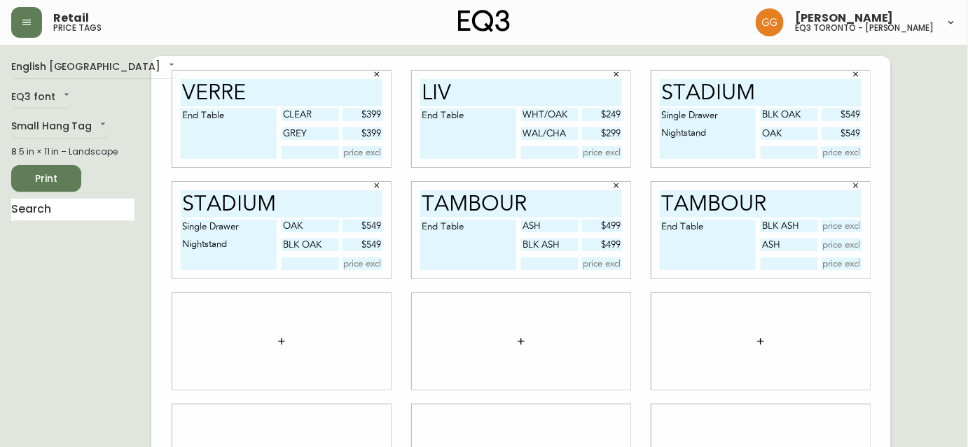
click at [833, 221] on input "text" at bounding box center [841, 226] width 41 height 13
type input "$499"
click at [848, 246] on input "text" at bounding box center [841, 245] width 41 height 13
type input "$499"
click at [457, 306] on div at bounding box center [521, 341] width 218 height 97
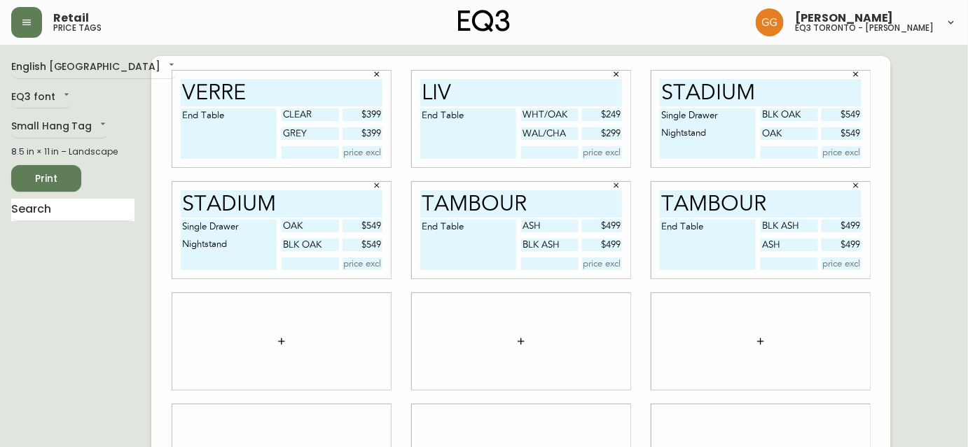
click at [281, 341] on icon "button" at bounding box center [281, 341] width 6 height 6
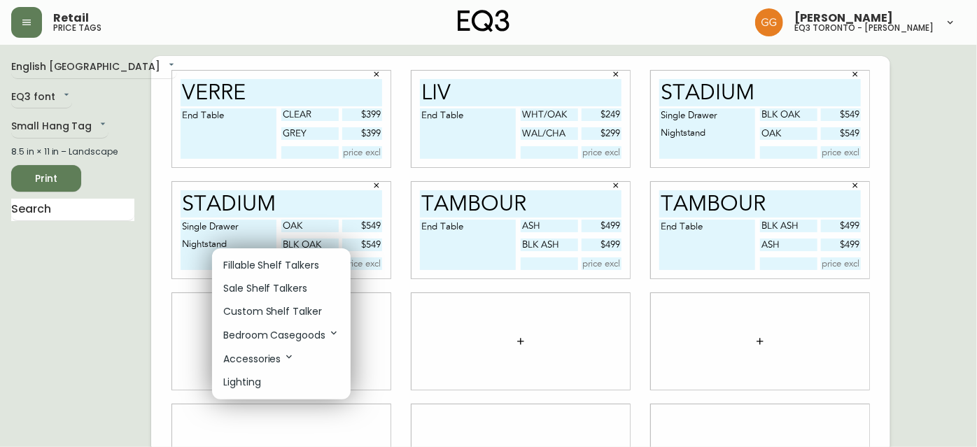
click at [279, 260] on p "Fillable Shelf Talkers" at bounding box center [271, 265] width 96 height 15
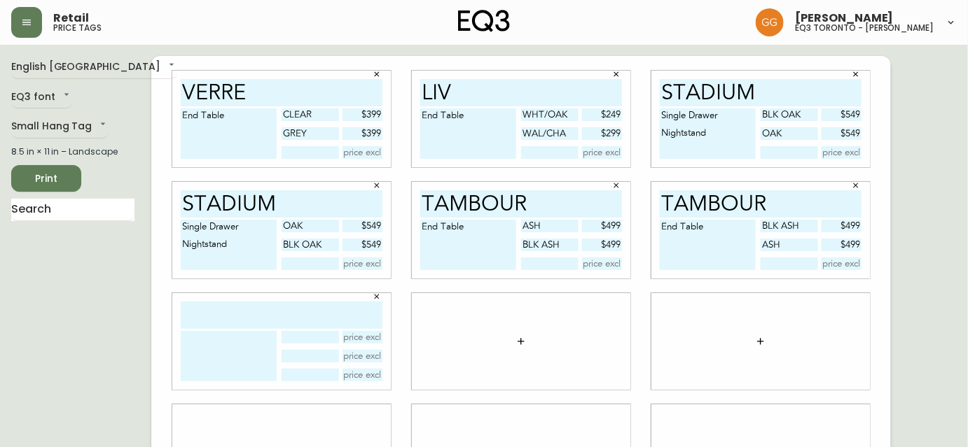
click at [516, 340] on icon "button" at bounding box center [520, 341] width 11 height 11
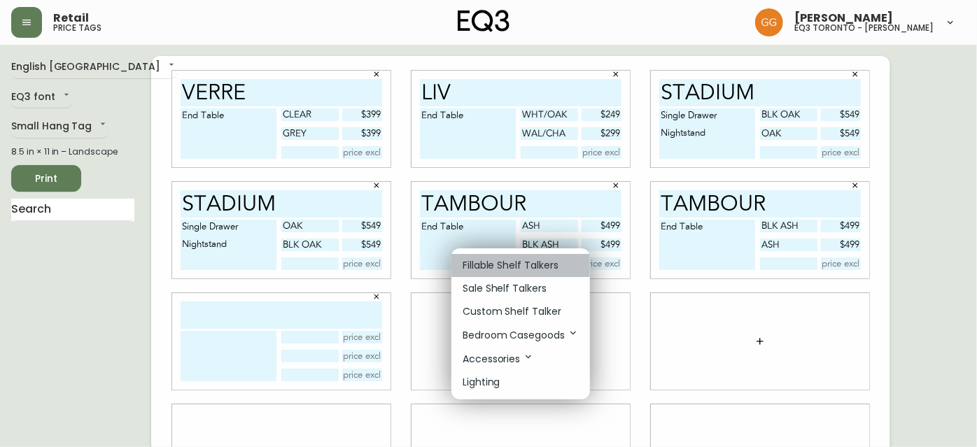
click at [514, 272] on p "Fillable Shelf Talkers" at bounding box center [511, 265] width 96 height 15
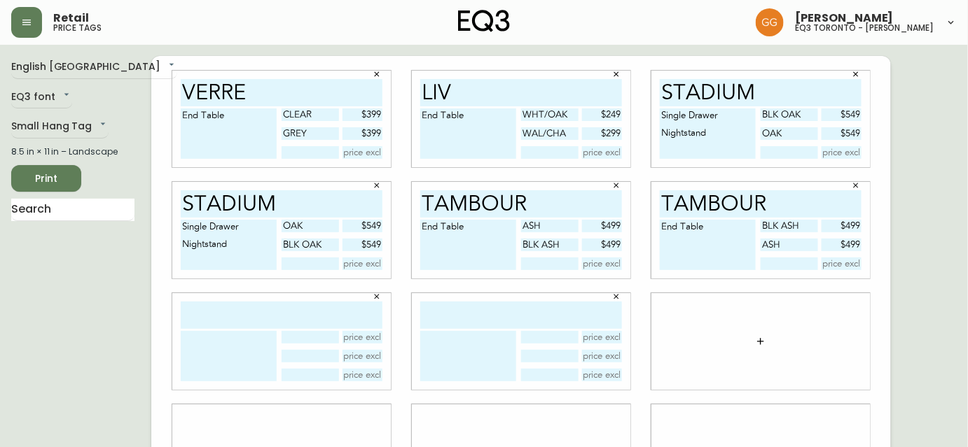
click at [766, 341] on button "button" at bounding box center [760, 342] width 28 height 28
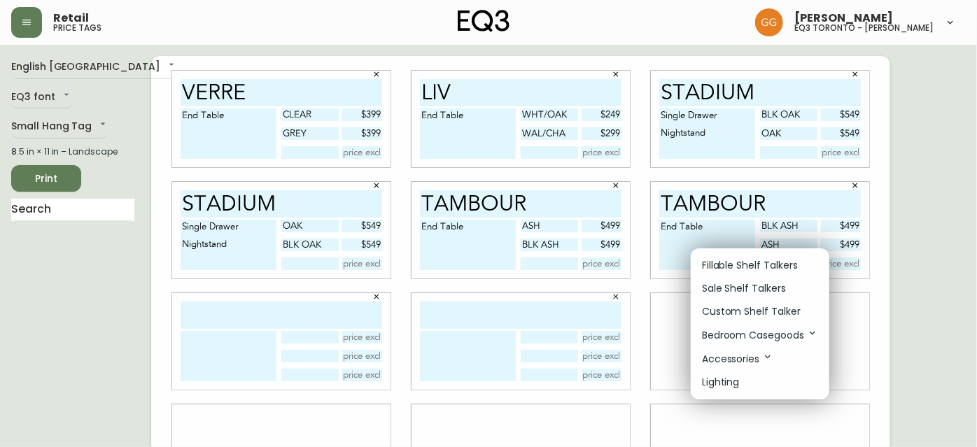
click at [678, 322] on div at bounding box center [488, 223] width 977 height 447
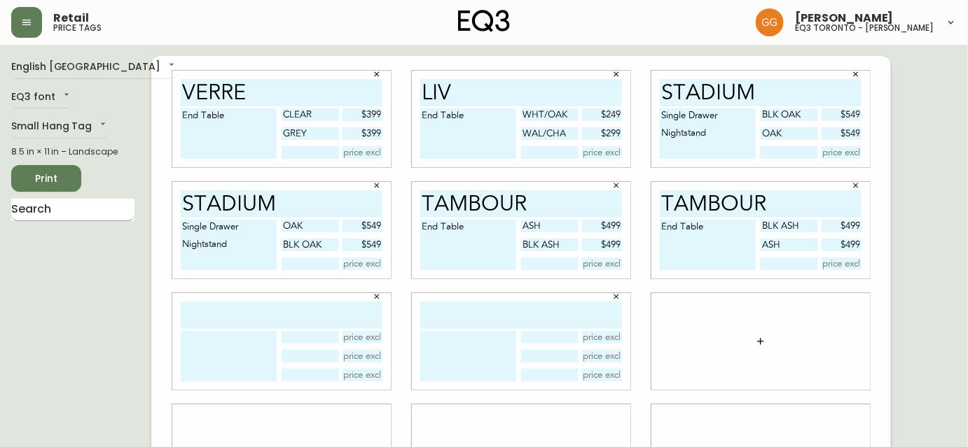
click at [64, 204] on input "text" at bounding box center [72, 210] width 123 height 22
type input "jack"
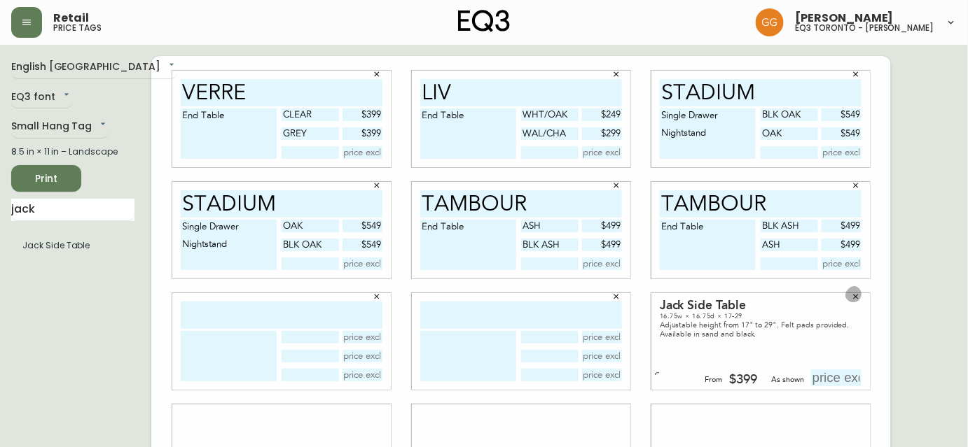
click at [852, 301] on button "button" at bounding box center [855, 296] width 21 height 21
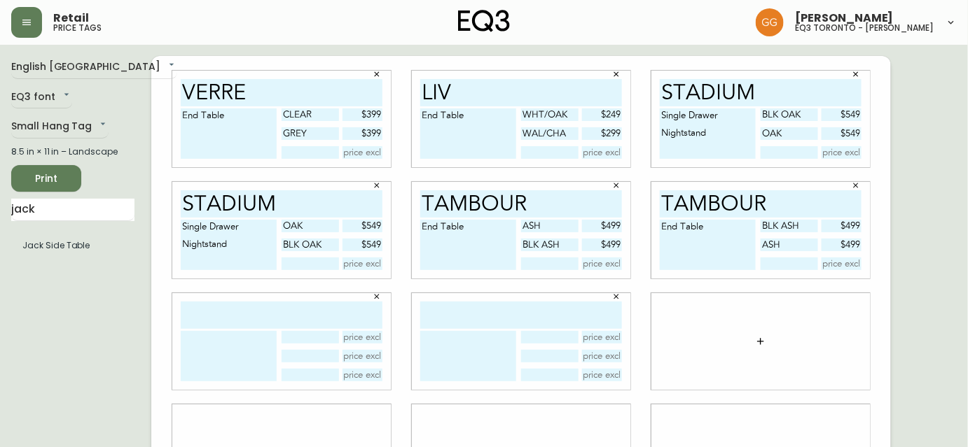
click at [340, 316] on input "text" at bounding box center [282, 315] width 202 height 27
type input "Jack"
click at [431, 303] on input "text" at bounding box center [521, 315] width 202 height 27
type input "jack"
click at [228, 356] on textarea at bounding box center [229, 356] width 96 height 50
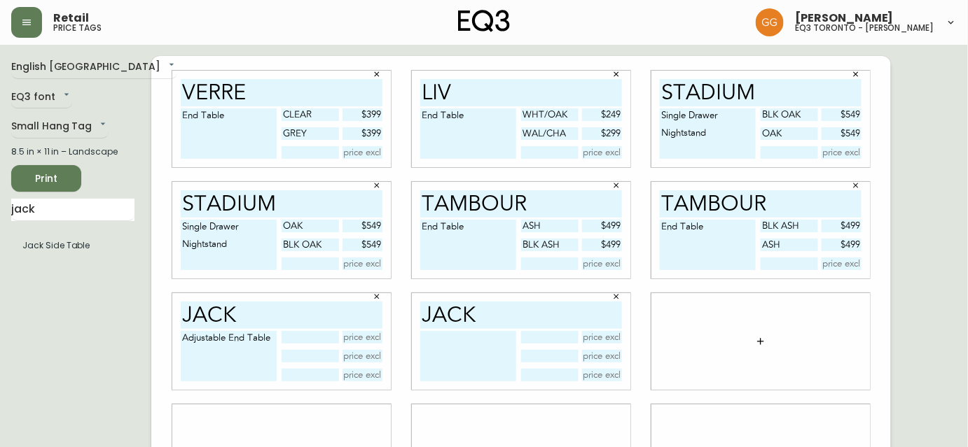
type textarea "Adjustable End Table"
click at [468, 354] on textarea at bounding box center [468, 356] width 96 height 50
type textarea "Adjustable End Table"
click at [308, 343] on input "text" at bounding box center [309, 337] width 57 height 13
type input "black"
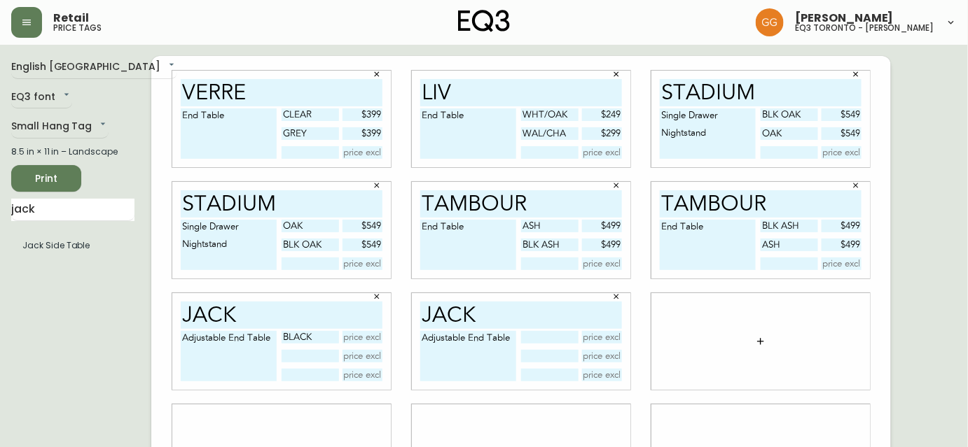
click at [312, 352] on input "text" at bounding box center [309, 356] width 57 height 13
type input "sand"
click at [532, 341] on input "text" at bounding box center [549, 337] width 57 height 13
type input "sand"
click at [564, 355] on input "text" at bounding box center [549, 356] width 57 height 13
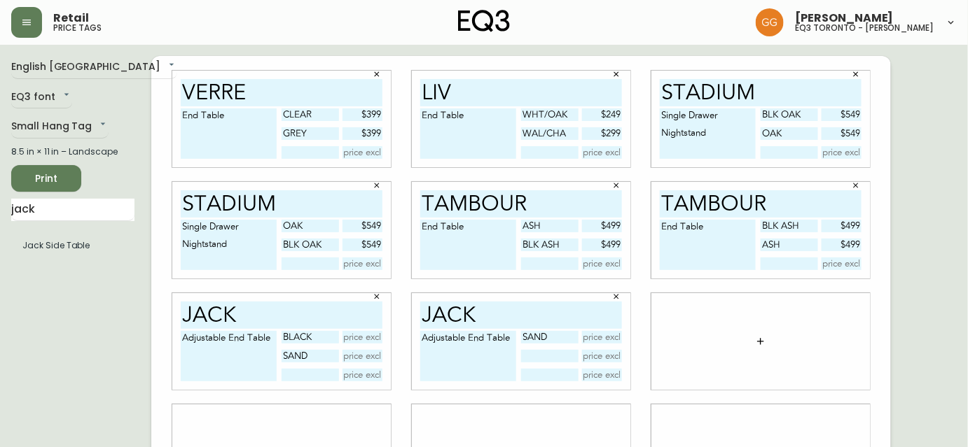
type input "c"
type input "black"
click at [361, 334] on input "text" at bounding box center [362, 337] width 41 height 13
type input "$399"
click at [366, 354] on input "text" at bounding box center [362, 356] width 41 height 13
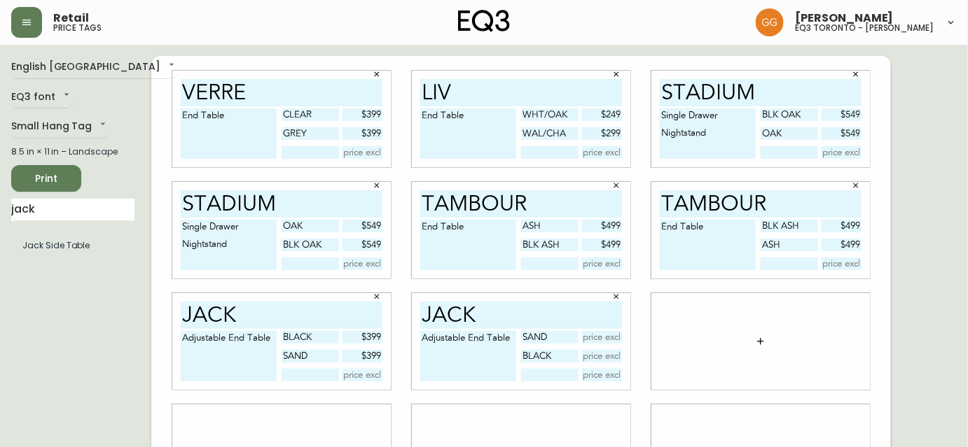
type input "$399"
click at [598, 336] on input "text" at bounding box center [602, 337] width 41 height 13
type input "$399"
click at [602, 358] on input "text" at bounding box center [602, 356] width 41 height 13
type input "$399"
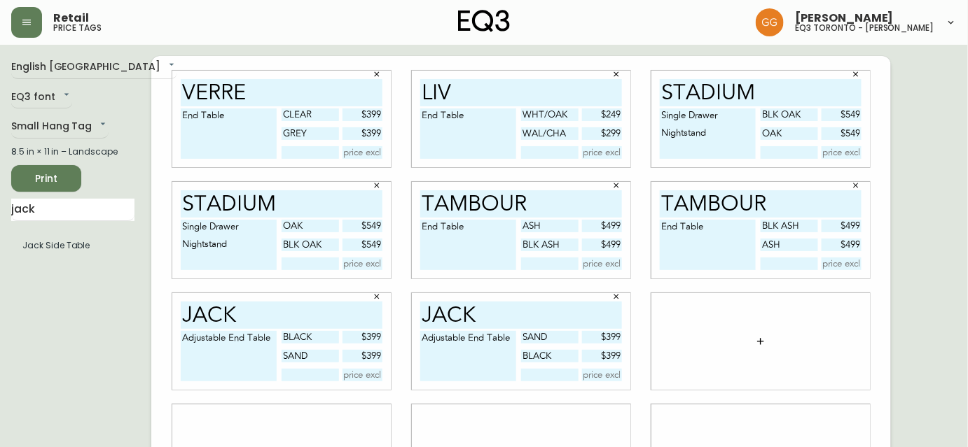
click at [765, 348] on button "button" at bounding box center [760, 342] width 28 height 28
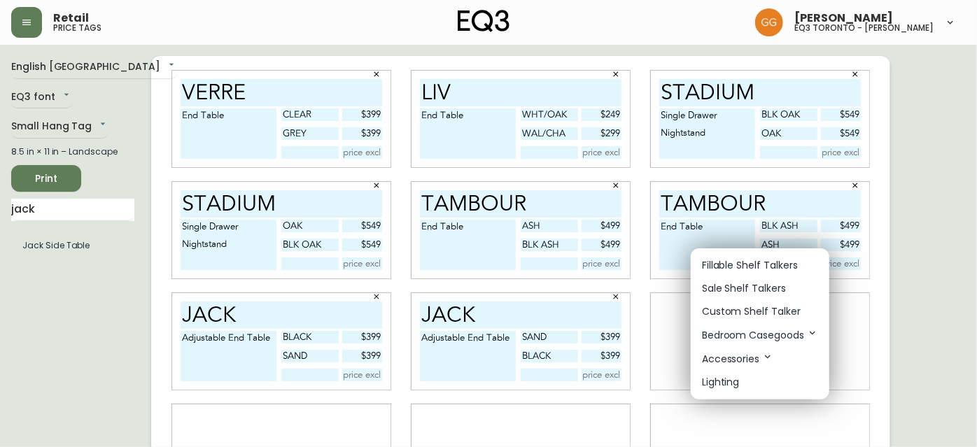
click at [735, 261] on p "Fillable Shelf Talkers" at bounding box center [750, 265] width 96 height 15
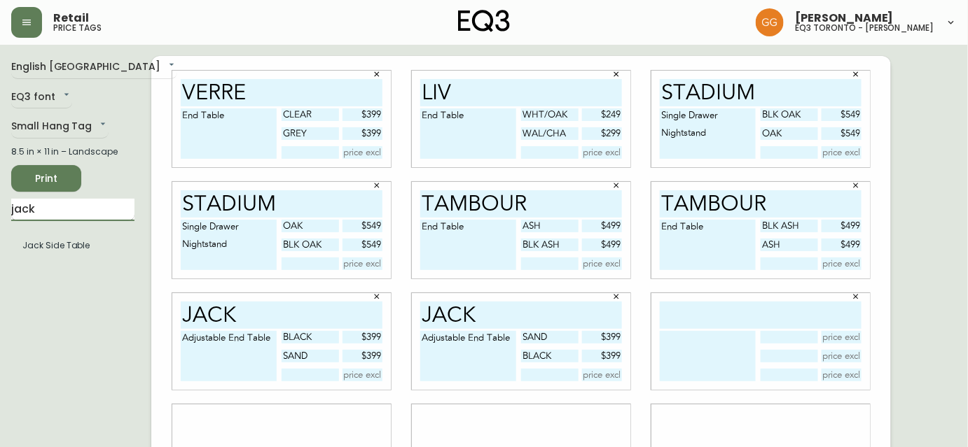
click at [73, 212] on input "jack" at bounding box center [72, 210] width 123 height 22
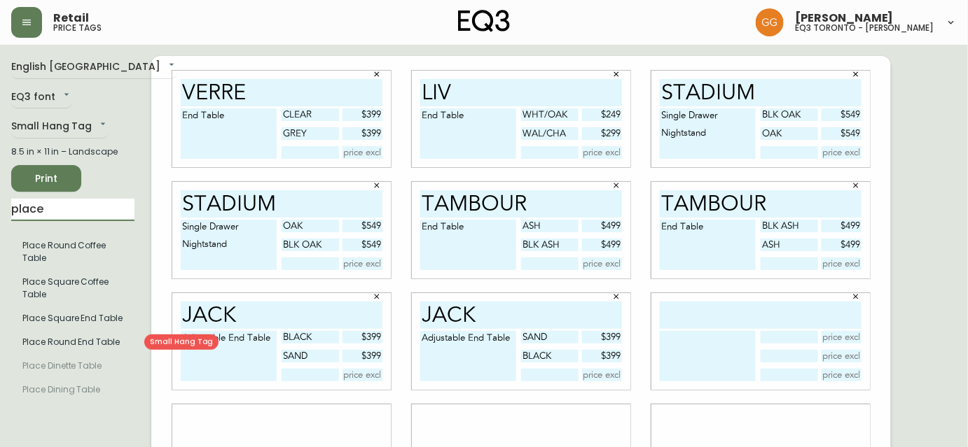
type input "place"
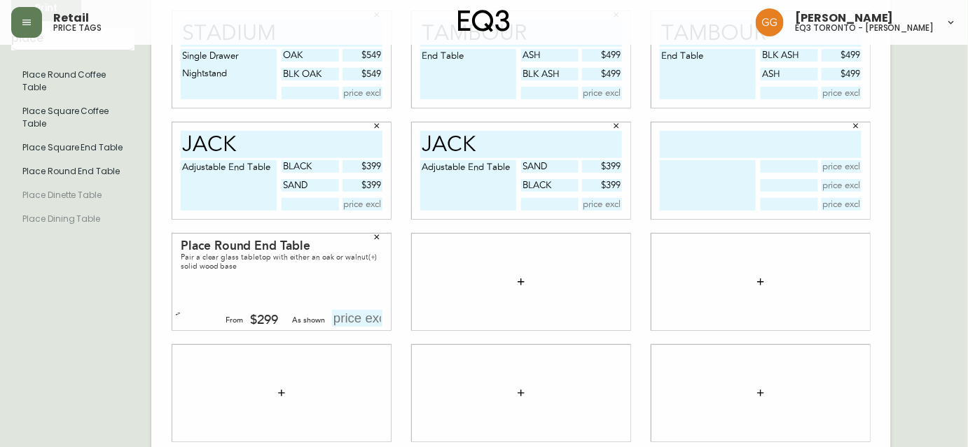
scroll to position [179, 0]
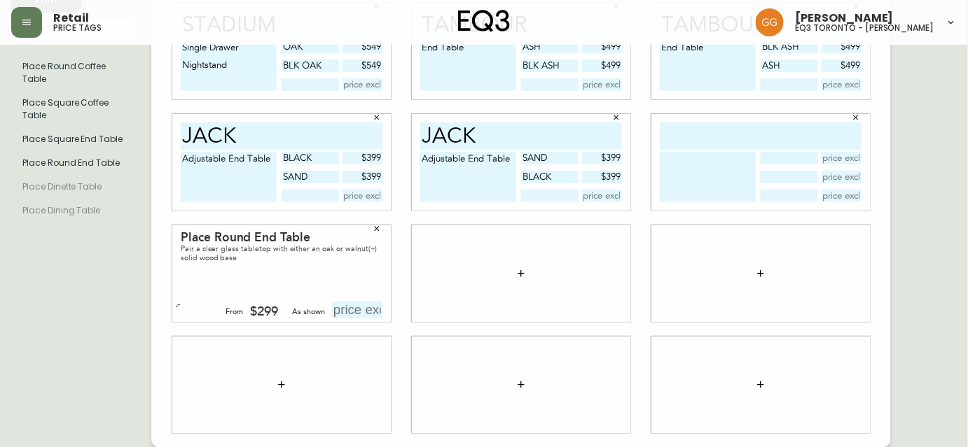
click at [737, 137] on input "text" at bounding box center [761, 136] width 202 height 27
type input "place"
click at [709, 166] on textarea at bounding box center [708, 177] width 96 height 50
type textarea "r"
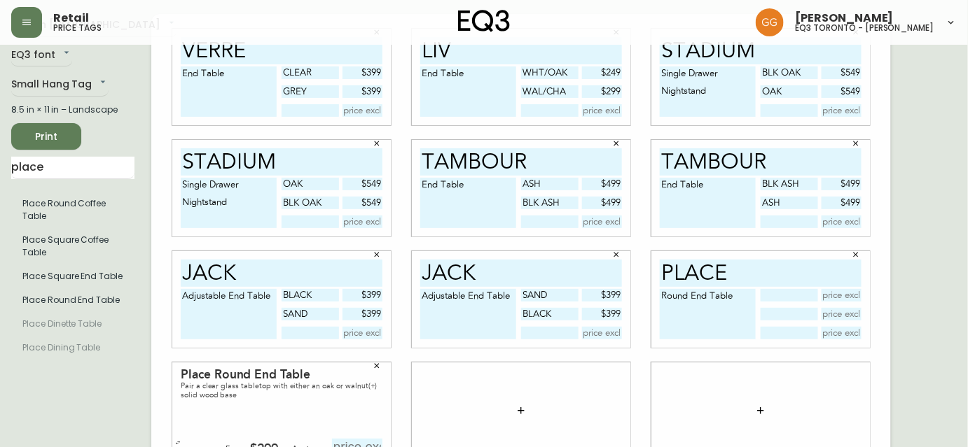
scroll to position [0, 0]
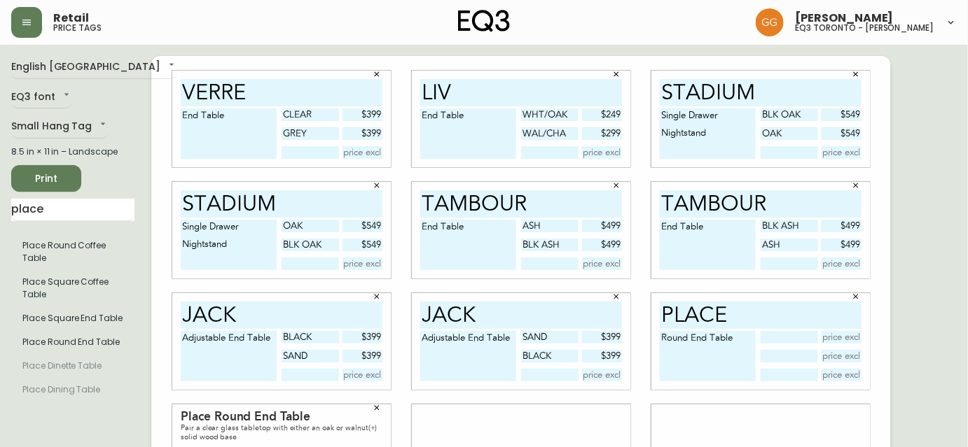
type textarea "Round End Table"
click at [804, 337] on input "text" at bounding box center [788, 337] width 57 height 13
click at [849, 341] on input "text" at bounding box center [841, 337] width 41 height 13
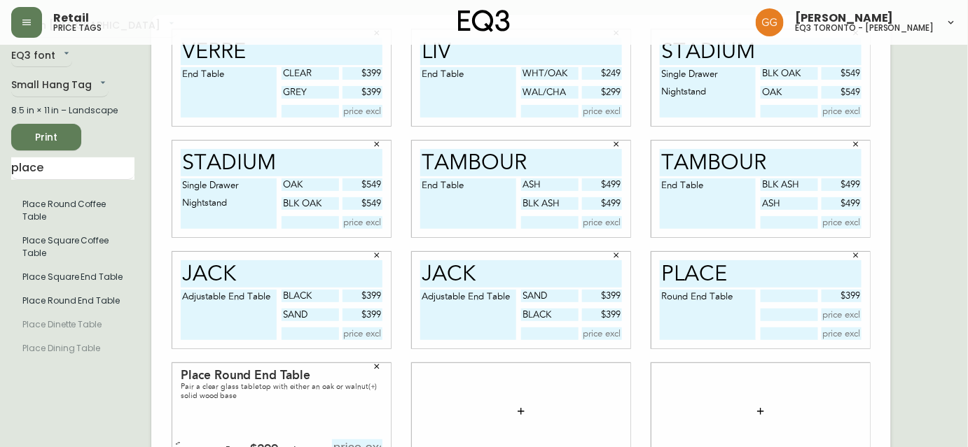
scroll to position [63, 0]
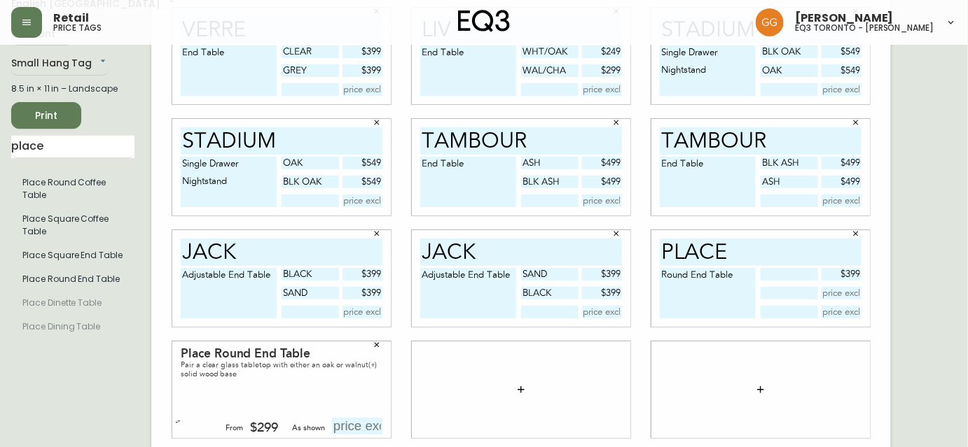
type input "$399"
click at [380, 347] on icon "button" at bounding box center [377, 345] width 8 height 8
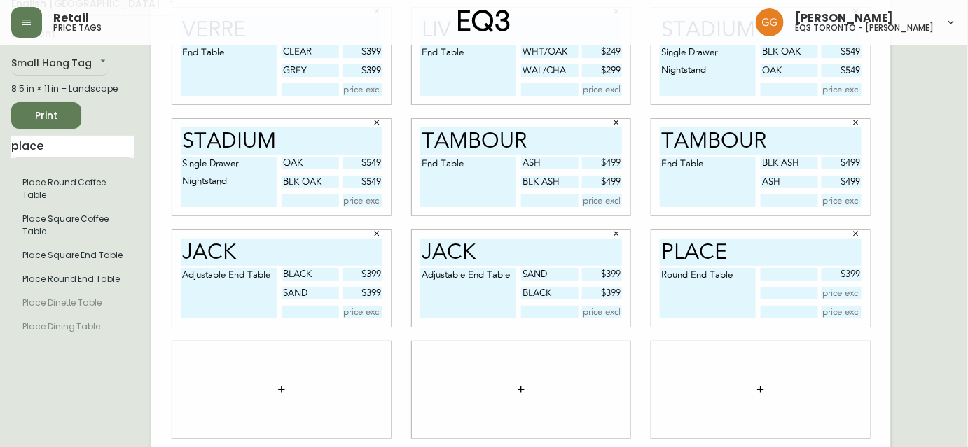
click at [741, 274] on textarea "Round End Table" at bounding box center [708, 293] width 96 height 50
click at [777, 277] on input "text" at bounding box center [788, 274] width 57 height 13
type input "walnut"
click at [578, 364] on div at bounding box center [521, 390] width 218 height 97
click at [284, 389] on icon "button" at bounding box center [281, 389] width 11 height 11
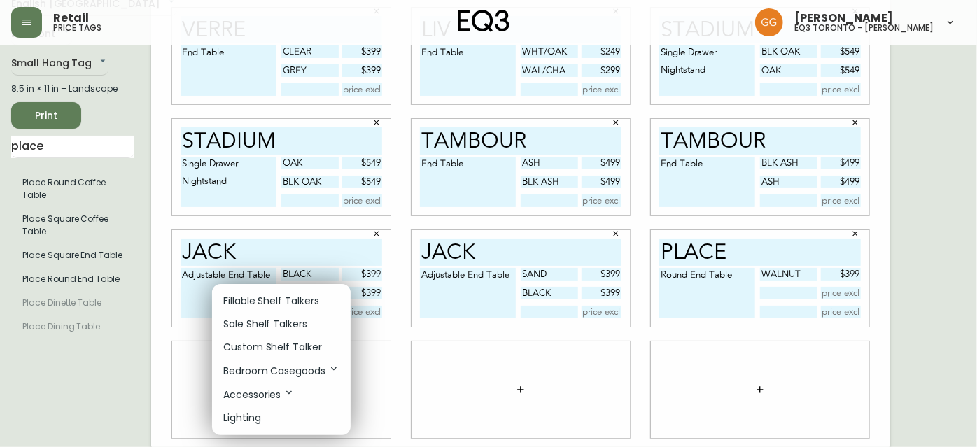
click at [293, 311] on li "Fillable Shelf Talkers" at bounding box center [281, 301] width 139 height 23
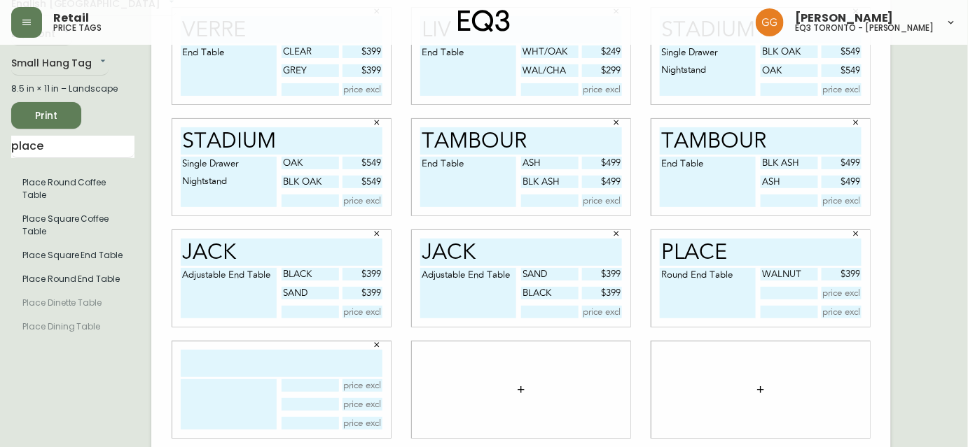
drag, startPoint x: 276, startPoint y: 372, endPoint x: 275, endPoint y: 359, distance: 12.6
click at [276, 372] on input "text" at bounding box center [282, 363] width 202 height 27
type input "bar cart"
click at [206, 397] on textarea at bounding box center [229, 405] width 96 height 50
type textarea "n"
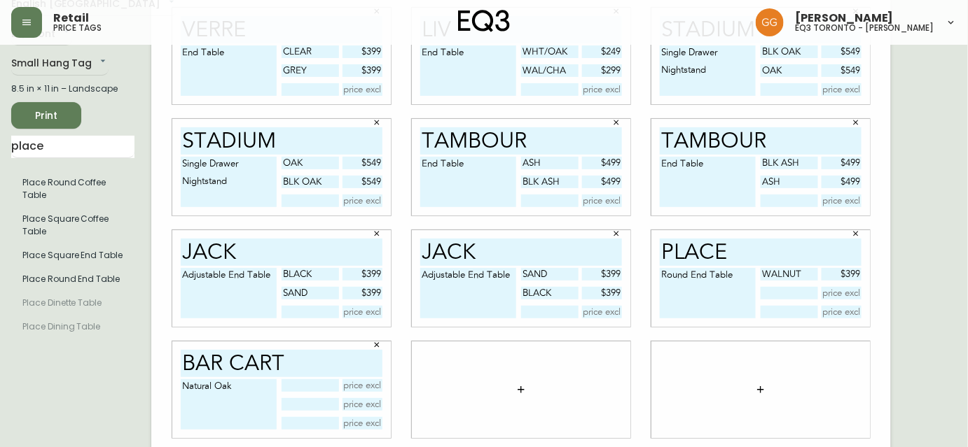
type textarea "Natural Oak"
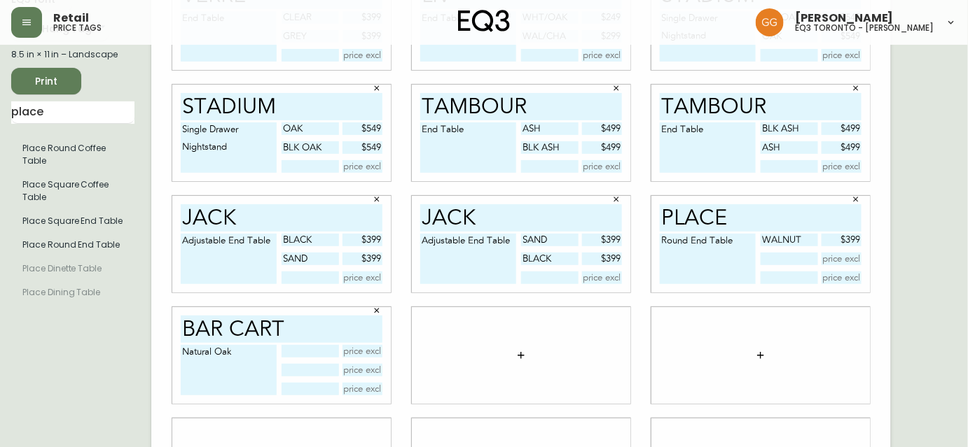
scroll to position [127, 0]
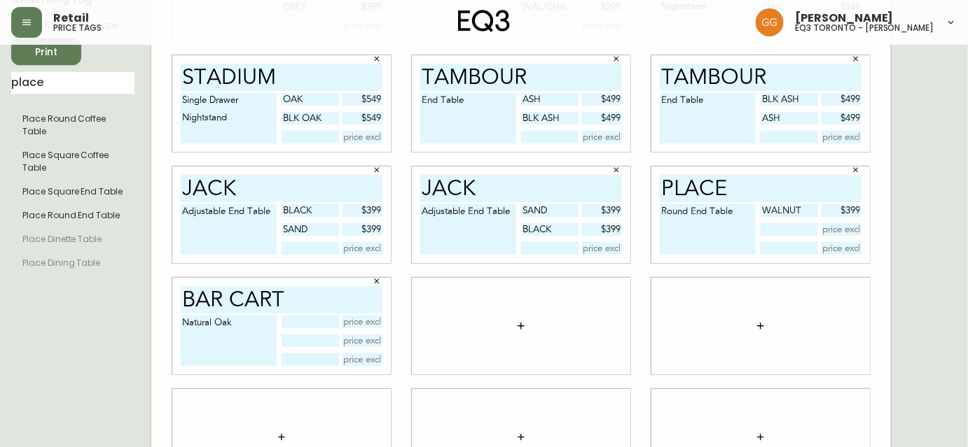
drag, startPoint x: 272, startPoint y: 322, endPoint x: 167, endPoint y: 306, distance: 106.9
click at [156, 319] on div "verre End Table clear $399 grey $399 liv End Table wht/oak $249 wal/cha $299 sT…" at bounding box center [520, 214] width 739 height 571
click at [321, 319] on input "text" at bounding box center [309, 322] width 57 height 13
type input "ntl oak"
click at [309, 342] on input "text" at bounding box center [309, 341] width 57 height 13
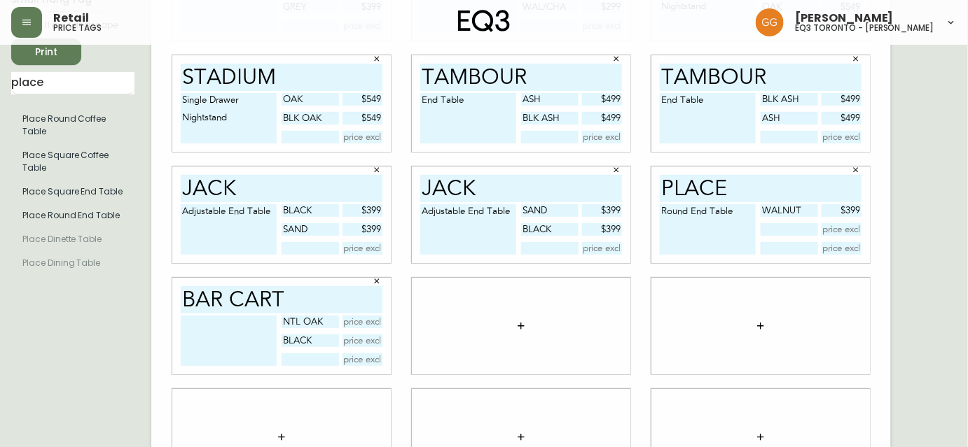
type input "black"
click at [309, 361] on input "text" at bounding box center [309, 360] width 57 height 13
type input "walnut"
click at [382, 315] on div "bar cart ntl oak black walnut" at bounding box center [281, 326] width 218 height 97
click at [364, 322] on input "text" at bounding box center [362, 322] width 41 height 13
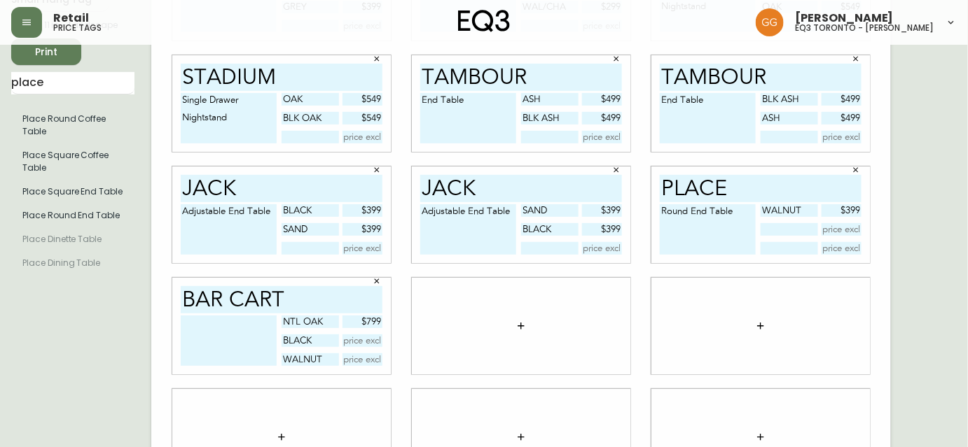
type input "$799"
click at [368, 340] on input "text" at bounding box center [362, 341] width 41 height 13
type input "$799"
click at [363, 361] on input "text" at bounding box center [362, 360] width 41 height 13
type input "$899"
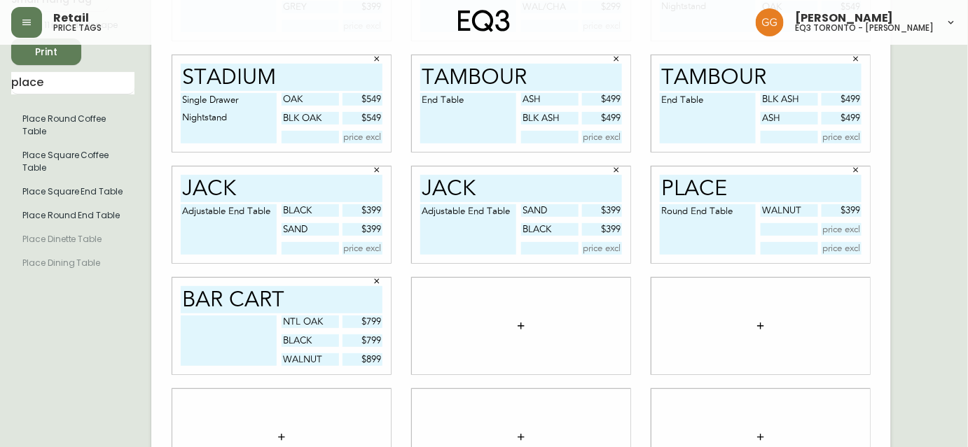
click at [639, 326] on div at bounding box center [520, 326] width 239 height 111
click at [45, 83] on input "place" at bounding box center [72, 83] width 123 height 22
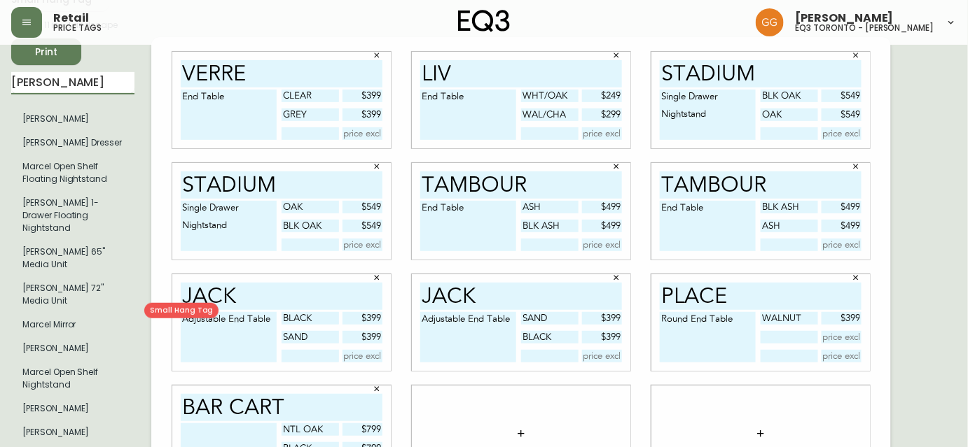
type input "marcel"
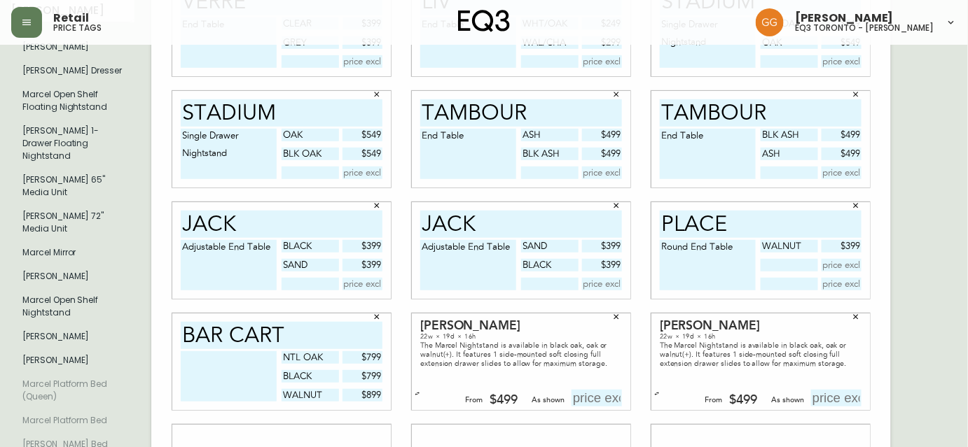
scroll to position [318, 0]
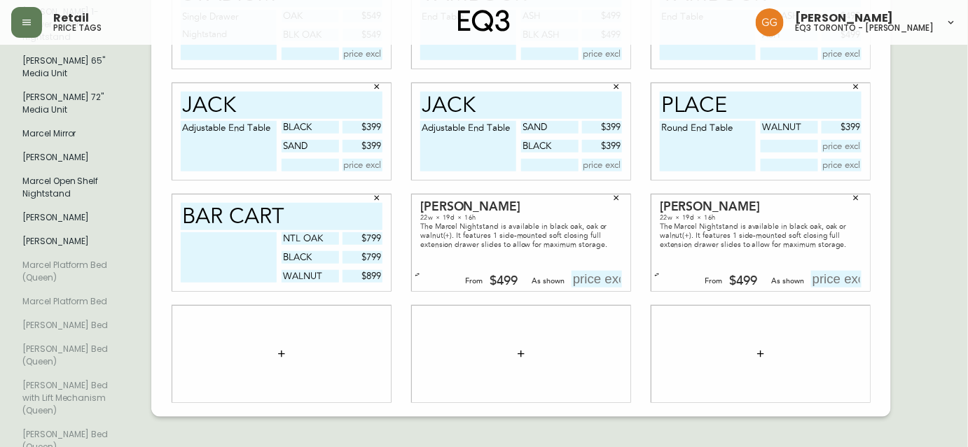
click at [607, 271] on input "text" at bounding box center [596, 279] width 50 height 17
type input "$499"
click at [830, 271] on input "text" at bounding box center [836, 279] width 50 height 17
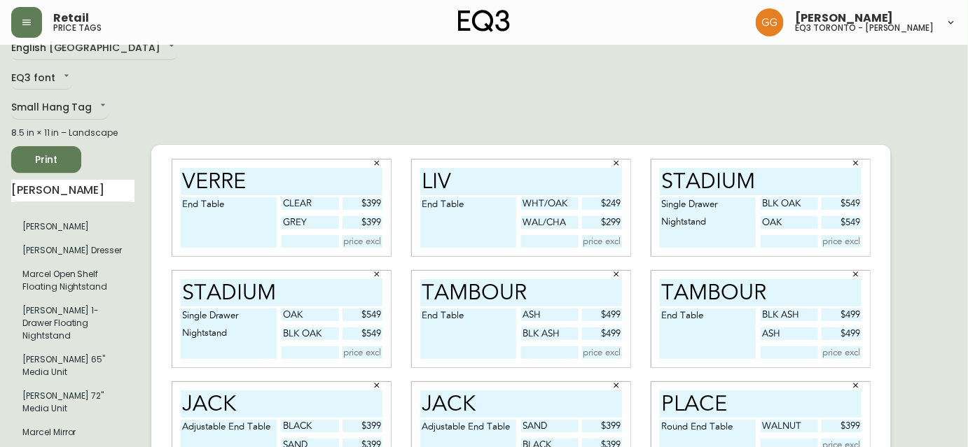
scroll to position [0, 0]
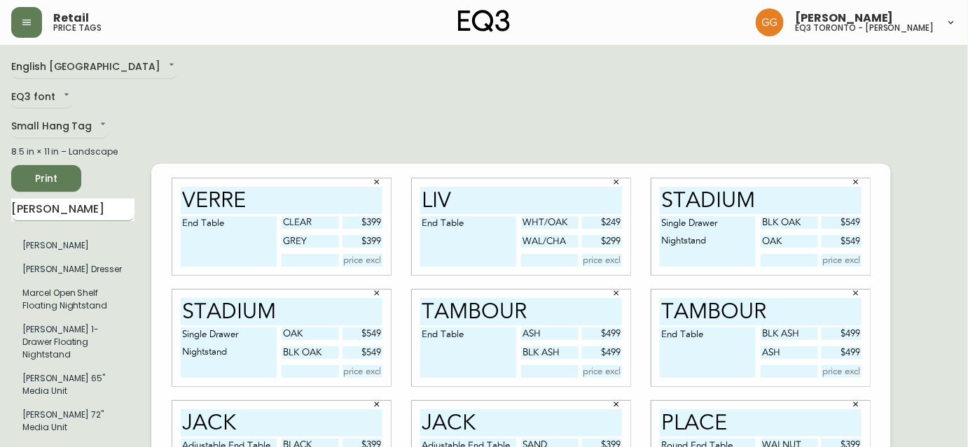
type input "$499"
click at [85, 209] on input "marcel" at bounding box center [72, 210] width 123 height 22
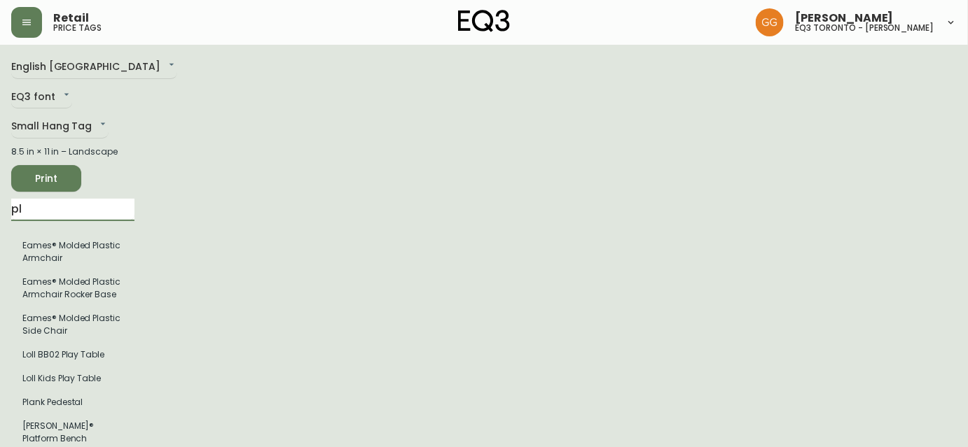
type input "p"
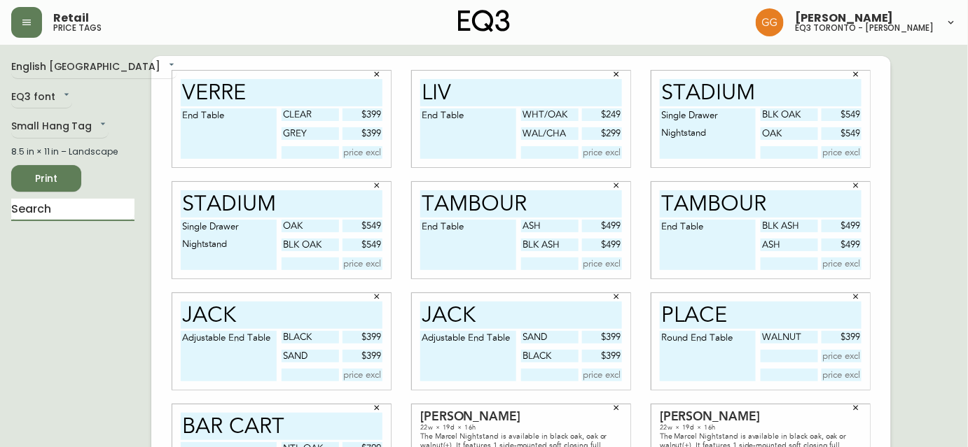
scroll to position [63, 0]
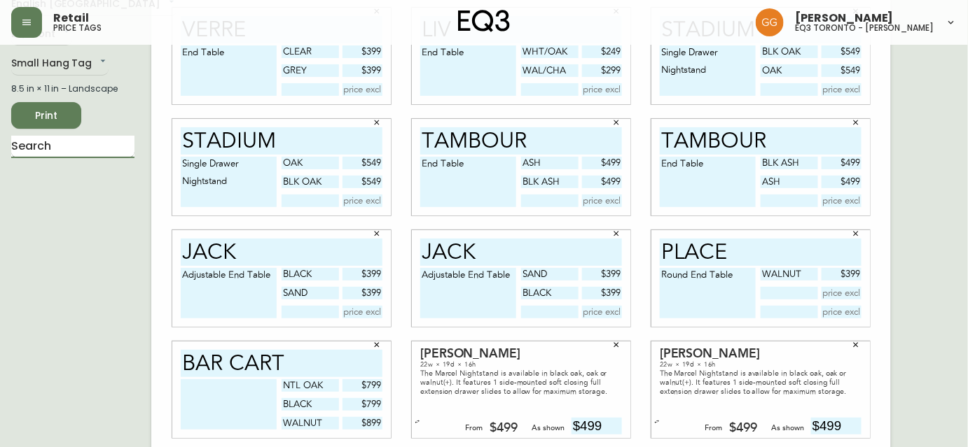
click at [54, 148] on input "text" at bounding box center [72, 147] width 123 height 22
type input "p"
type input "["
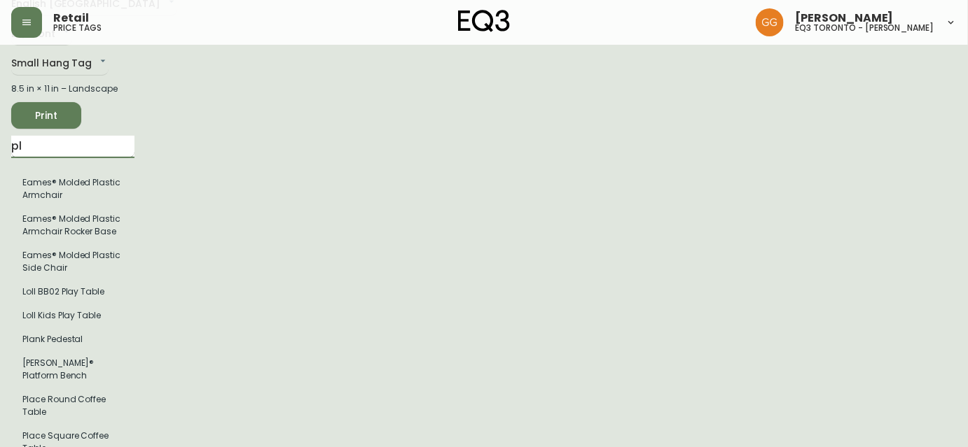
type input "p"
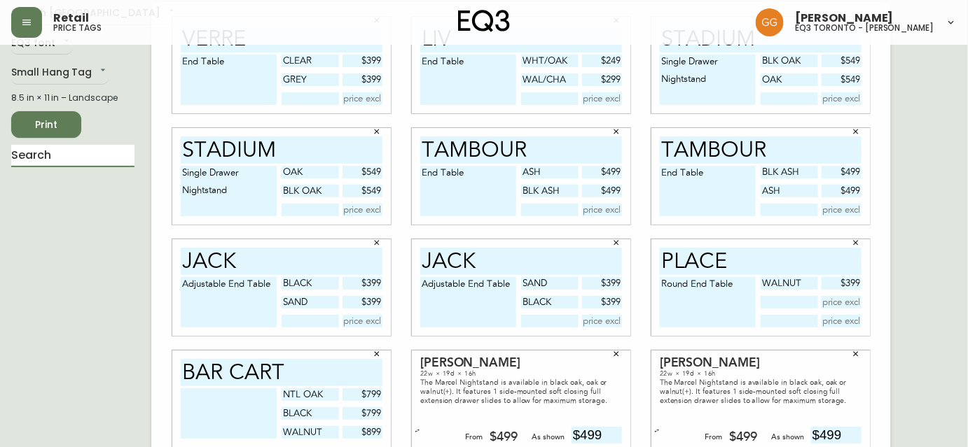
scroll to position [0, 0]
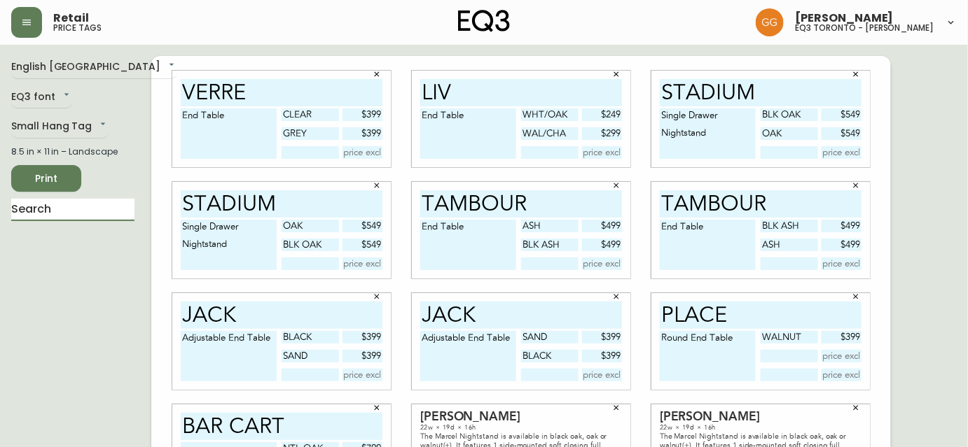
click at [69, 170] on span "Print" at bounding box center [46, 179] width 48 height 18
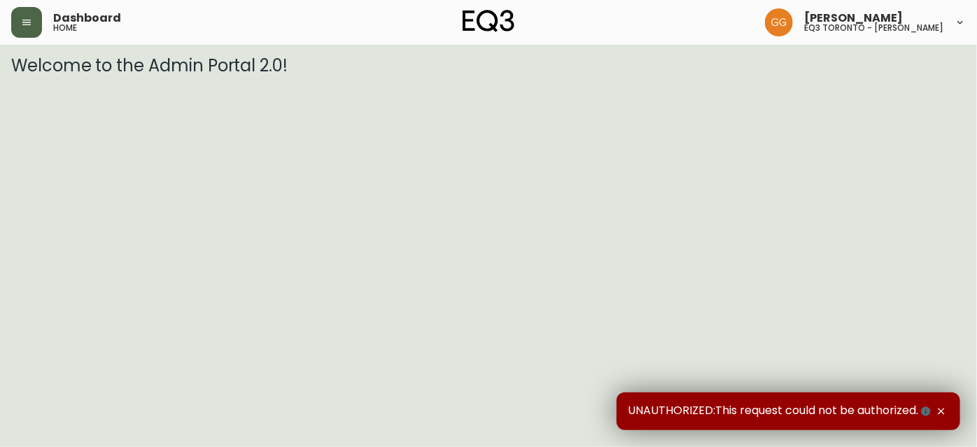
click at [28, 16] on button "button" at bounding box center [26, 22] width 31 height 31
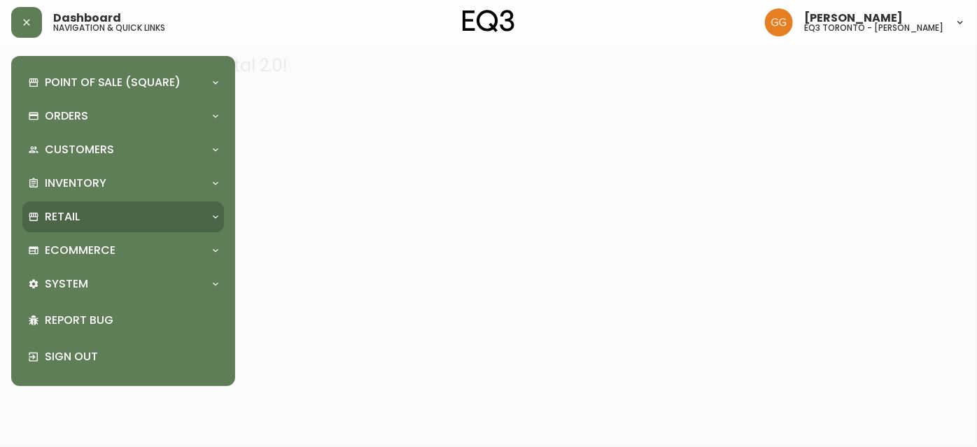
click at [82, 212] on div "Retail" at bounding box center [116, 216] width 176 height 15
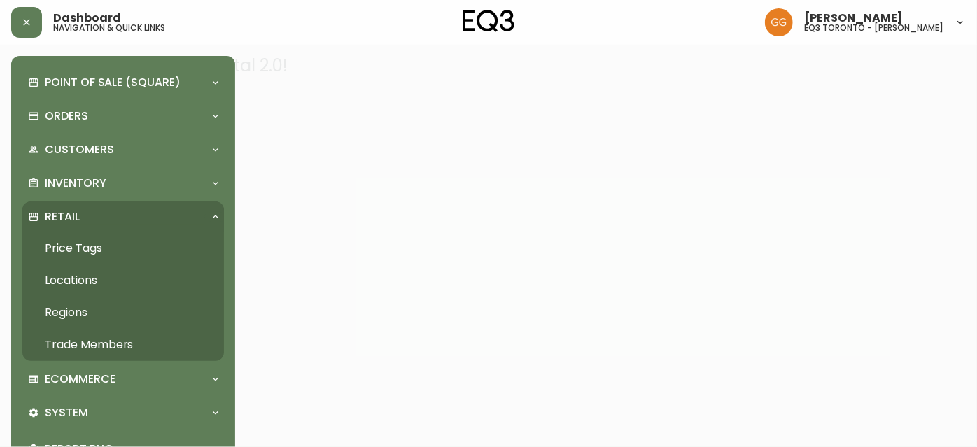
click at [86, 250] on link "Price Tags" at bounding box center [123, 248] width 202 height 32
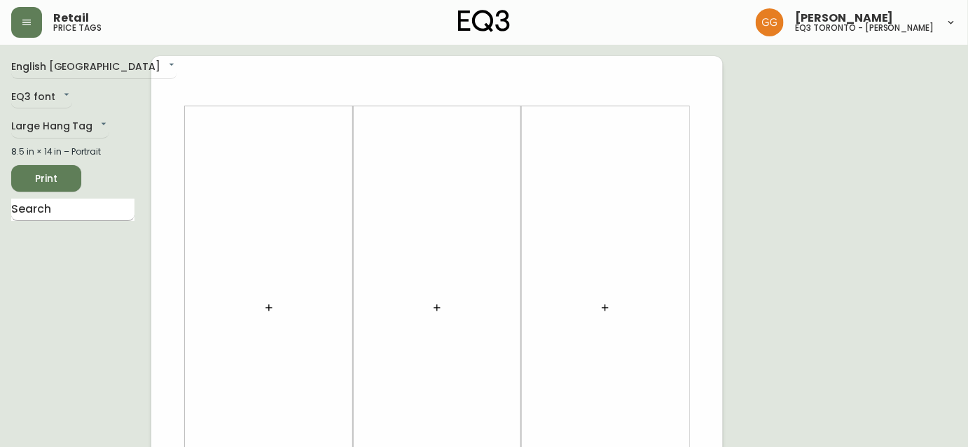
click at [50, 208] on input "text" at bounding box center [72, 210] width 123 height 22
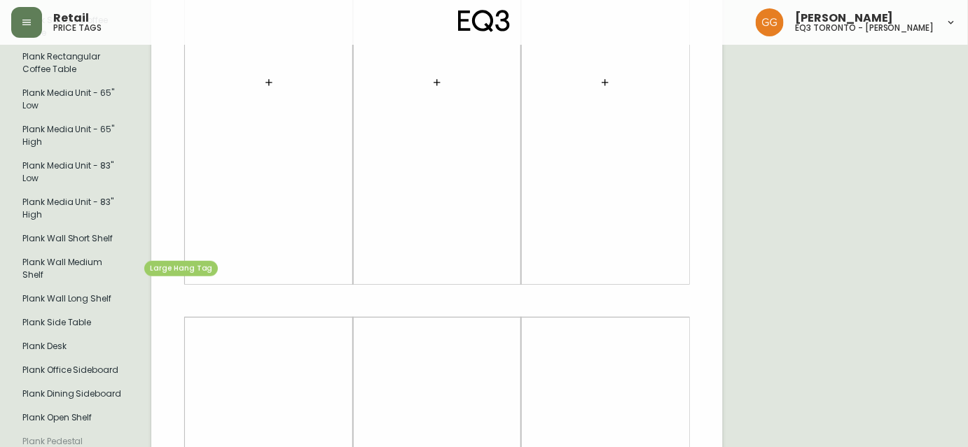
scroll to position [254, 0]
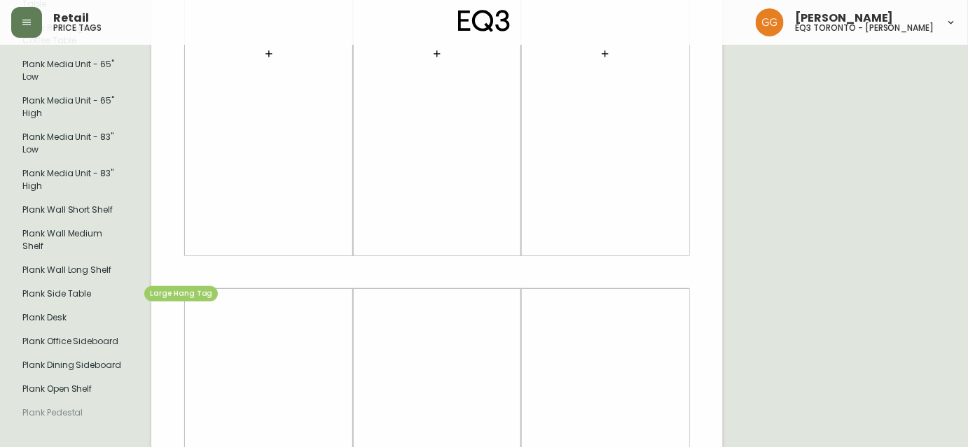
type input "plank"
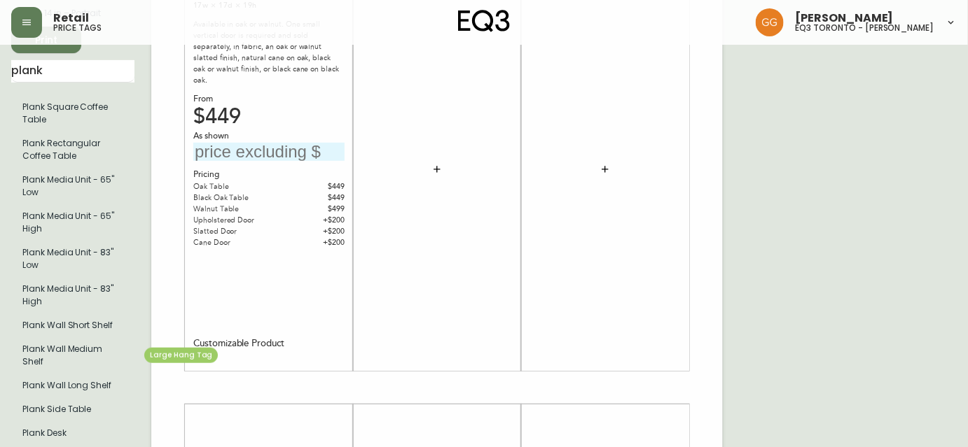
scroll to position [127, 0]
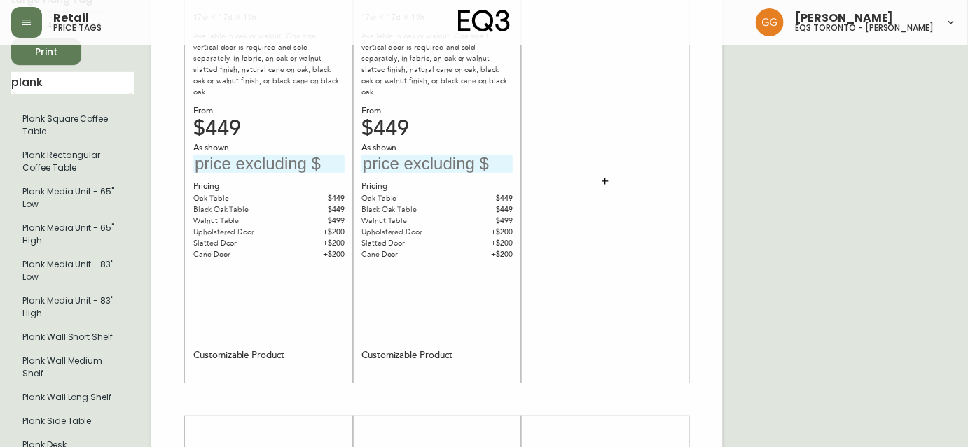
click at [254, 155] on input "text" at bounding box center [268, 164] width 151 height 19
type input "$649"
click at [416, 155] on input "text" at bounding box center [436, 164] width 151 height 19
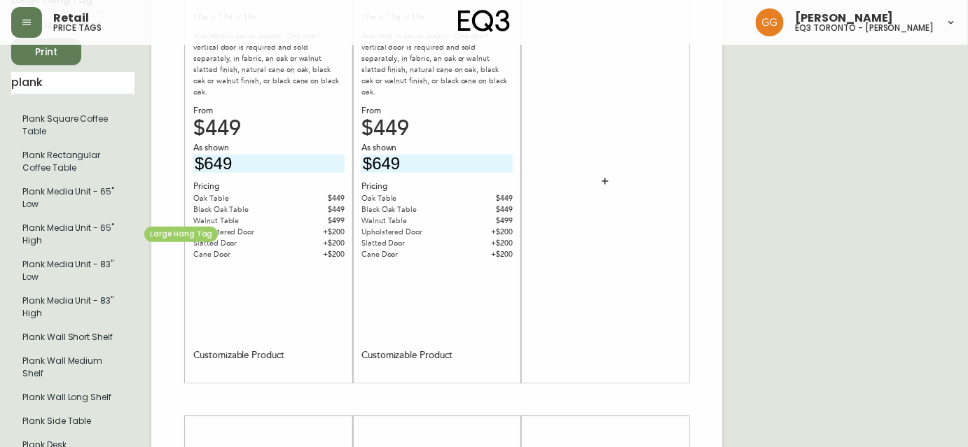
type input "$649"
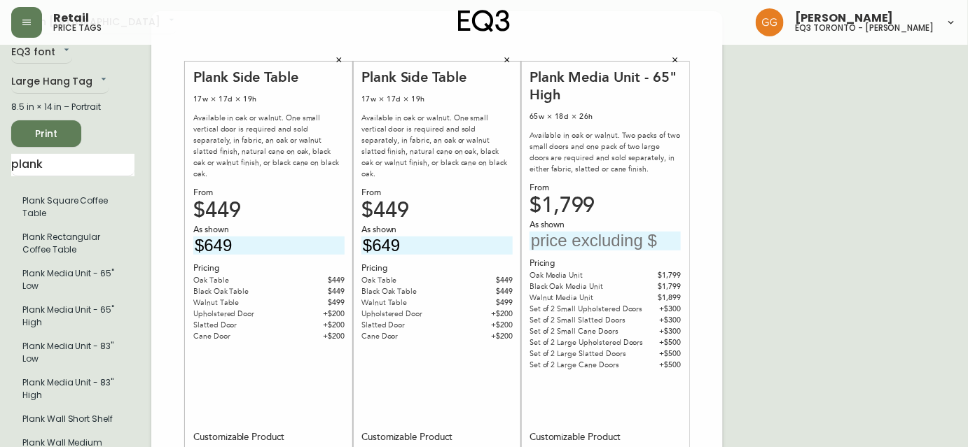
scroll to position [0, 0]
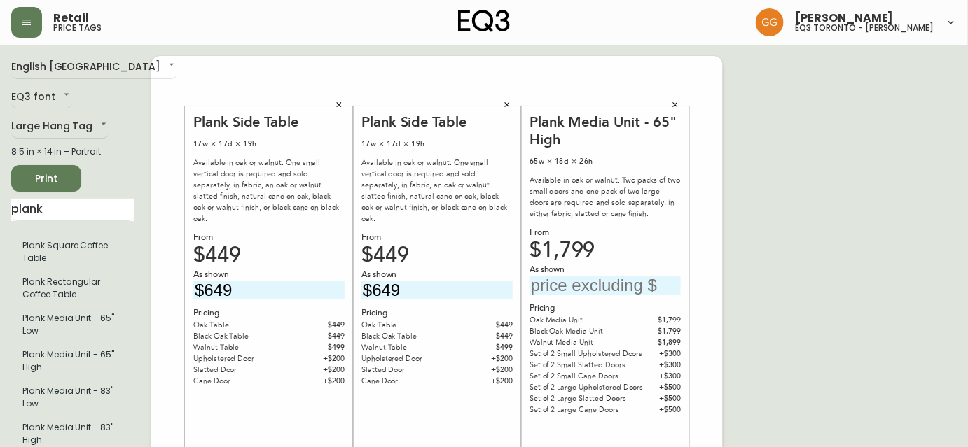
click at [593, 281] on input "text" at bounding box center [604, 286] width 151 height 19
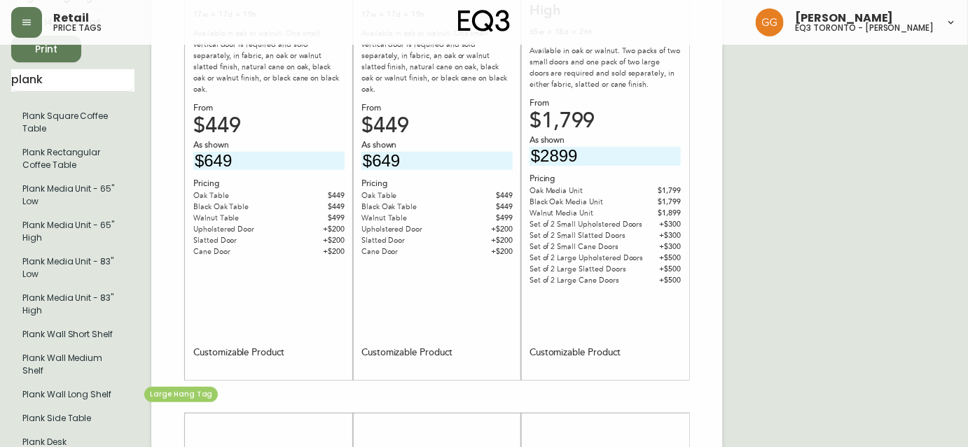
scroll to position [127, 0]
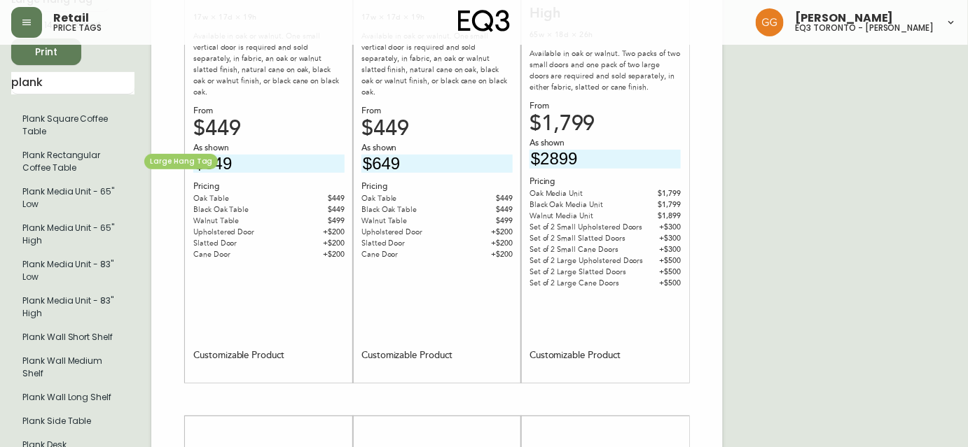
type input "$2899"
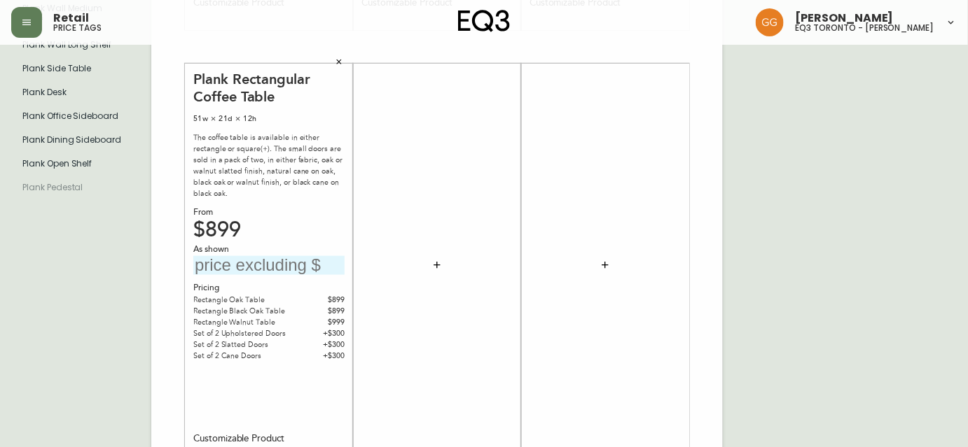
scroll to position [509, 0]
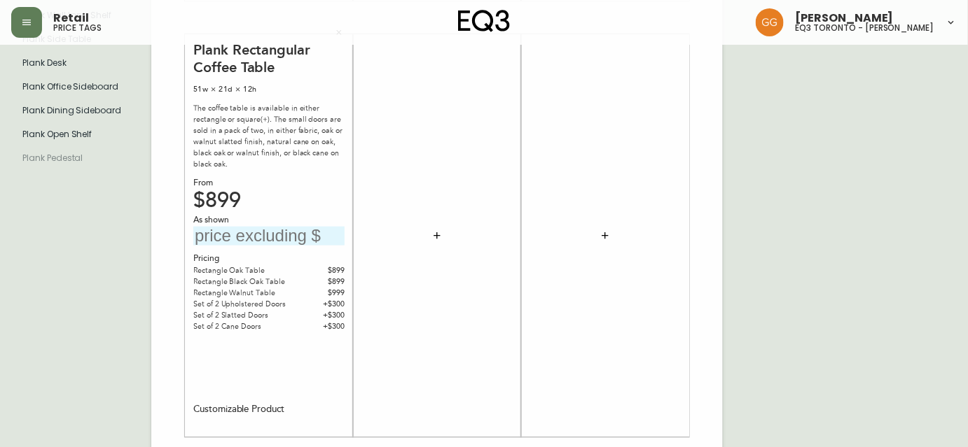
click at [284, 232] on input "text" at bounding box center [268, 236] width 151 height 19
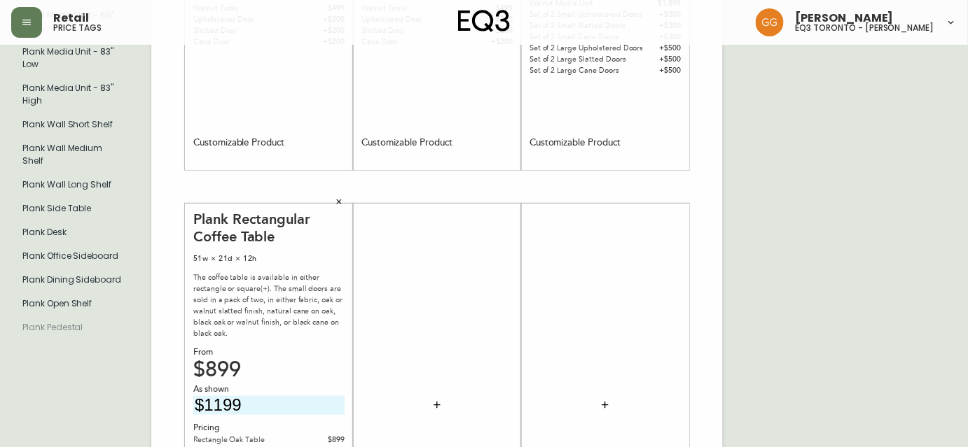
scroll to position [445, 0]
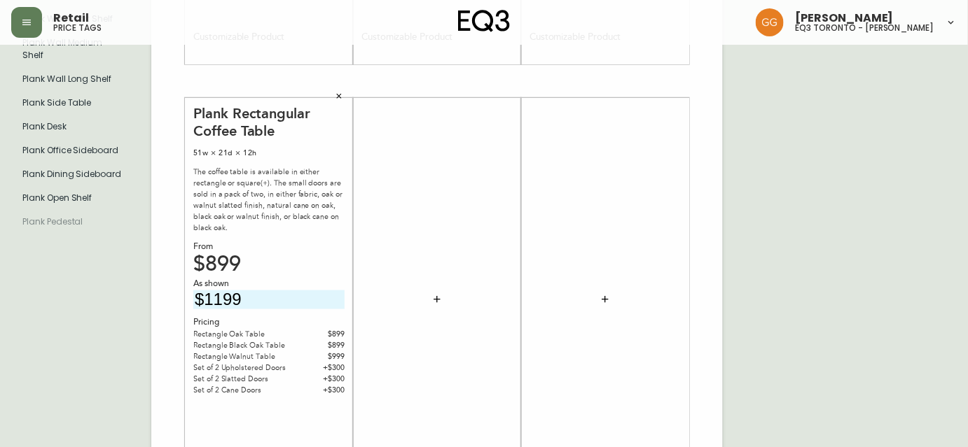
type input "$1199"
click at [440, 304] on icon "button" at bounding box center [436, 299] width 11 height 11
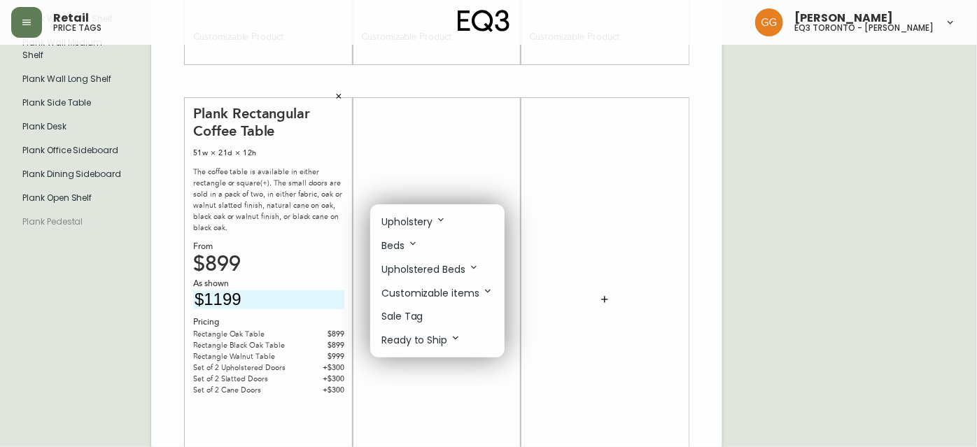
click at [588, 223] on div at bounding box center [488, 223] width 977 height 447
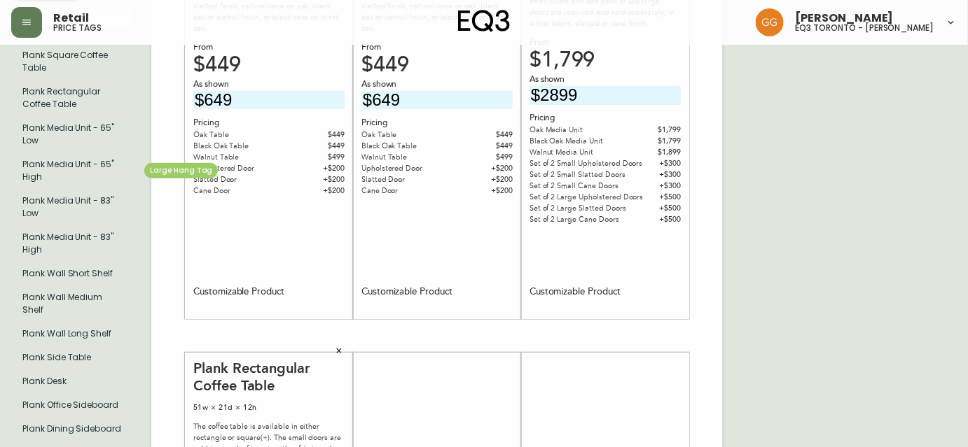
scroll to position [0, 0]
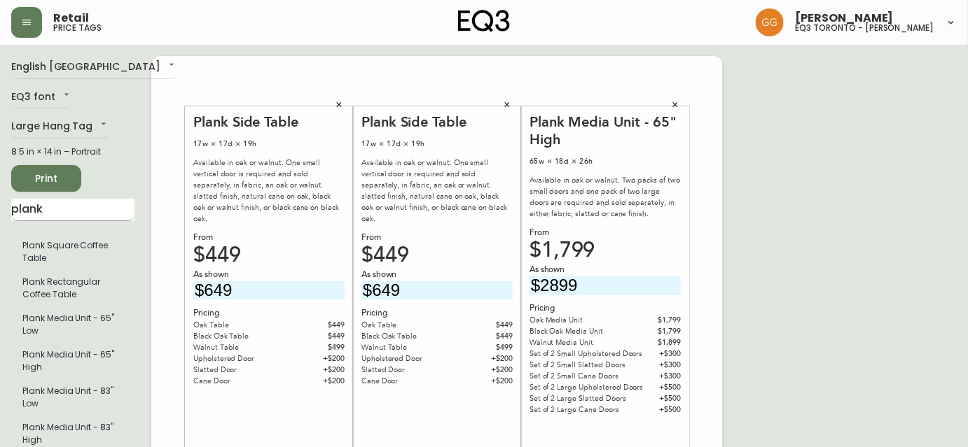
click at [63, 209] on input "plank" at bounding box center [72, 210] width 123 height 22
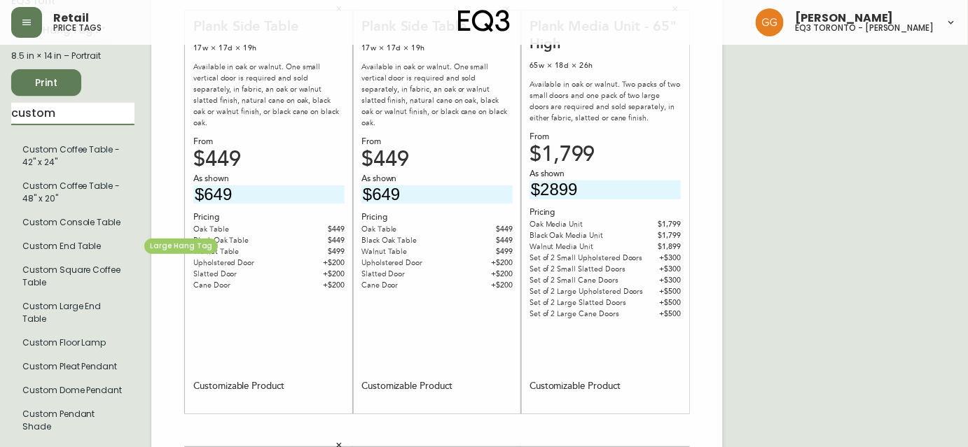
scroll to position [127, 0]
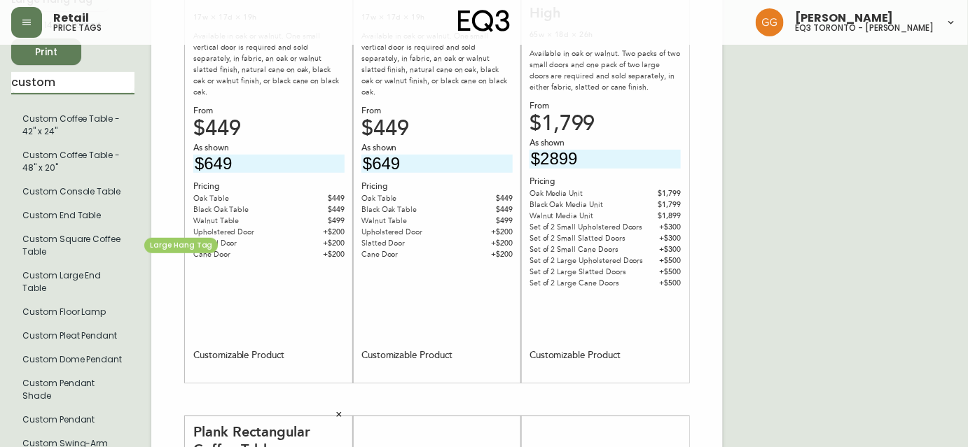
type input "custom"
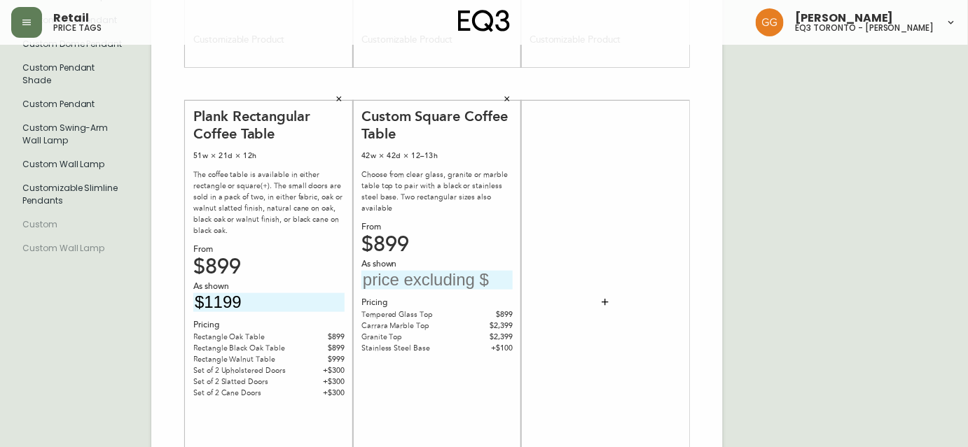
scroll to position [445, 0]
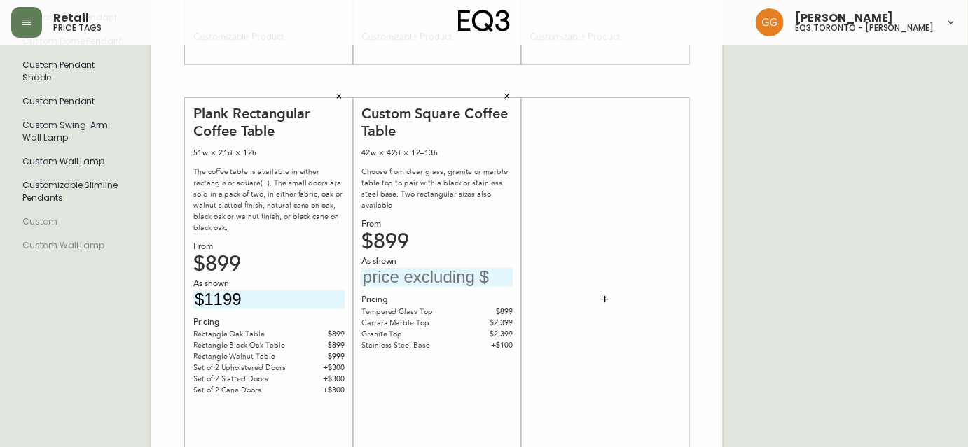
click at [443, 256] on div "As shown" at bounding box center [436, 262] width 151 height 13
click at [442, 268] on input "text" at bounding box center [436, 277] width 151 height 19
type input "$2499"
click at [565, 258] on div at bounding box center [604, 300] width 151 height 390
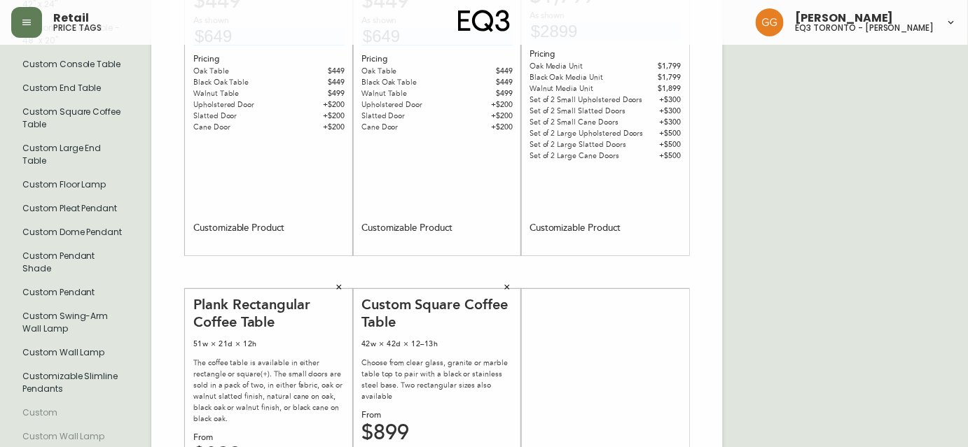
scroll to position [127, 0]
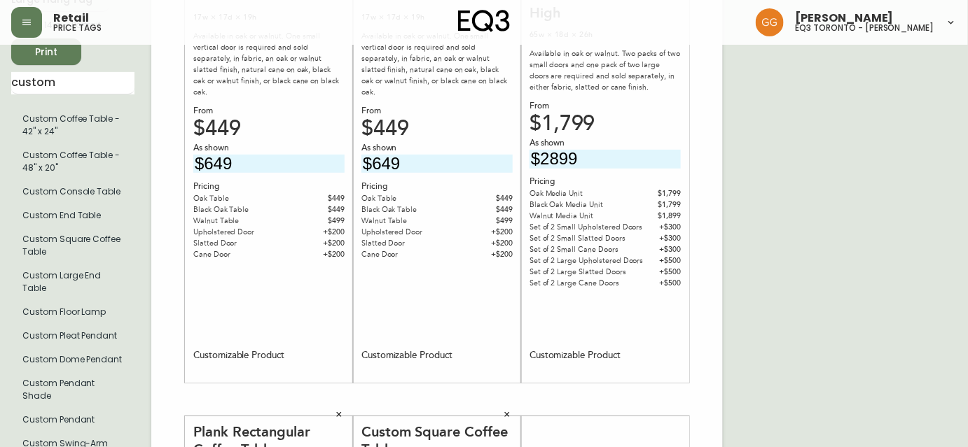
click at [62, 61] on button "Print" at bounding box center [46, 52] width 70 height 27
